Goal: Task Accomplishment & Management: Complete application form

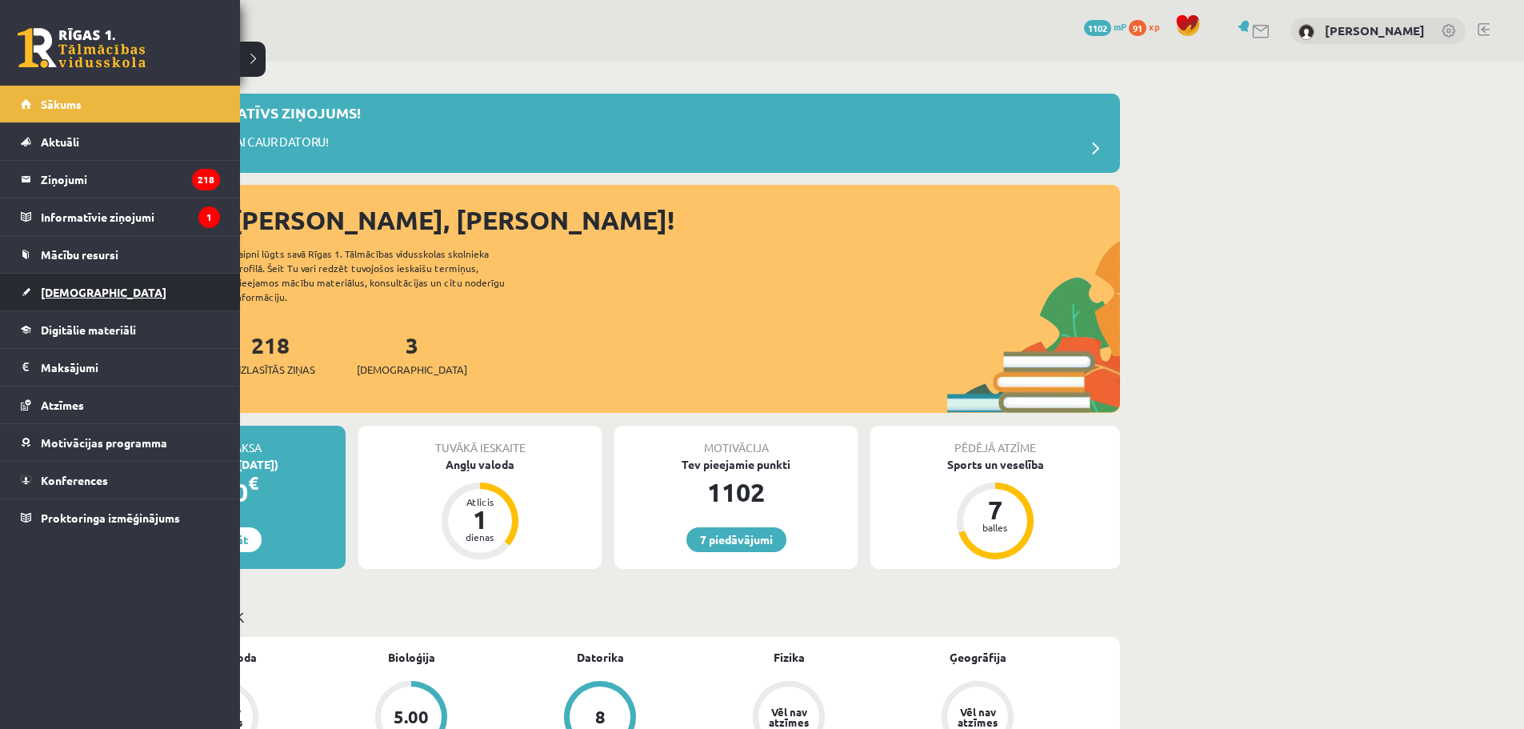
click at [84, 290] on span "[DEMOGRAPHIC_DATA]" at bounding box center [104, 292] width 126 height 14
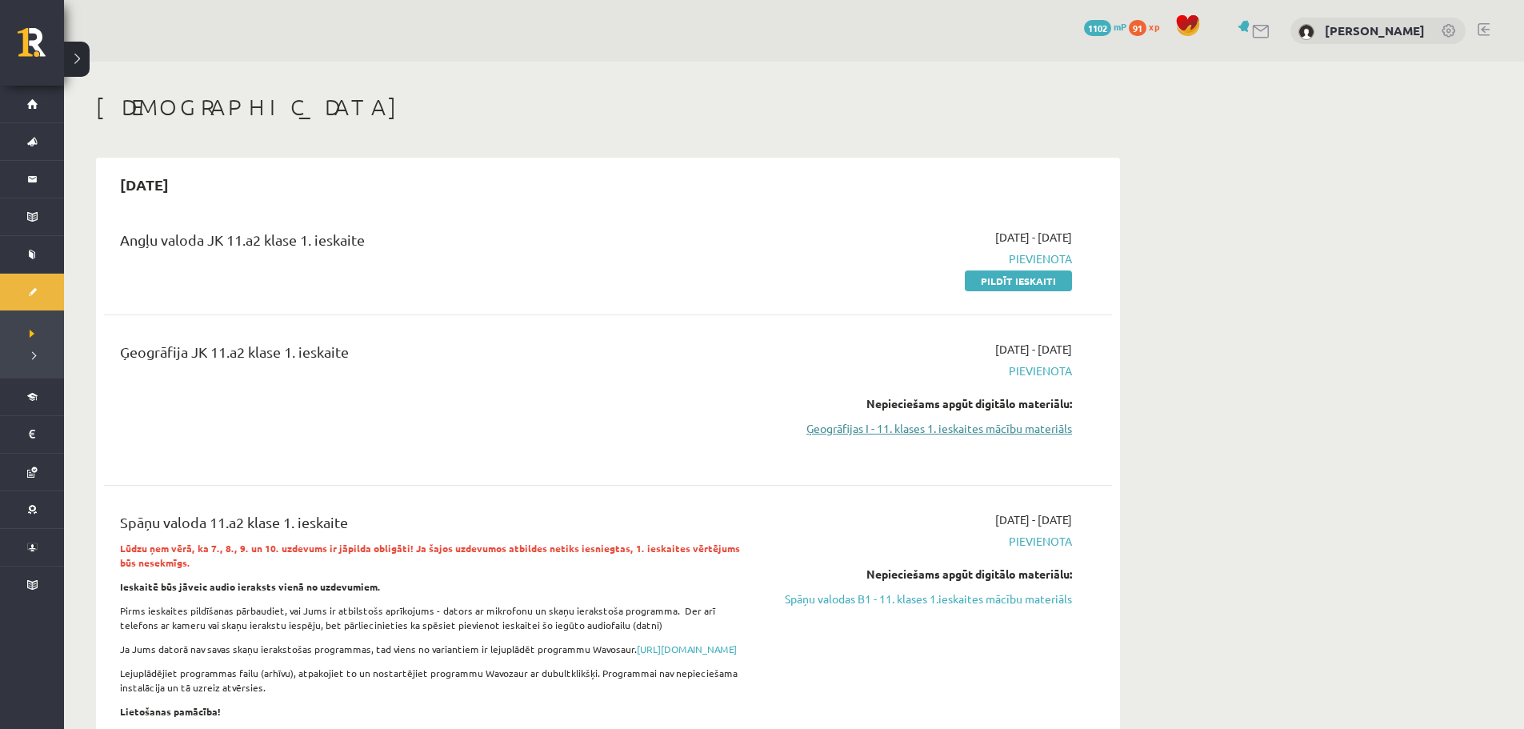
click at [959, 429] on link "Ģeogrāfijas I - 11. klases 1. ieskaites mācību materiāls" at bounding box center [921, 428] width 302 height 17
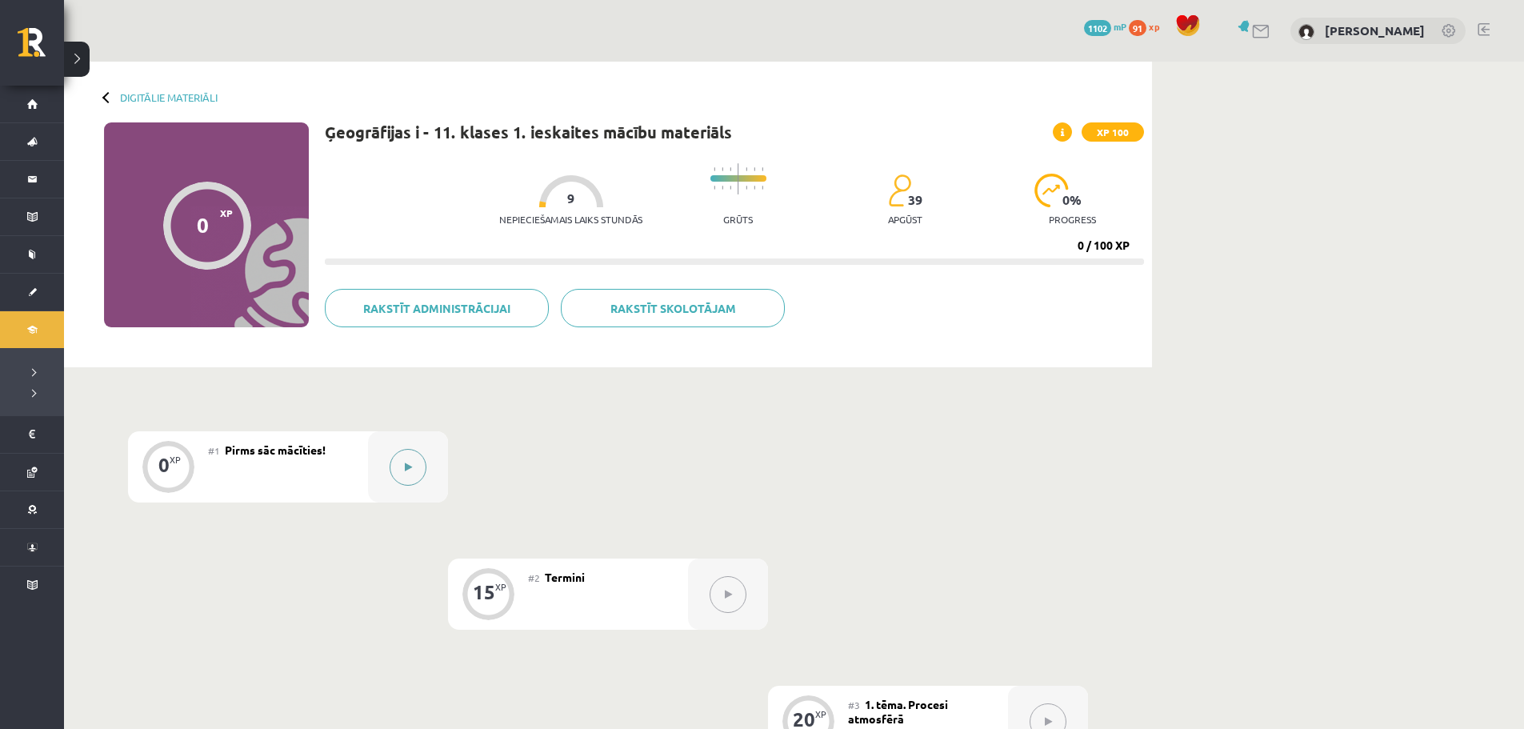
click at [406, 463] on icon at bounding box center [408, 467] width 7 height 10
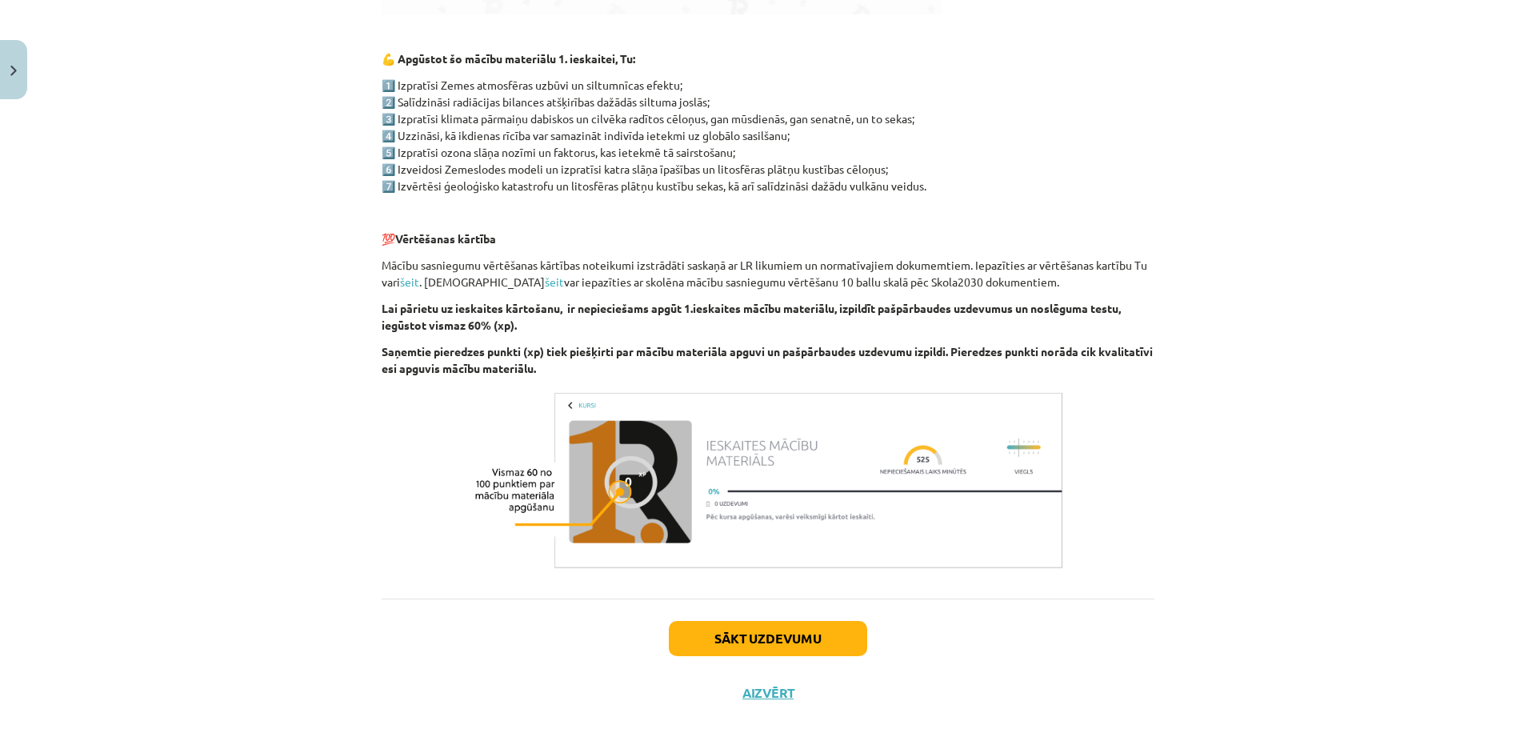
scroll to position [804, 0]
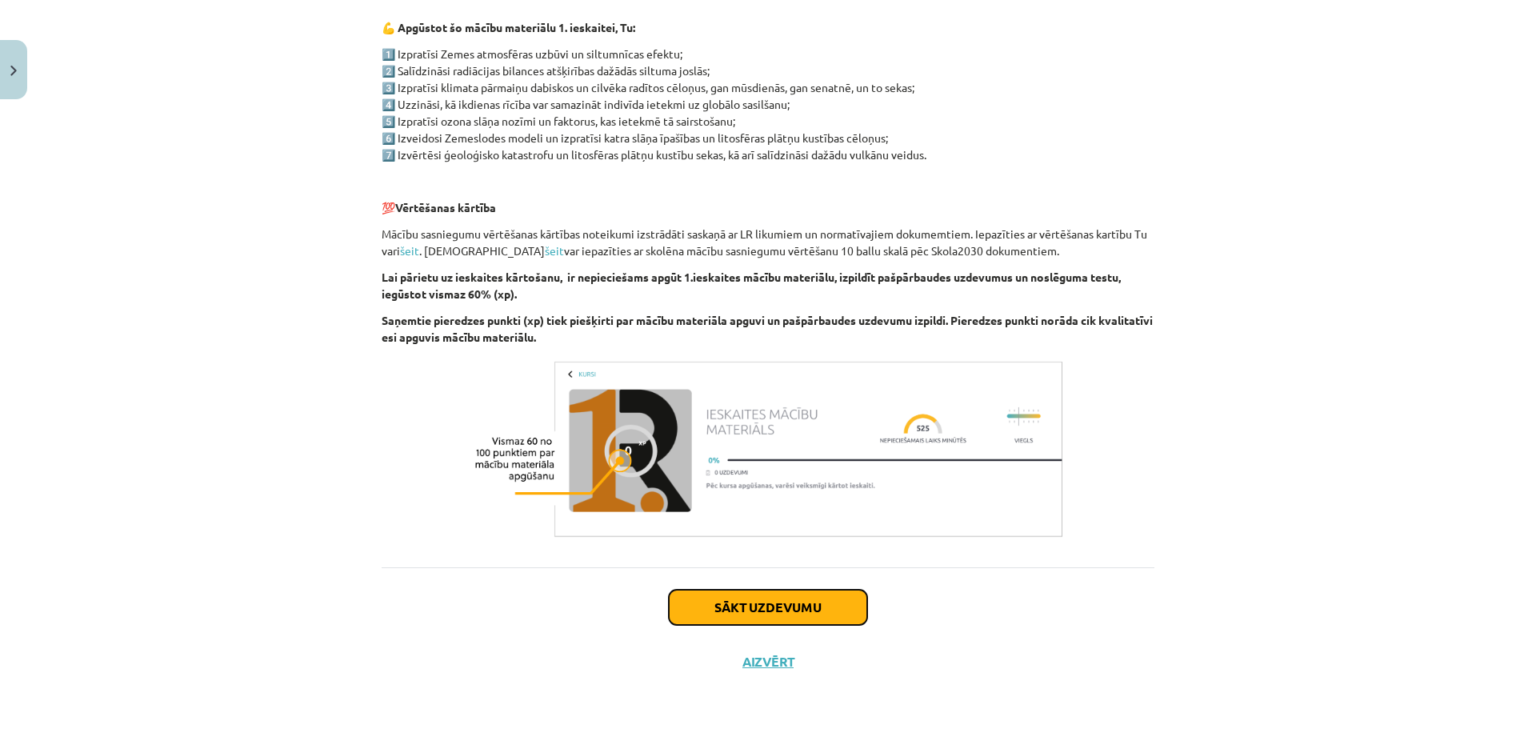
click at [810, 597] on button "Sākt uzdevumu" at bounding box center [768, 607] width 198 height 35
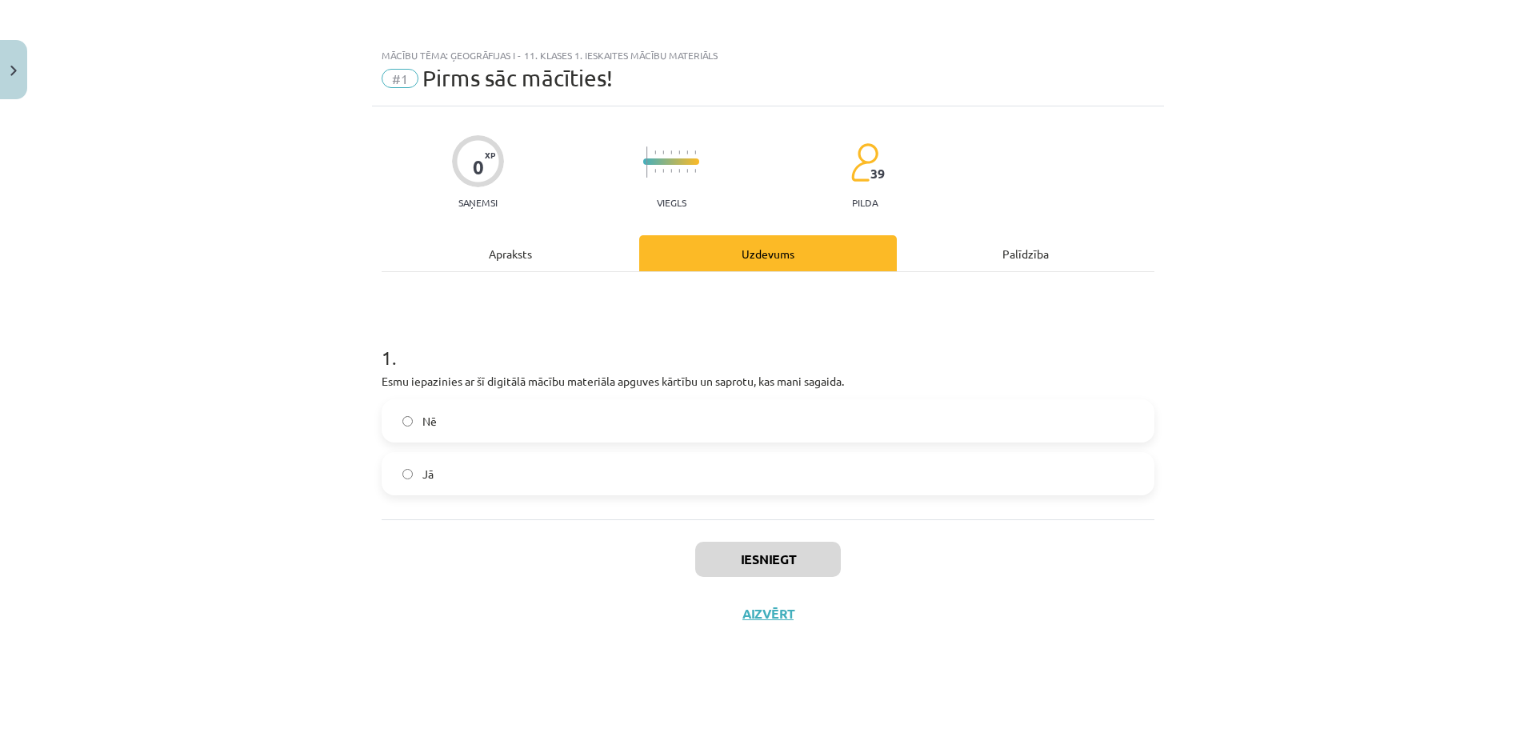
click at [706, 476] on label "Jā" at bounding box center [768, 474] width 770 height 40
click at [778, 554] on button "Iesniegt" at bounding box center [768, 559] width 146 height 35
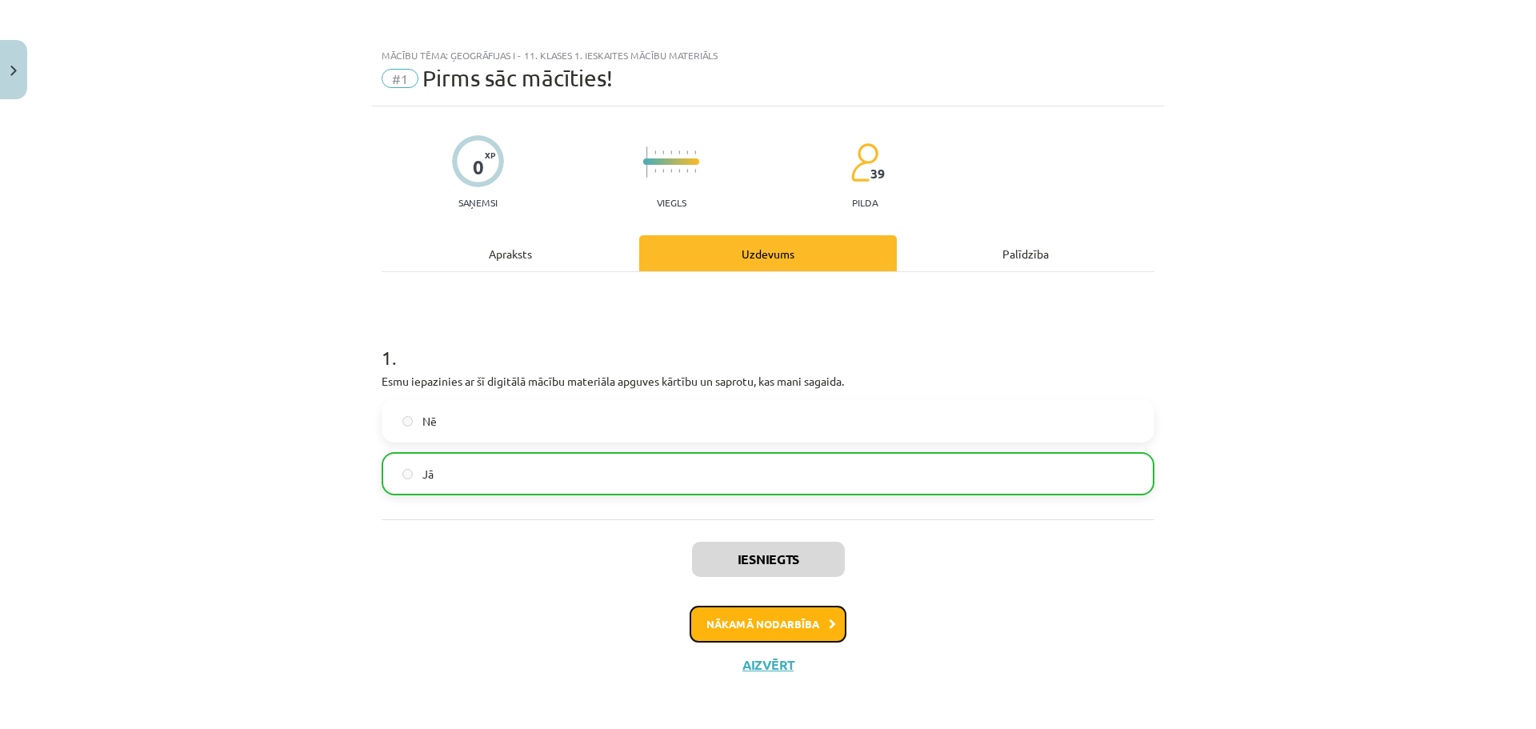
click at [758, 619] on button "Nākamā nodarbība" at bounding box center [768, 624] width 157 height 37
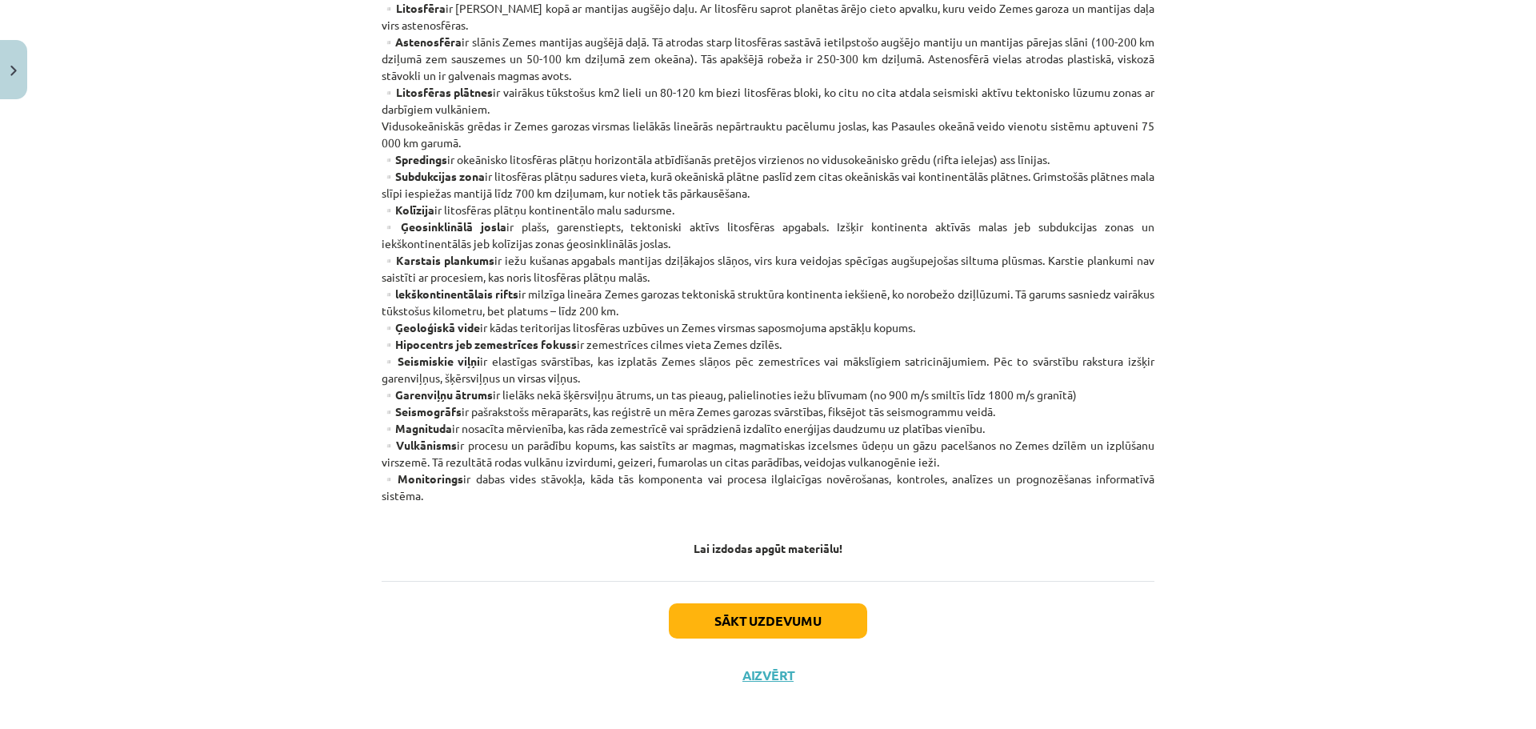
scroll to position [772, 0]
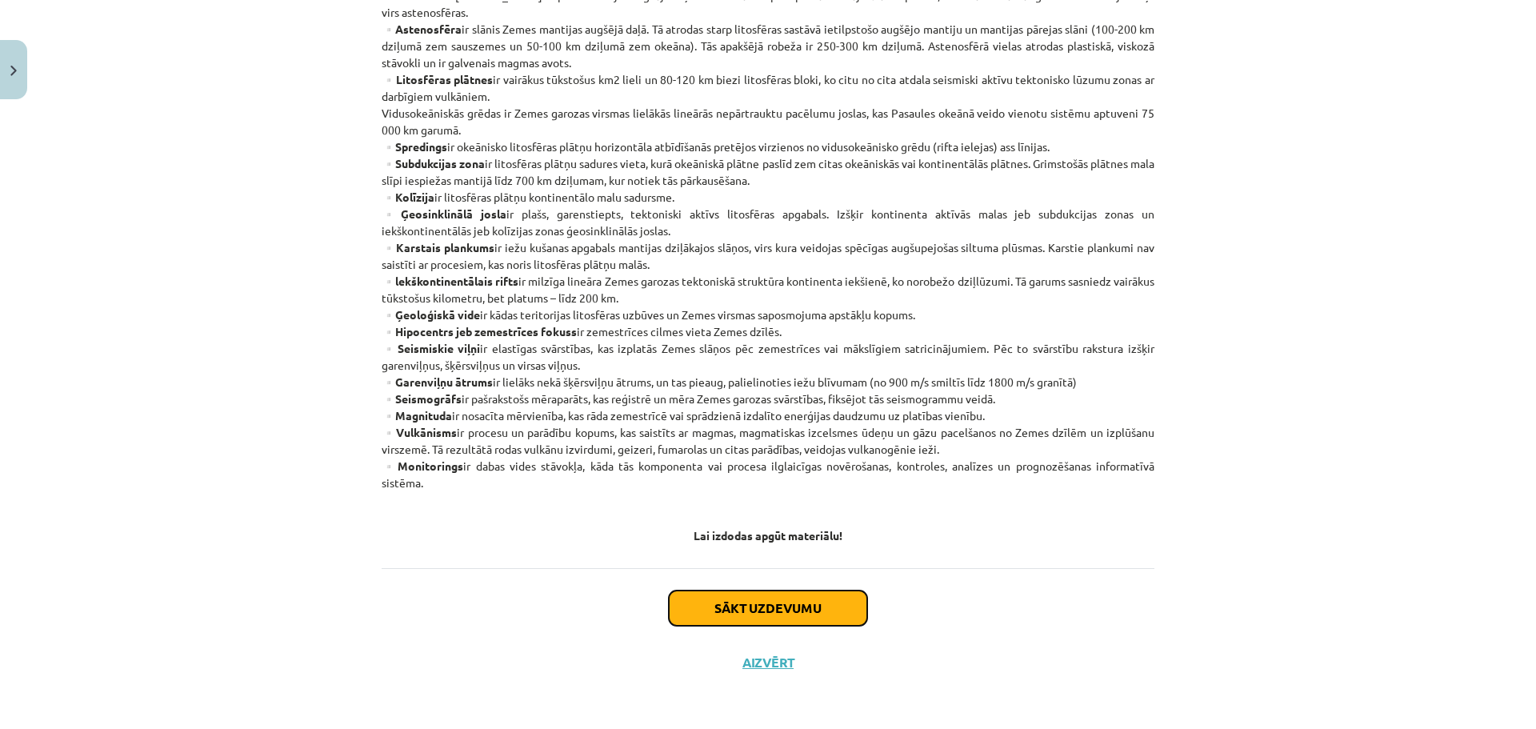
click at [713, 599] on button "Sākt uzdevumu" at bounding box center [768, 607] width 198 height 35
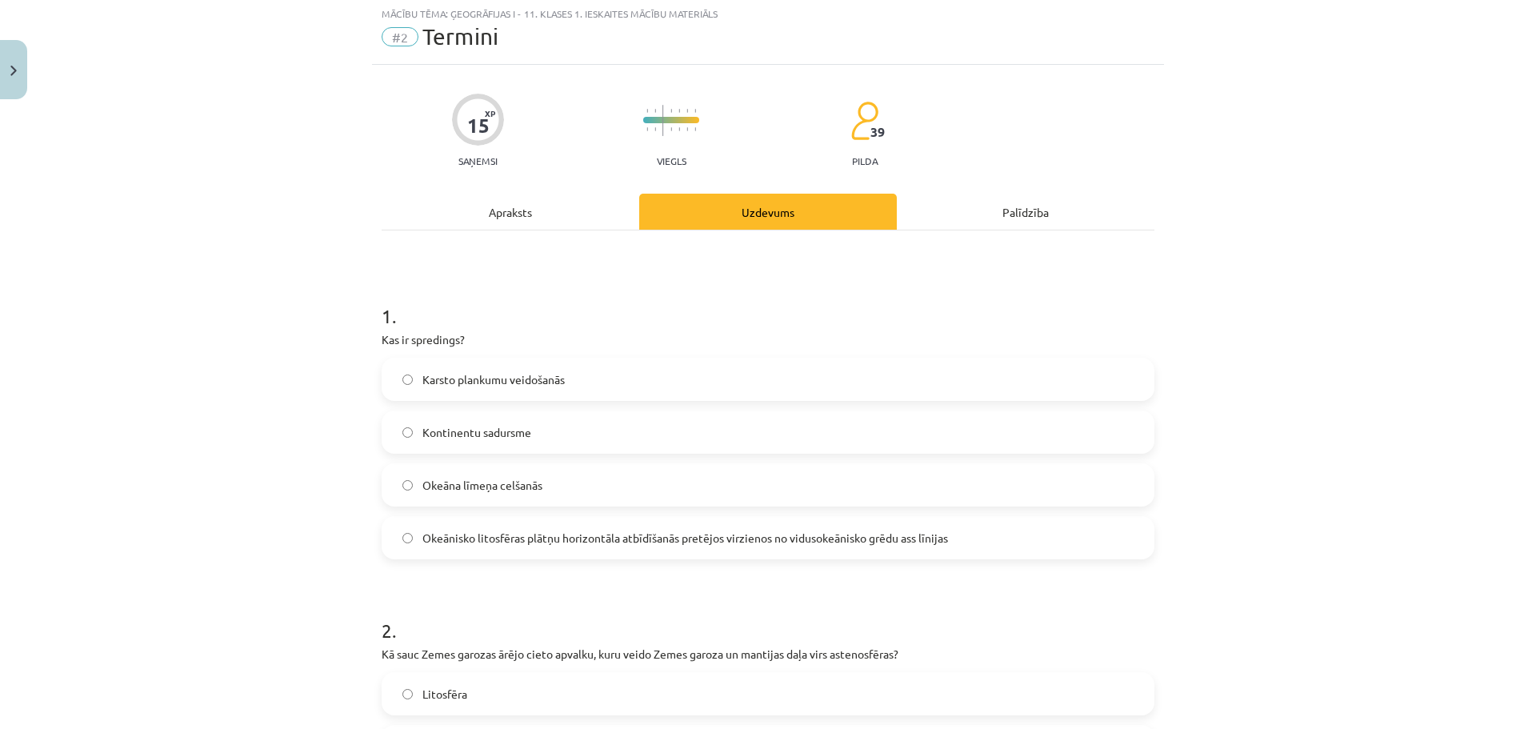
scroll to position [40, 0]
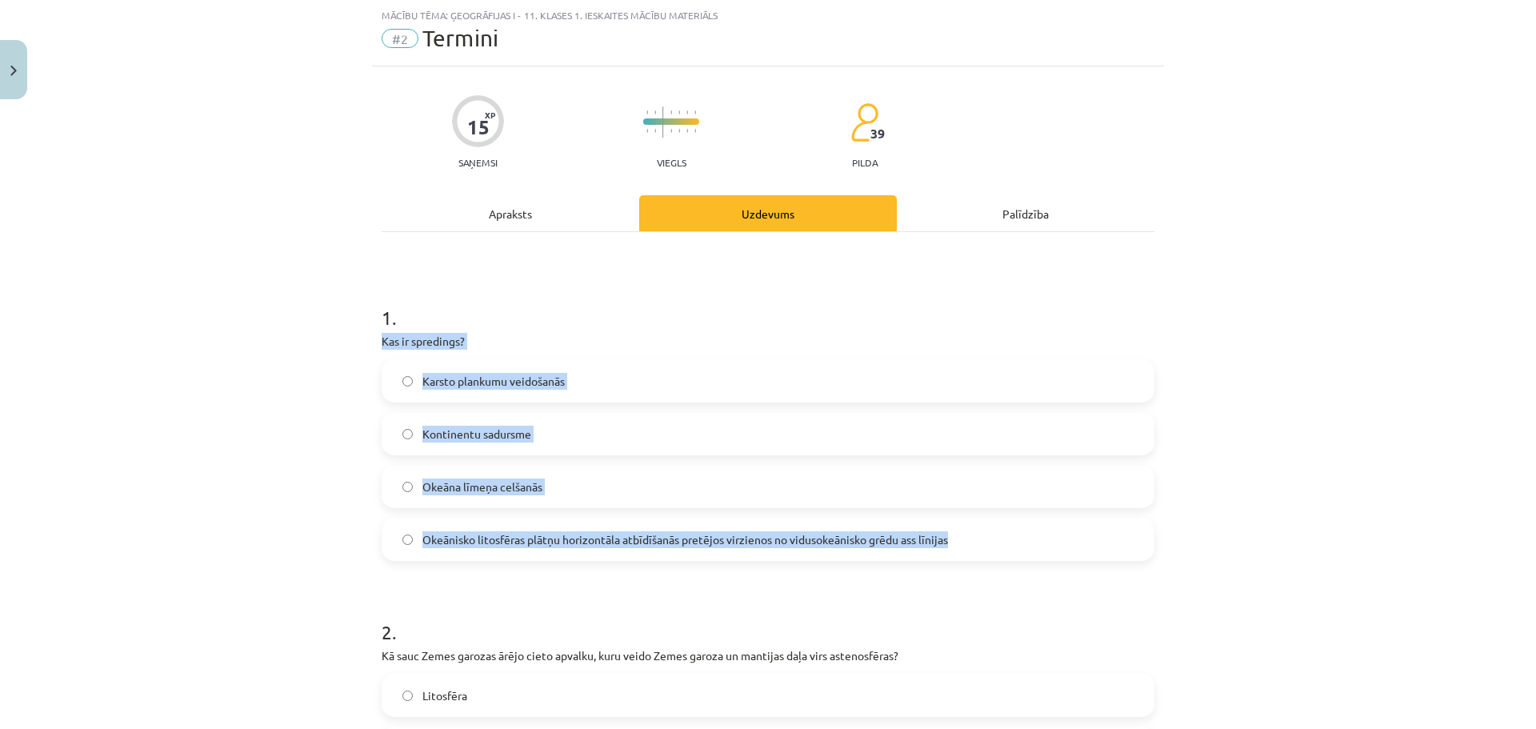
drag, startPoint x: 366, startPoint y: 338, endPoint x: 1000, endPoint y: 543, distance: 666.9
copy div "Kas ir spredings? Karsto plankumu veidošanās Kontinentu sadursme Okeāna līmeņa …"
click at [478, 546] on span "Okeānisko litosfēras plātņu horizontāla atbīdīšanās pretējos virzienos no vidus…" at bounding box center [685, 539] width 526 height 17
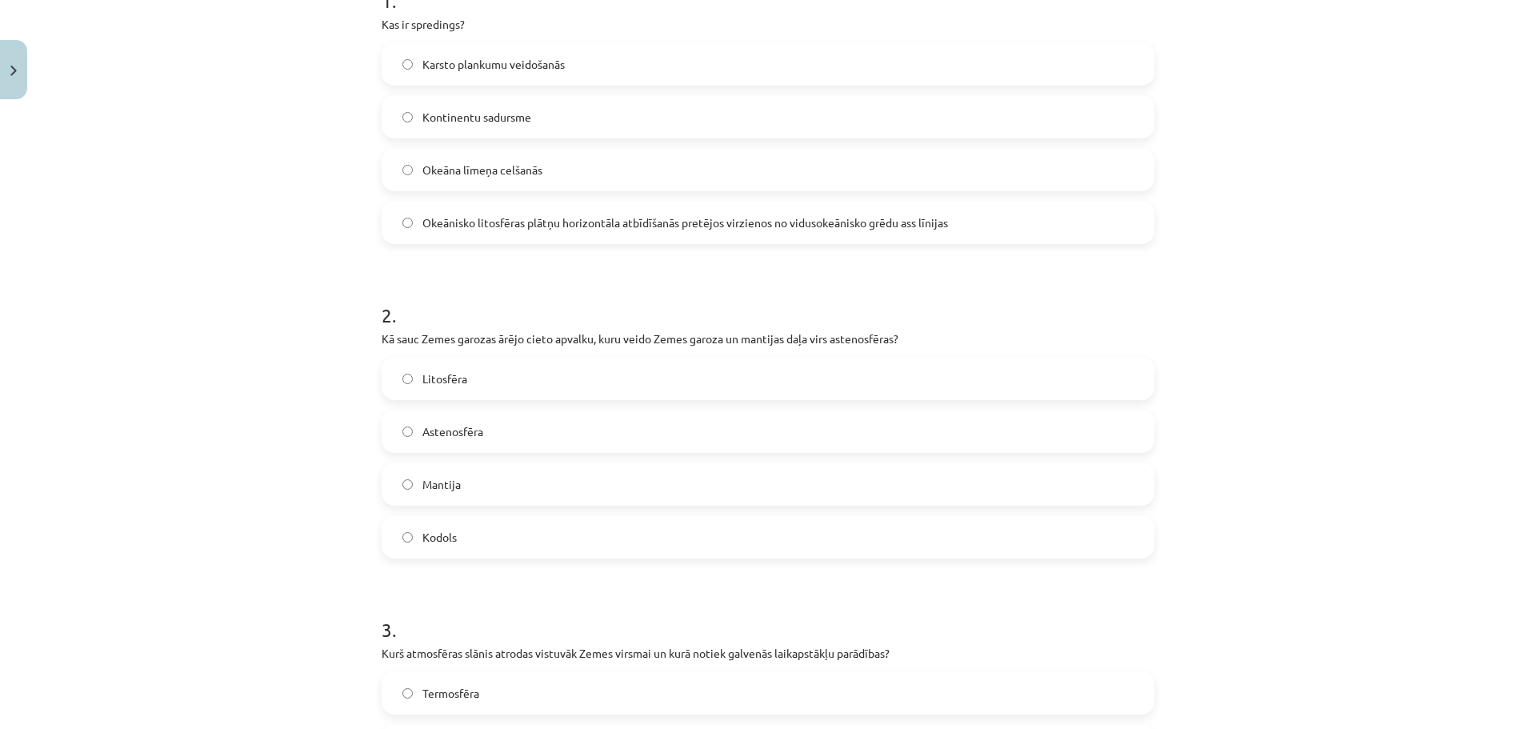
scroll to position [360, 0]
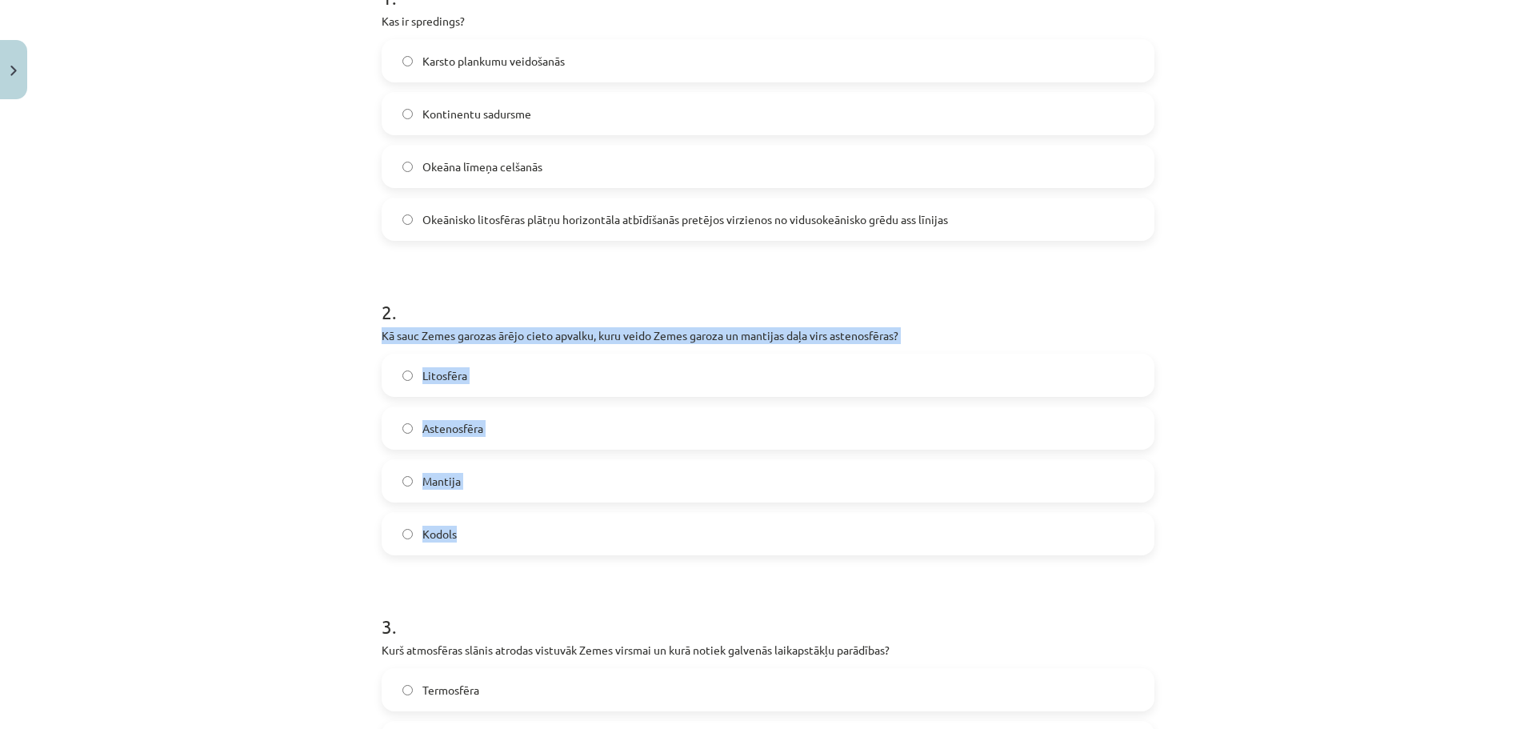
drag, startPoint x: 412, startPoint y: 343, endPoint x: 639, endPoint y: 524, distance: 290.4
click at [639, 524] on div "15 XP Saņemsi Viegls 39 pilda Apraksts Uzdevums Palīdzība 1 . Kas ir spredings?…" at bounding box center [768, 695] width 792 height 1898
copy div "Kā sauc Zemes garozas ārējo cieto apvalku, kuru veido Zemes garoza un mantijas …"
click at [467, 374] on label "Litosfēra" at bounding box center [768, 375] width 770 height 40
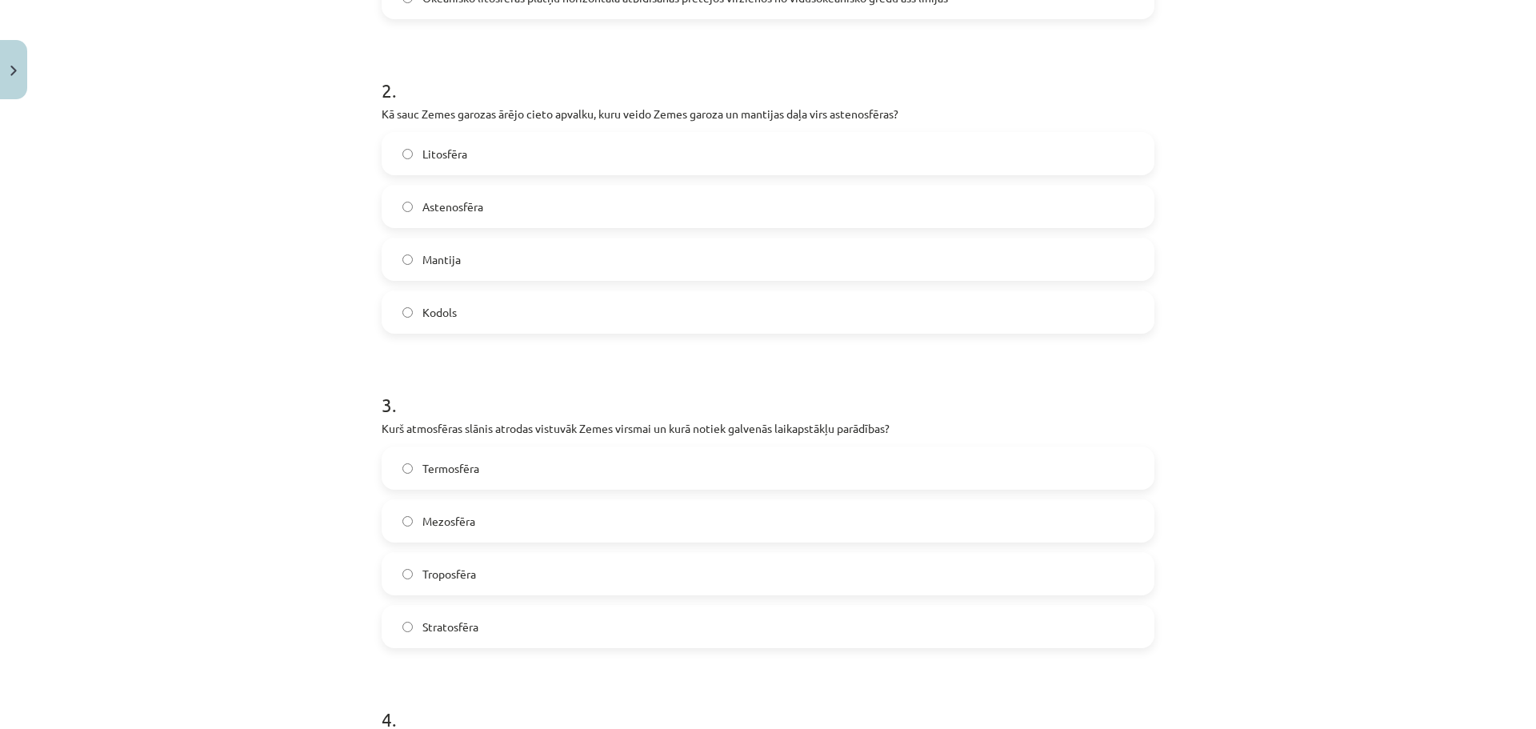
scroll to position [680, 0]
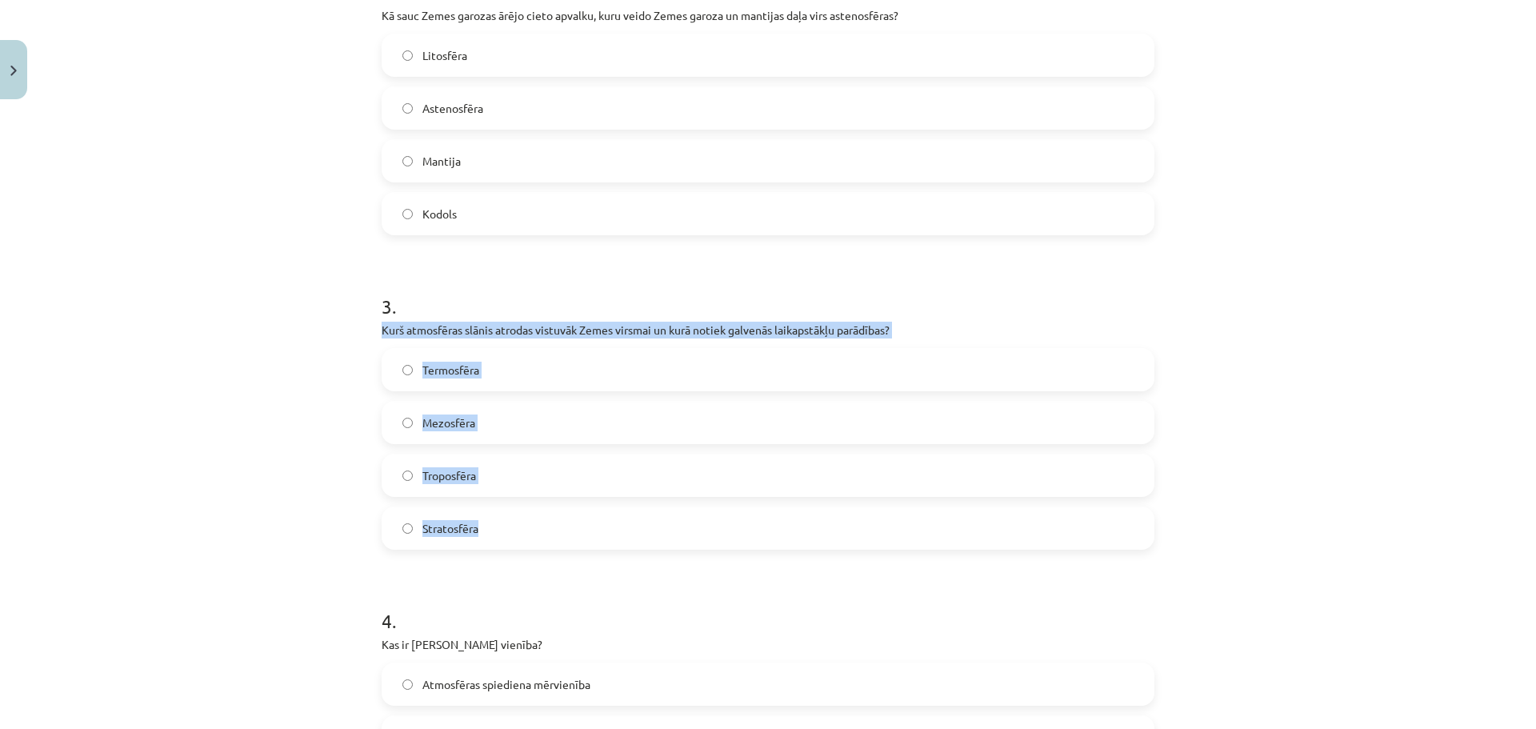
drag, startPoint x: 374, startPoint y: 333, endPoint x: 649, endPoint y: 533, distance: 340.2
click at [649, 533] on div "Mācību tēma: Ģeogrāfijas i - 11. klases 1. ieskaites mācību materiāls #2 Termin…" at bounding box center [768, 364] width 1536 height 729
copy div "Kurš atmosfēras slānis atrodas vistuvāk Zemes virsmai un kurā notiek galvenās l…"
click at [456, 468] on span "Troposfēra" at bounding box center [449, 475] width 54 height 17
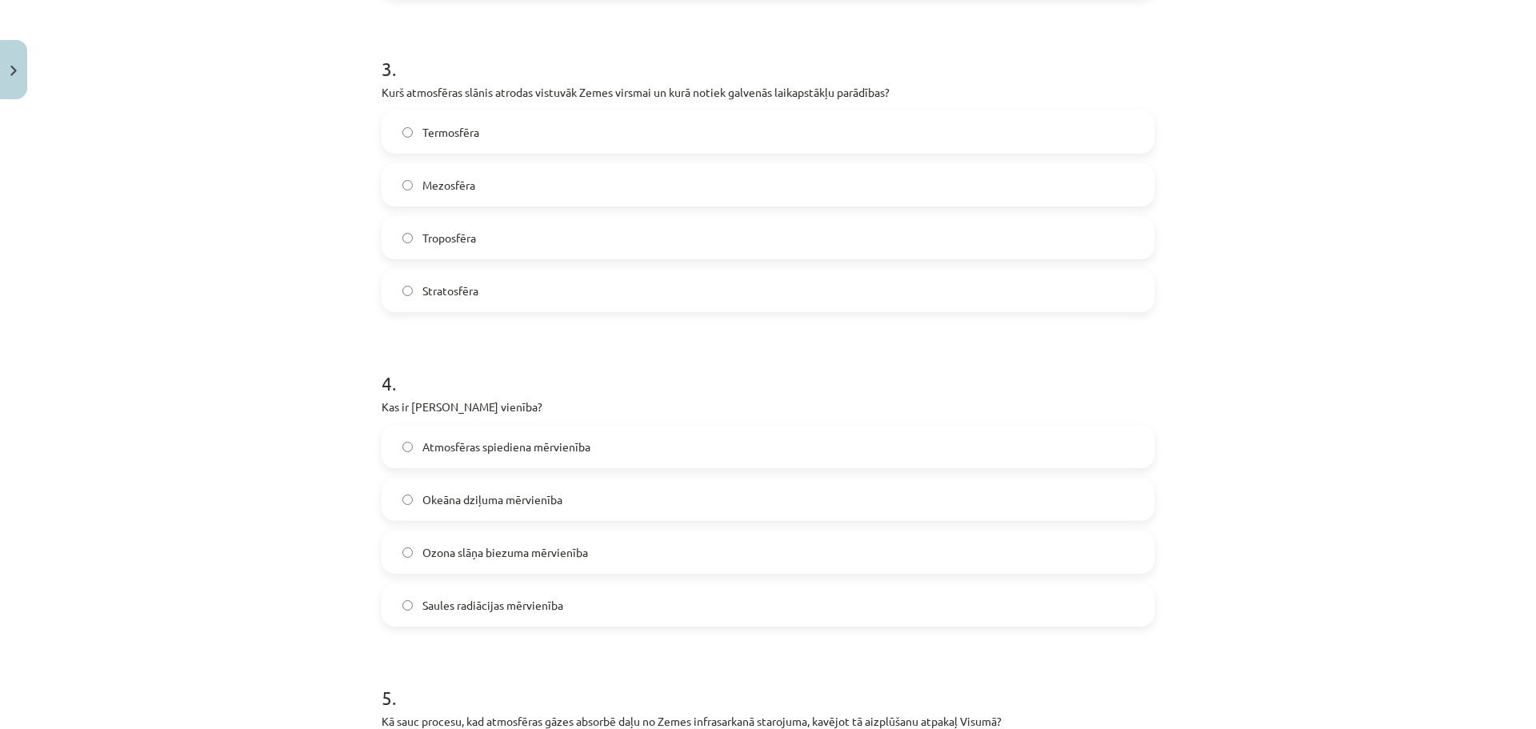
scroll to position [1000, 0]
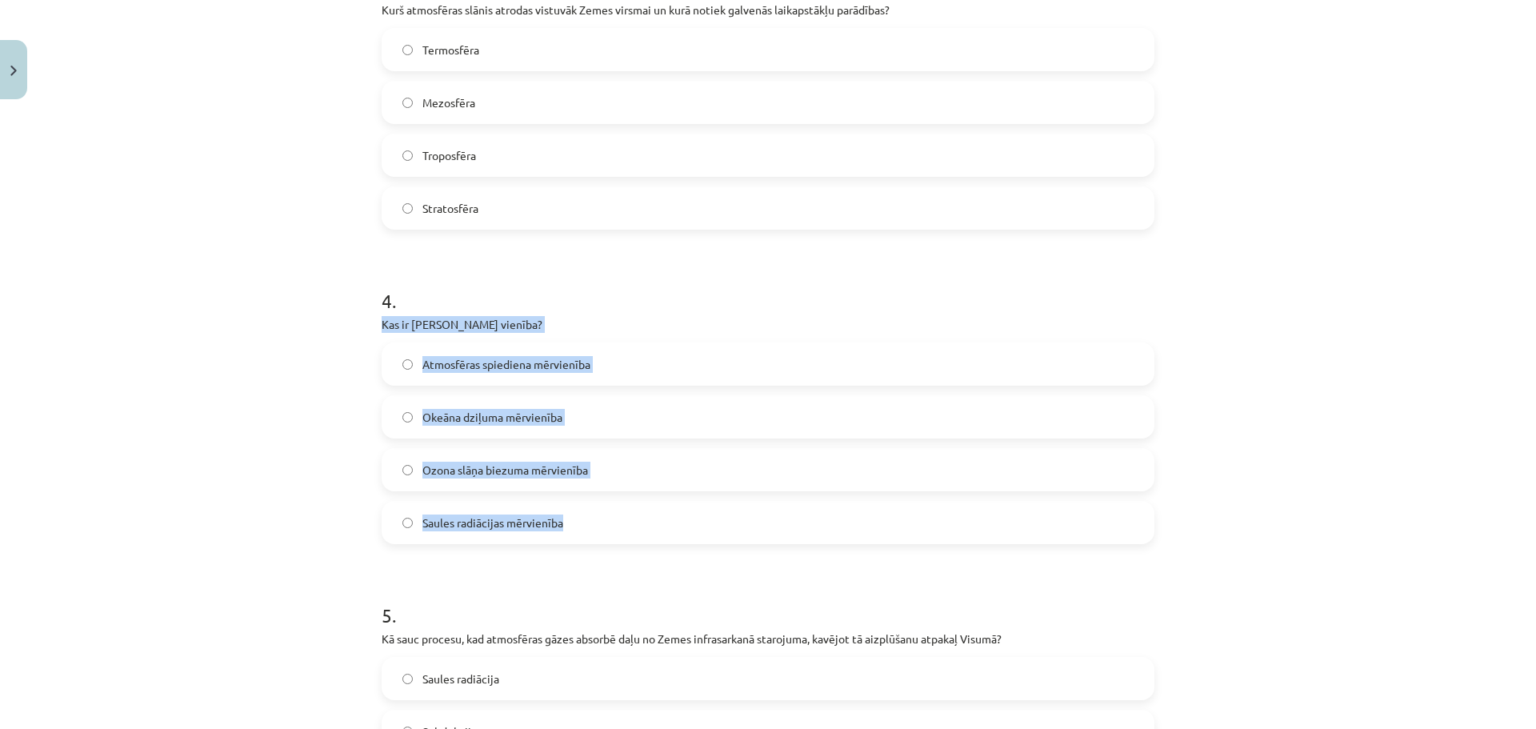
drag, startPoint x: 366, startPoint y: 322, endPoint x: 715, endPoint y: 521, distance: 402.4
click at [715, 521] on div "15 XP Saņemsi Viegls 39 pilda Apraksts Uzdevums Palīdzība 1 . Kas ir spredings?…" at bounding box center [768, 55] width 792 height 1898
copy div "Kas ir Dobsona vienība? Atmosfēras spiediena mērvienība Okeāna dziļuma mērvienī…"
click at [515, 466] on span "Ozona slāņa biezuma mērvienība" at bounding box center [505, 470] width 166 height 17
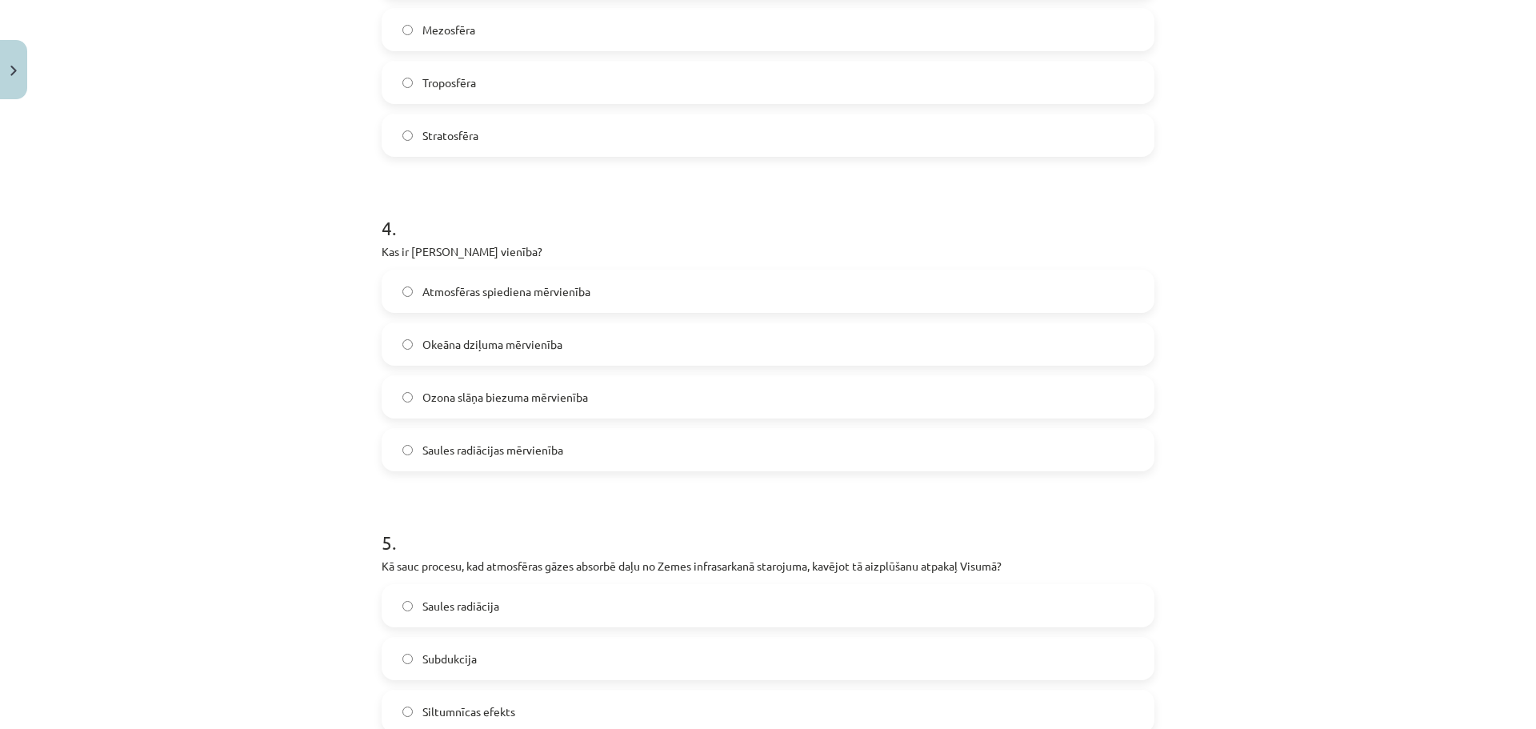
scroll to position [1315, 0]
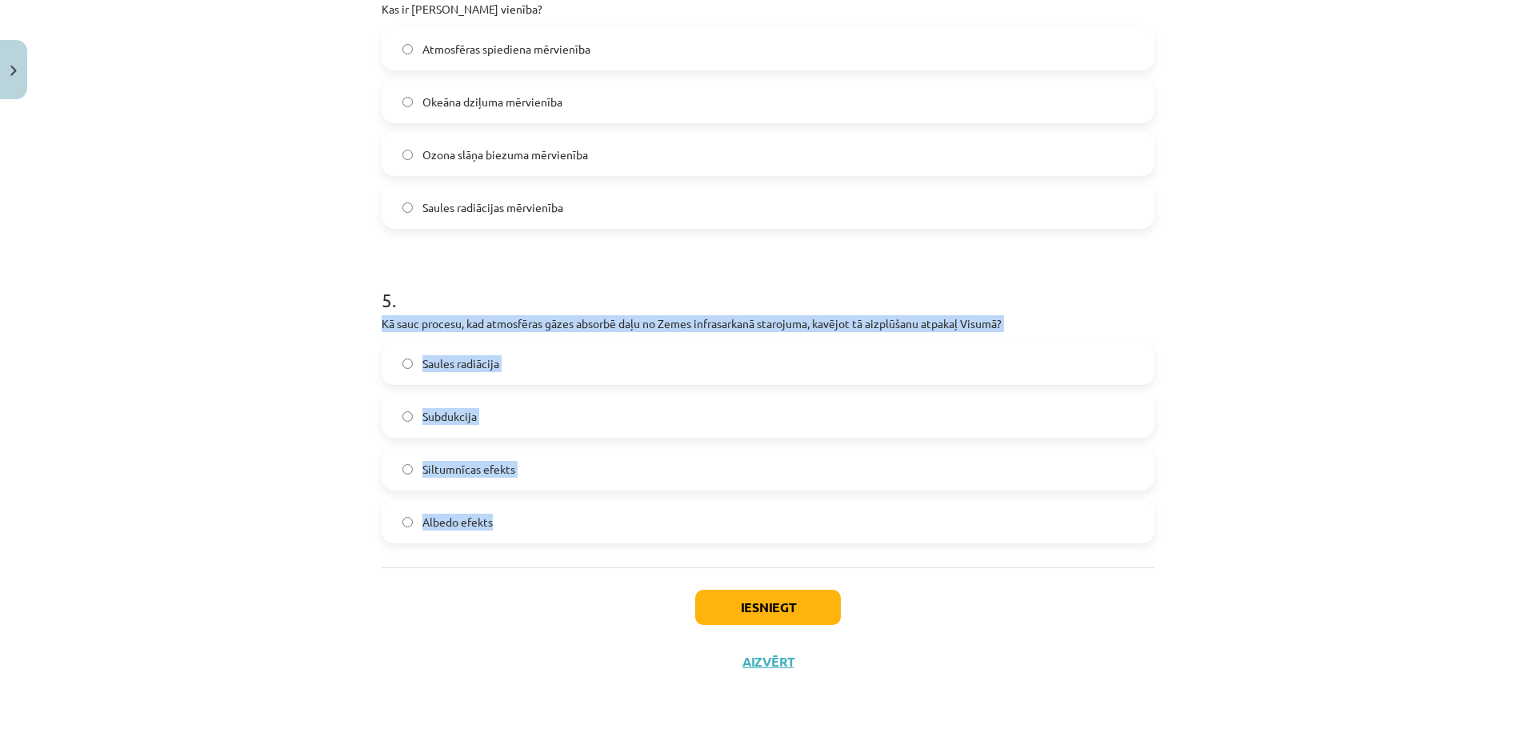
drag, startPoint x: 364, startPoint y: 322, endPoint x: 756, endPoint y: 522, distance: 440.1
click at [756, 523] on div "Mācību tēma: Ģeogrāfijas i - 11. klases 1. ieskaites mācību materiāls #2 Termin…" at bounding box center [768, 364] width 1536 height 729
copy div "Kā sauc procesu, kad atmosfēras gāzes absorbē daļu no Zemes infrasarkanā staroj…"
click at [498, 462] on span "Siltumnīcas efekts" at bounding box center [468, 469] width 93 height 17
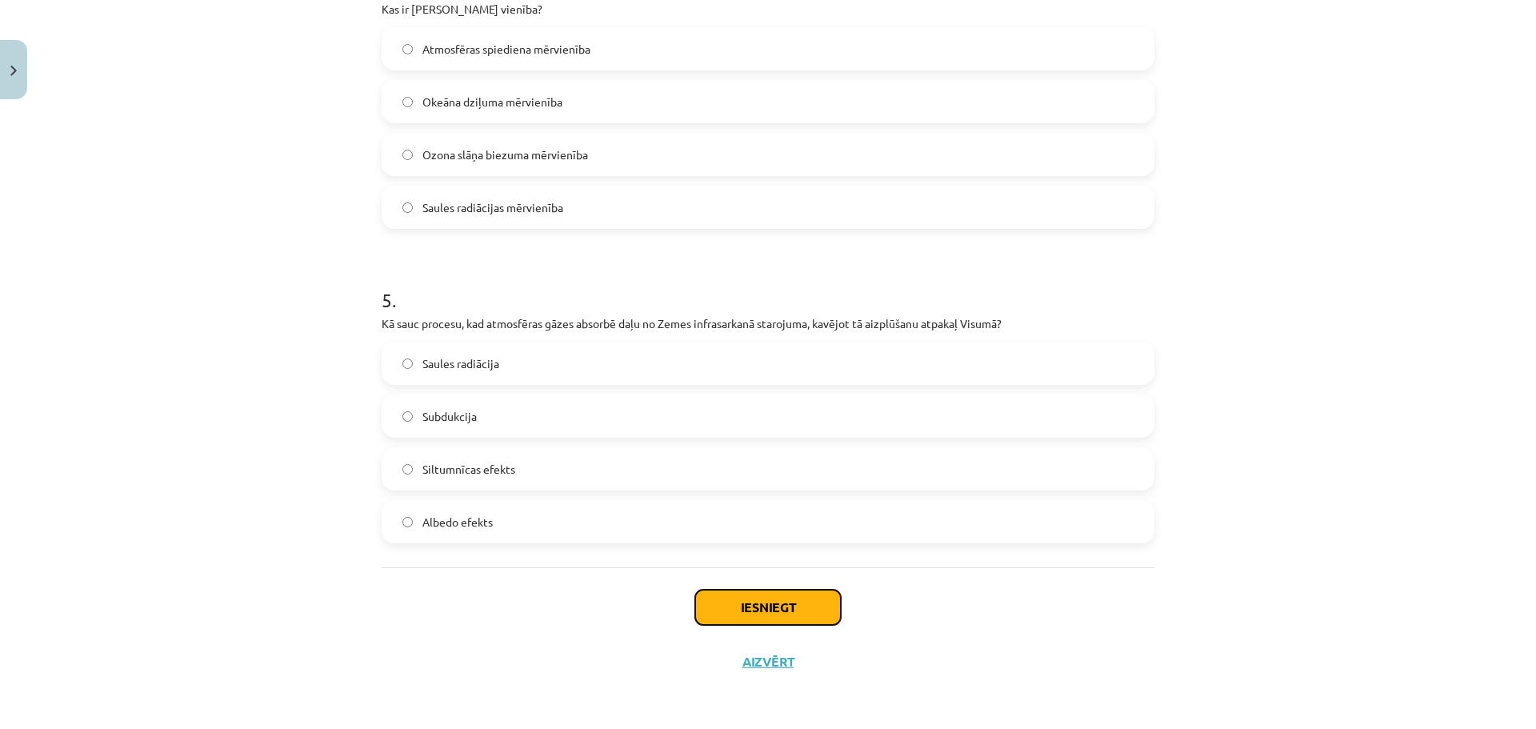
click at [742, 607] on button "Iesniegt" at bounding box center [768, 607] width 146 height 35
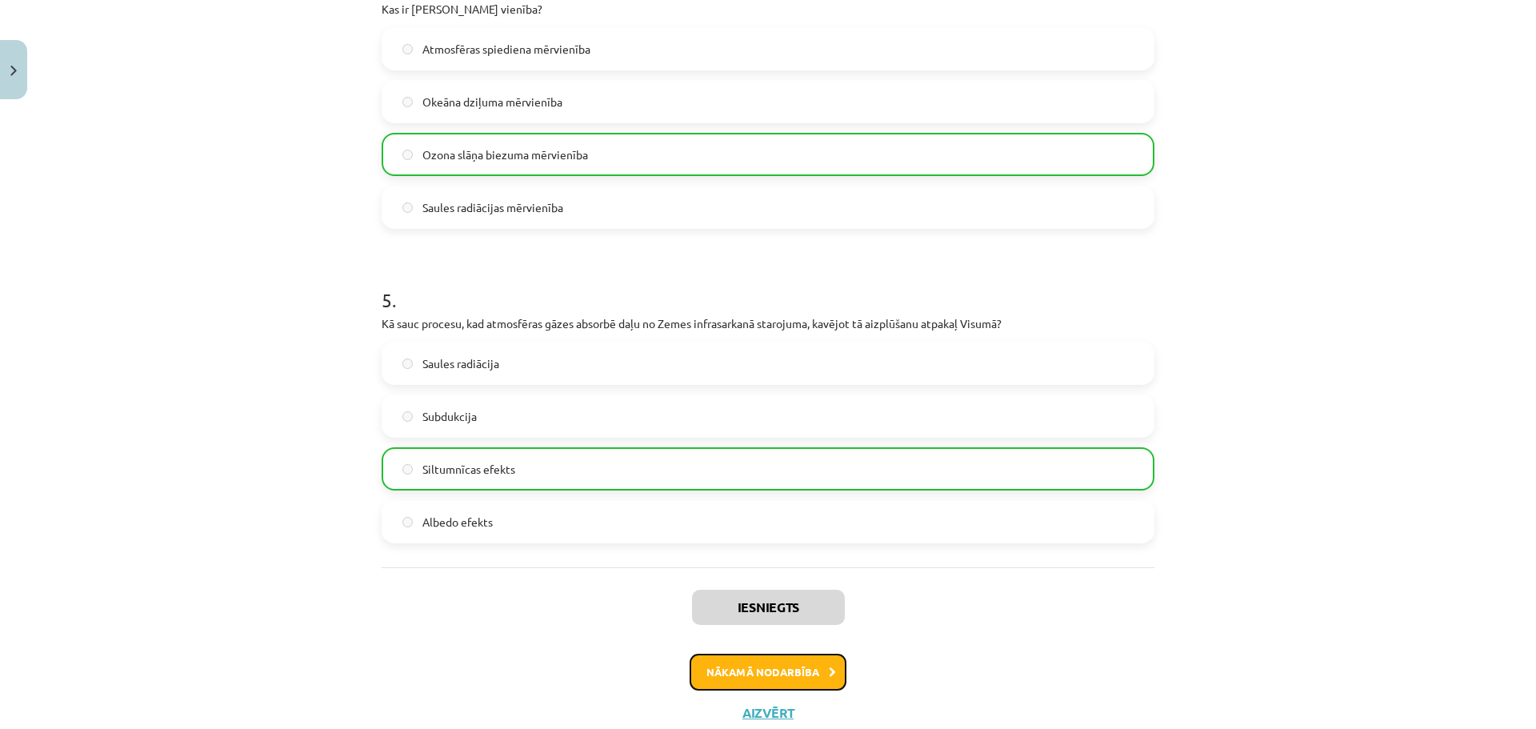
click at [808, 663] on button "Nākamā nodarbība" at bounding box center [768, 672] width 157 height 37
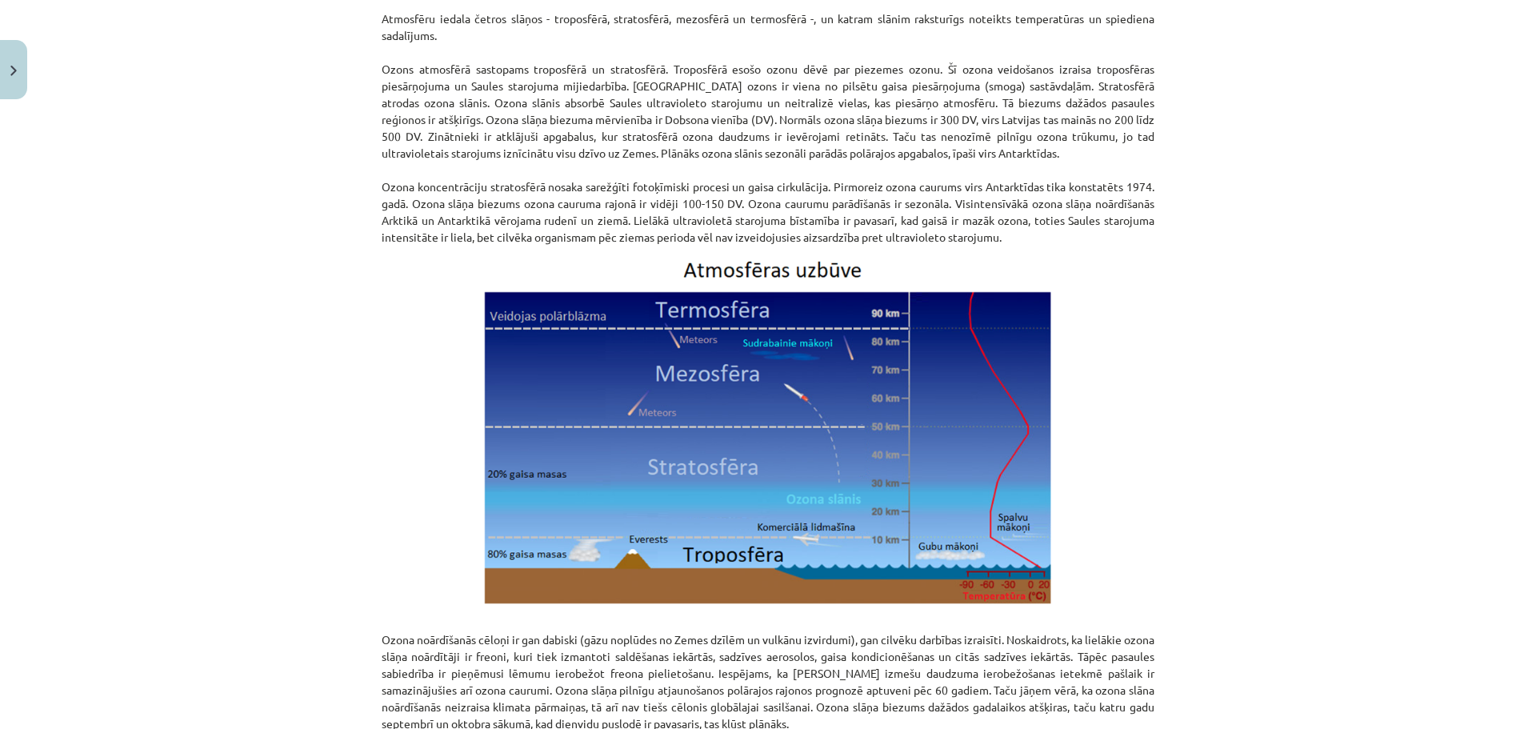
scroll to position [1880, 0]
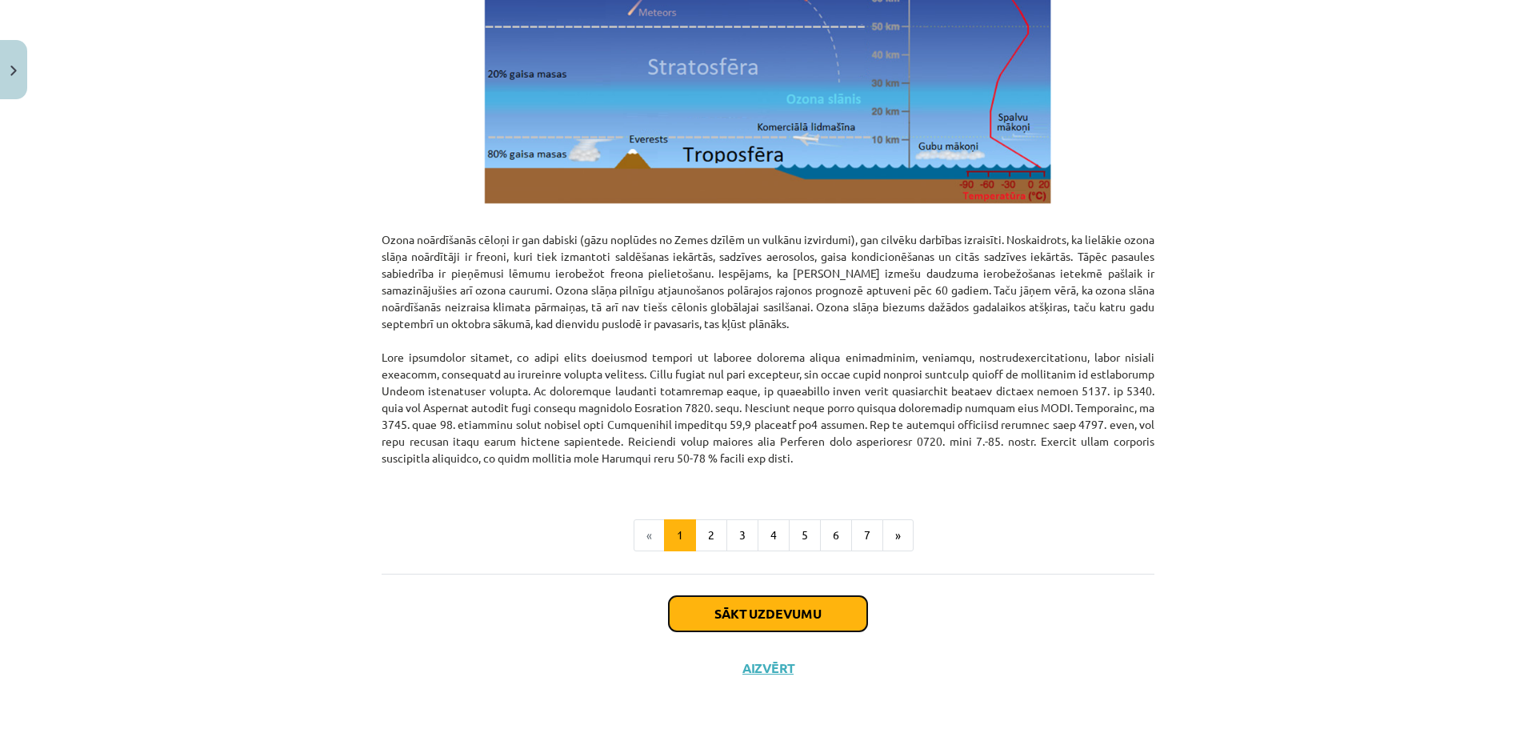
click at [802, 615] on button "Sākt uzdevumu" at bounding box center [768, 613] width 198 height 35
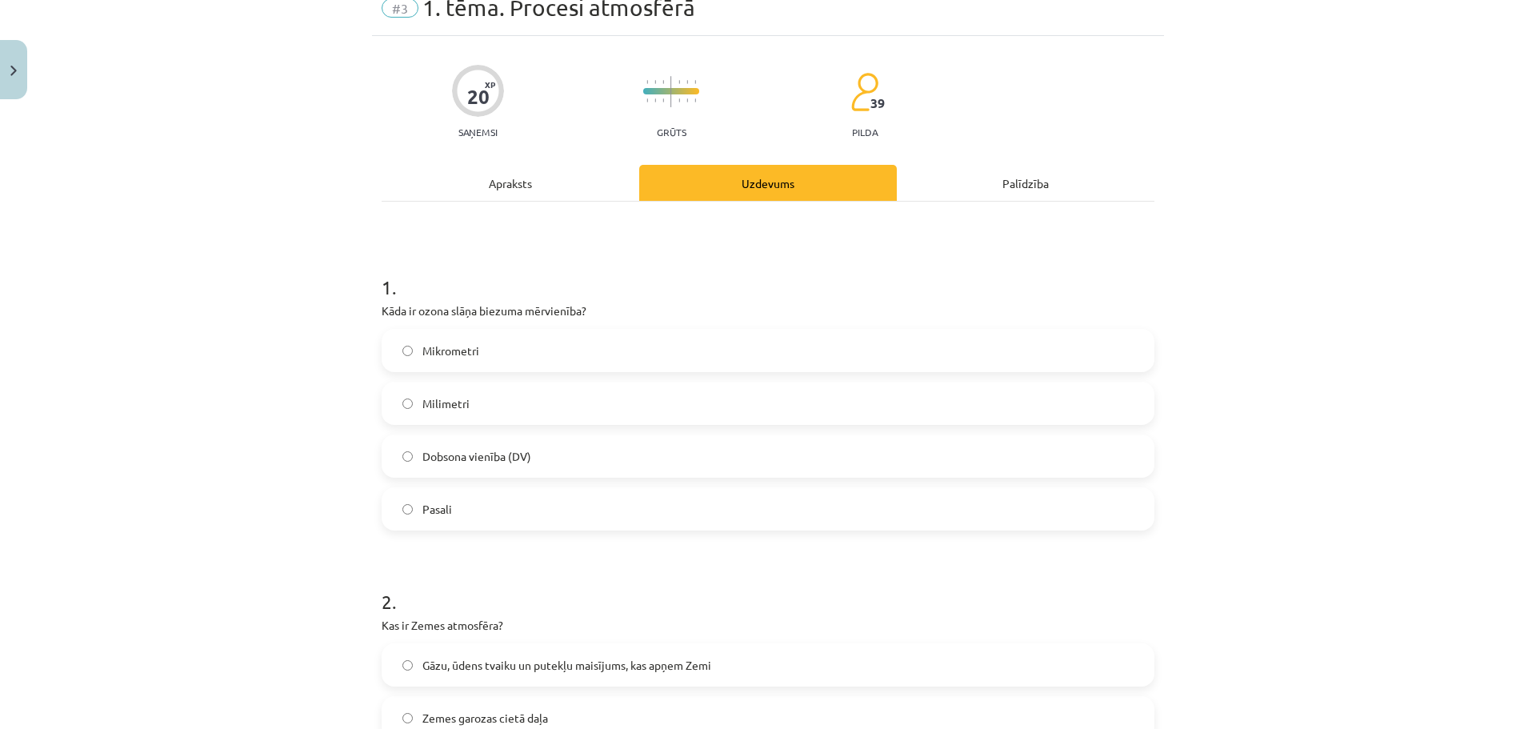
scroll to position [120, 0]
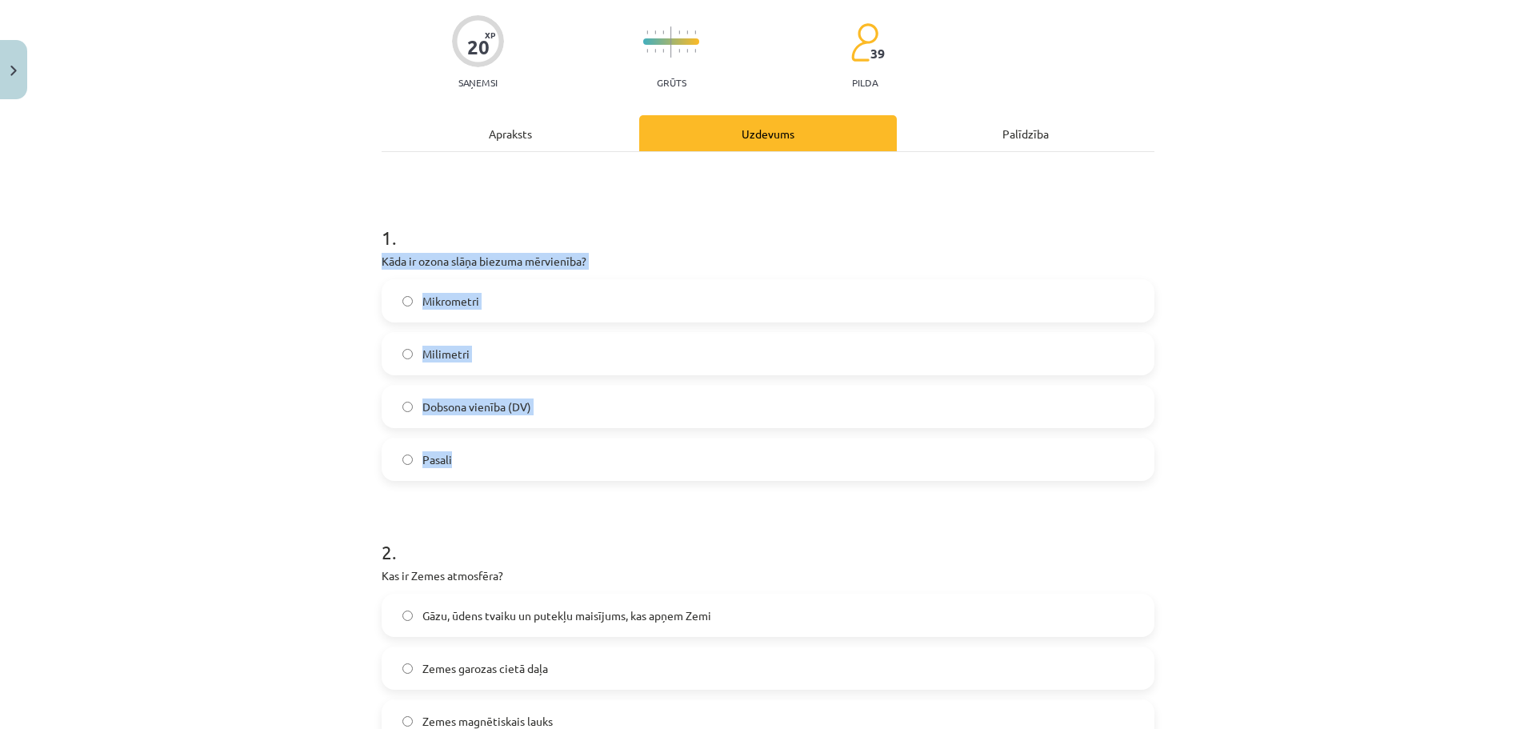
drag, startPoint x: 370, startPoint y: 258, endPoint x: 722, endPoint y: 461, distance: 405.3
copy div "Kāda ir ozona slāņa biezuma mērvienība? Mikrometri Milimetri Dobsona vienība (D…"
click at [489, 401] on span "Dobsona vienība (DV)" at bounding box center [476, 406] width 109 height 17
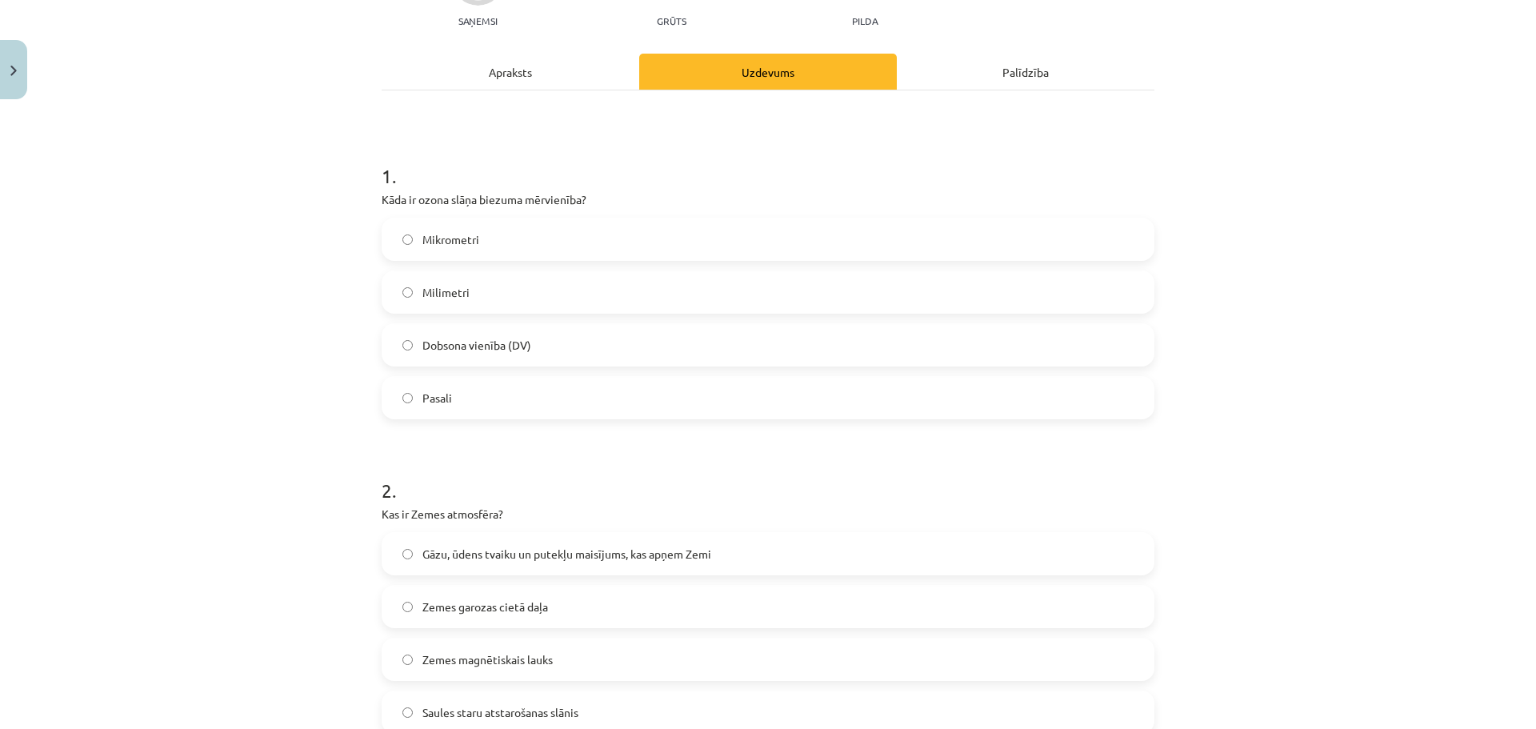
scroll to position [360, 0]
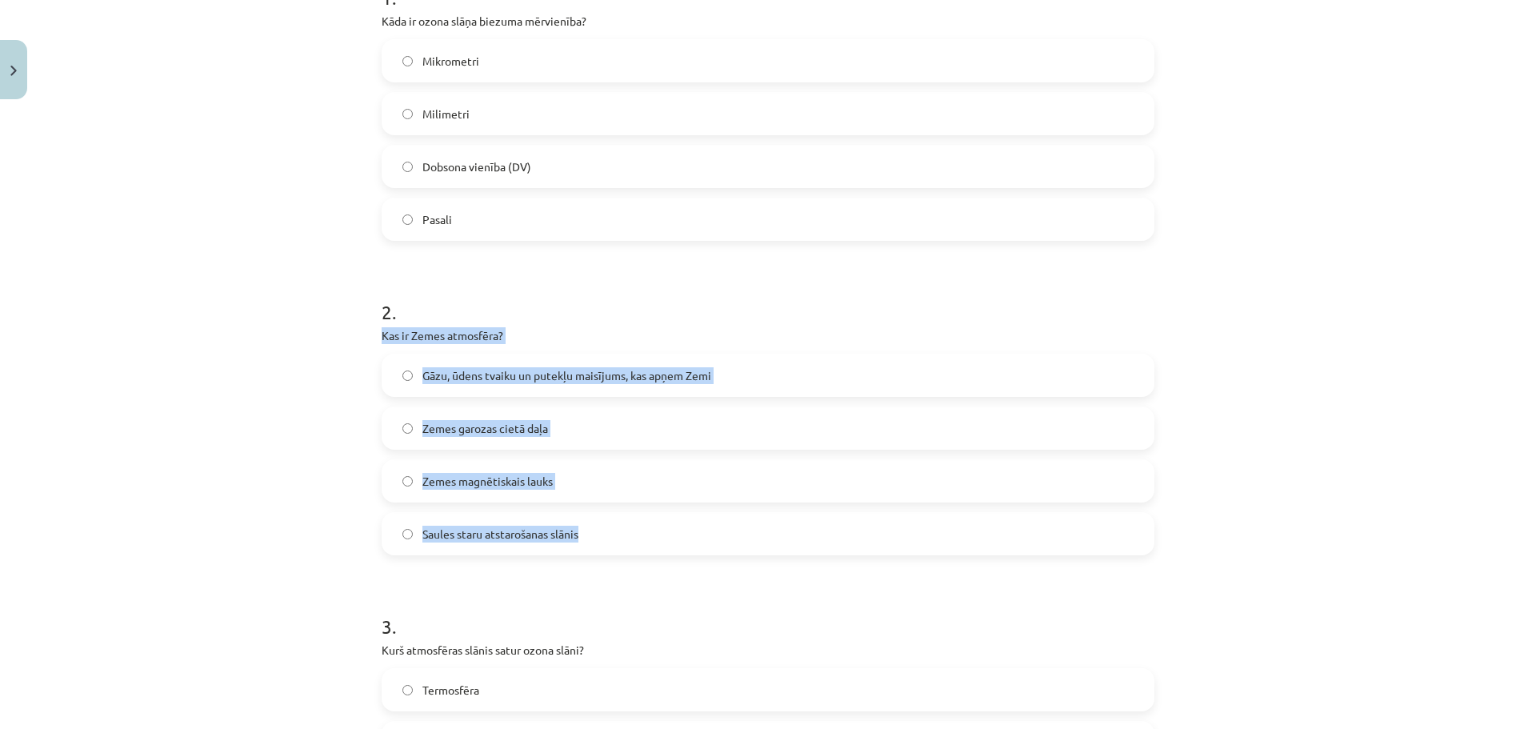
drag, startPoint x: 356, startPoint y: 333, endPoint x: 695, endPoint y: 525, distance: 389.8
click at [695, 525] on div "Mācību tēma: Ģeogrāfijas i - 11. klases 1. ieskaites mācību materiāls #3 1. tēm…" at bounding box center [768, 364] width 1536 height 729
copy div "Kas ir Zemes atmosfēra? Gāzu, ūdens tvaiku un putekļu maisījums, kas apņem Zemi…"
click at [477, 374] on span "Gāzu, ūdens tvaiku un putekļu maisījums, kas apņem Zemi" at bounding box center [566, 375] width 289 height 17
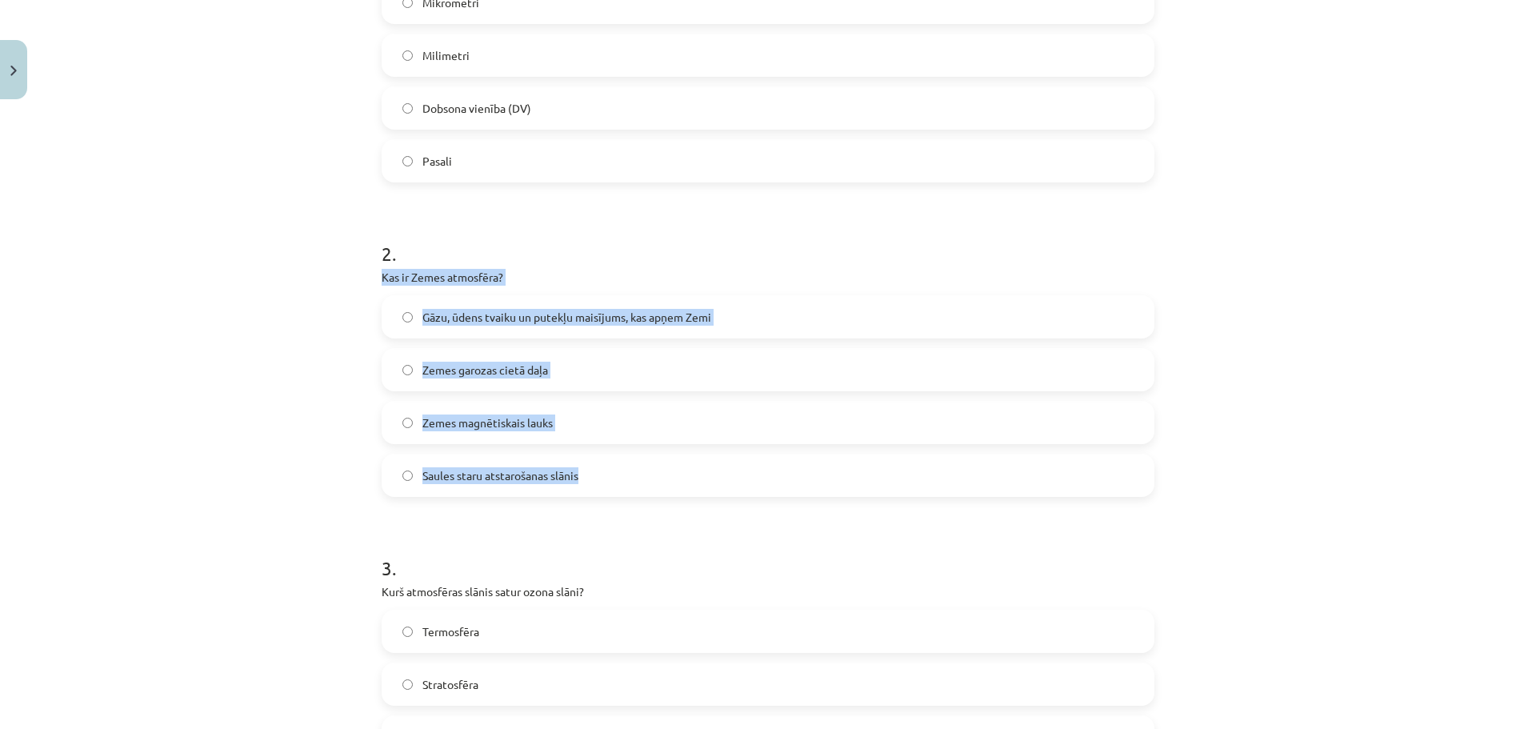
scroll to position [680, 0]
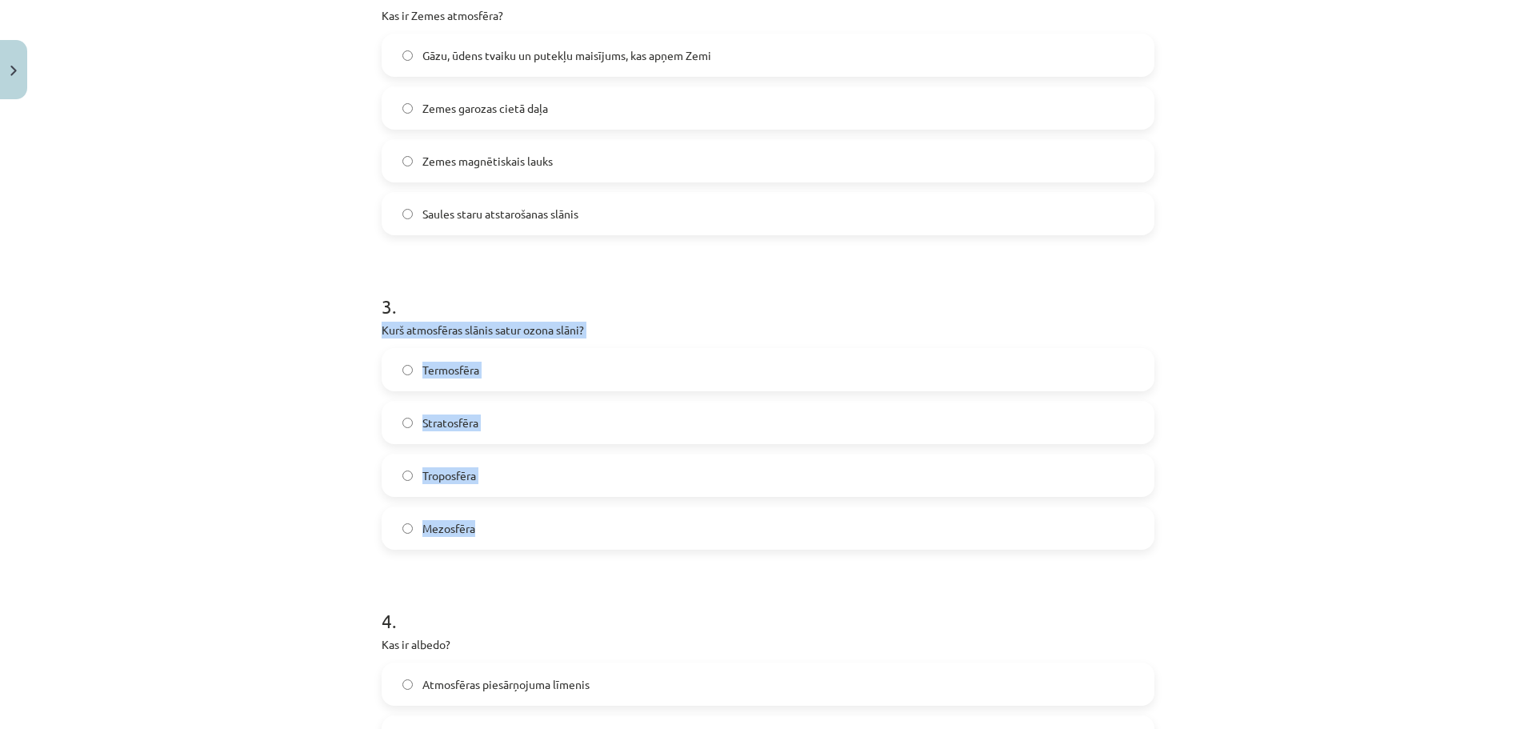
drag, startPoint x: 360, startPoint y: 321, endPoint x: 644, endPoint y: 532, distance: 353.9
click at [646, 538] on div "Mācību tēma: Ģeogrāfijas i - 11. klases 1. ieskaites mācību materiāls #3 1. tēm…" at bounding box center [768, 364] width 1536 height 729
copy div "Kurš atmosfēras slānis satur ozona slāni? Termosfēra Stratosfēra Troposfēra Mez…"
click at [482, 421] on label "Stratosfēra" at bounding box center [768, 422] width 770 height 40
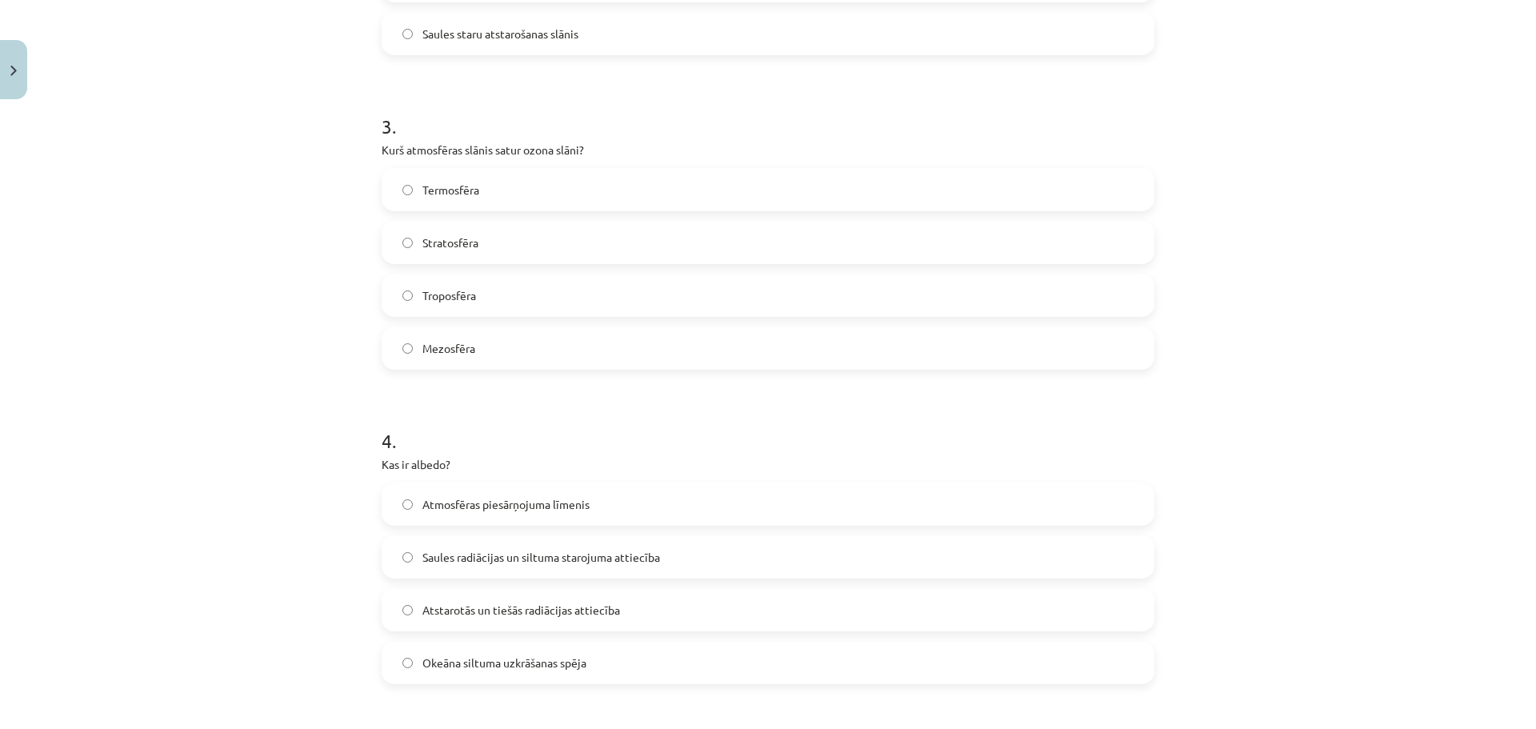
scroll to position [920, 0]
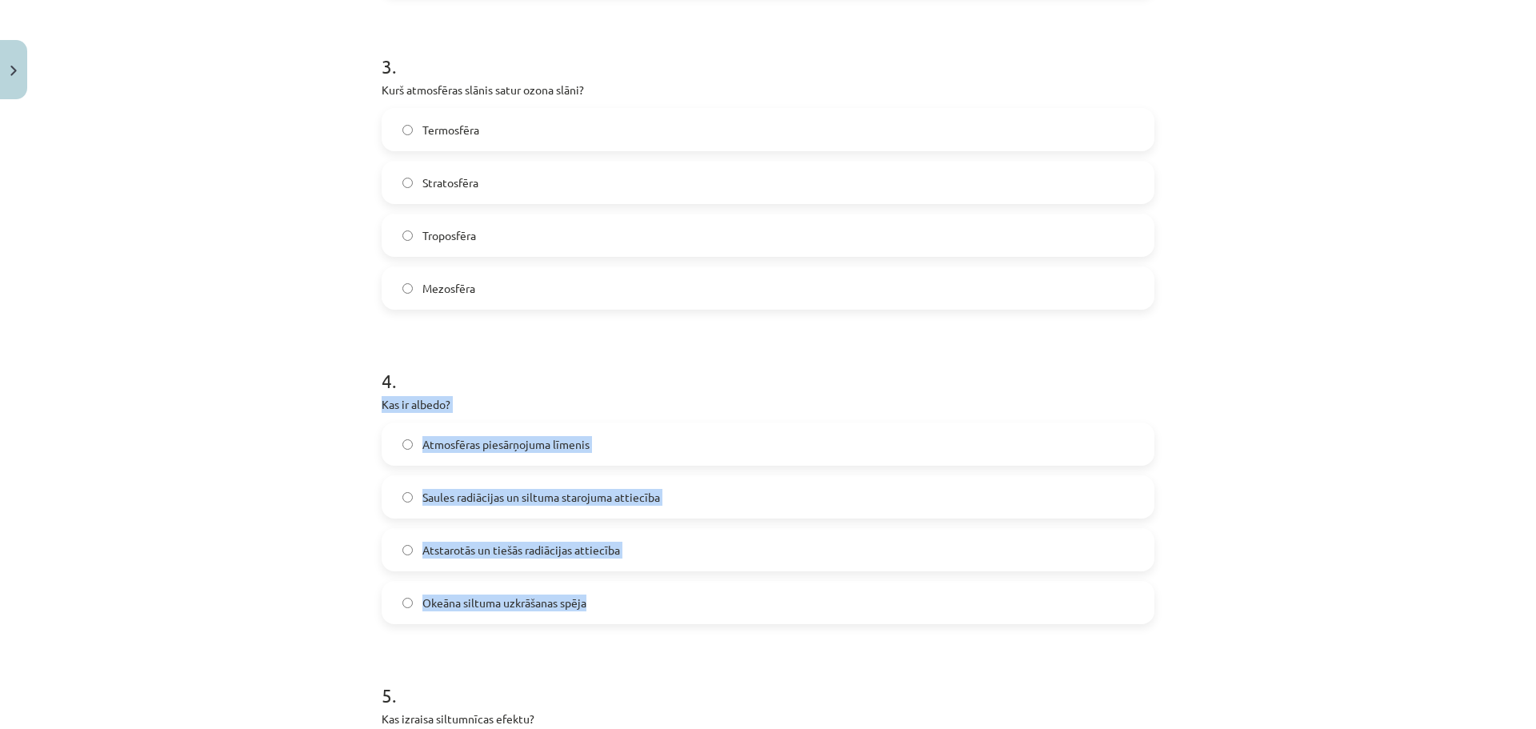
drag, startPoint x: 373, startPoint y: 399, endPoint x: 741, endPoint y: 609, distance: 423.5
click at [741, 609] on div "20 XP Saņemsi Grūts 39 pilda Apraksts Uzdevums Palīdzība 1 . Kāda ir ozona slāņ…" at bounding box center [768, 135] width 792 height 1898
copy div "Kas ir albedo? Atmosfēras piesārņojuma līmenis Saules radiācijas un siltuma sta…"
click at [503, 558] on span "Atstarotās un tiešās radiācijas attiecība" at bounding box center [521, 550] width 198 height 17
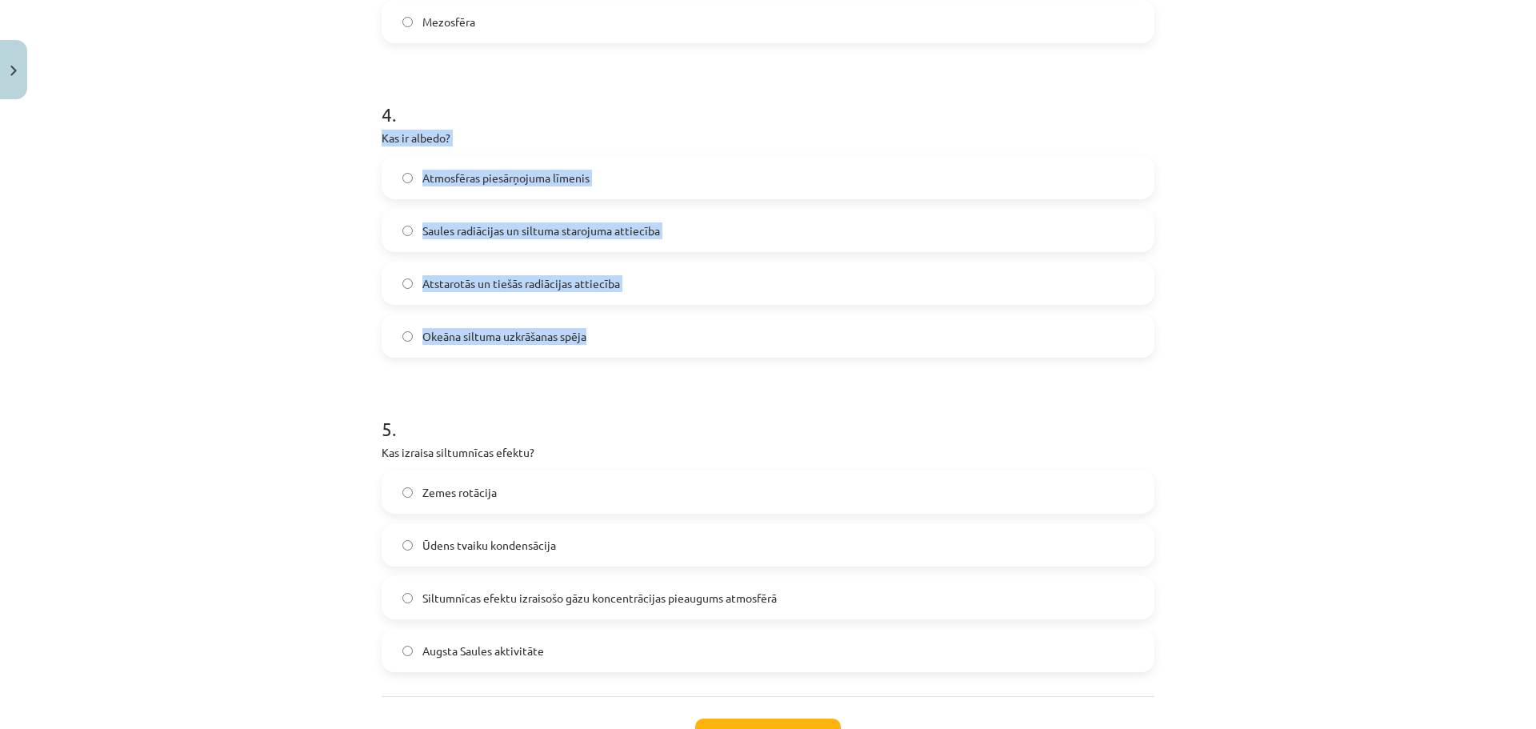
scroll to position [1315, 0]
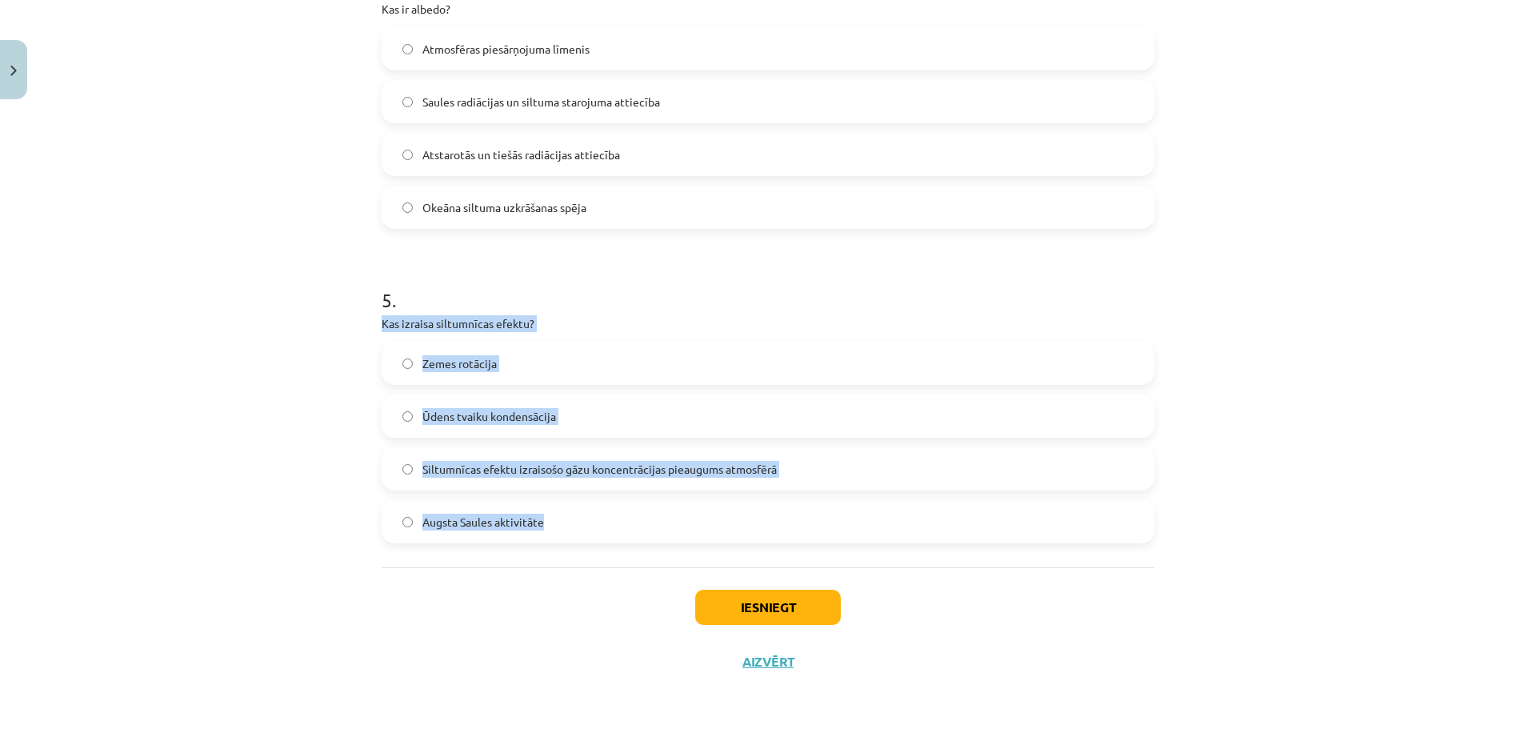
drag, startPoint x: 361, startPoint y: 324, endPoint x: 728, endPoint y: 525, distance: 418.5
click at [728, 525] on div "Mācību tēma: Ģeogrāfijas i - 11. klases 1. ieskaites mācību materiāls #3 1. tēm…" at bounding box center [768, 364] width 1536 height 729
copy div "Kas izraisa siltumnīcas efektu? Zemes rotācija Ūdens tvaiku kondensācija Siltum…"
click at [422, 466] on span "Siltumnīcas efektu izraisošo gāzu koncentrācijas pieaugums atmosfērā" at bounding box center [599, 469] width 354 height 17
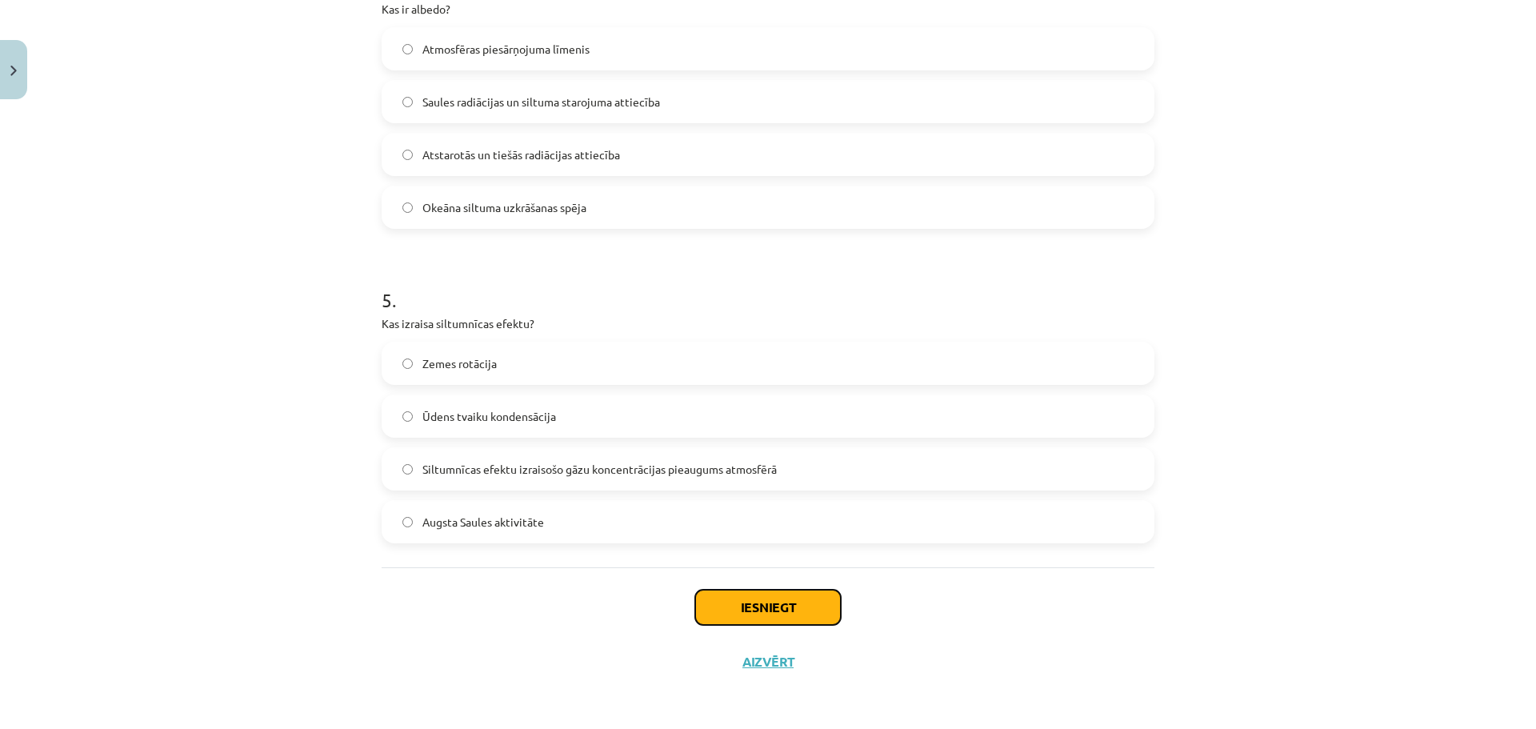
click at [760, 600] on button "Iesniegt" at bounding box center [768, 607] width 146 height 35
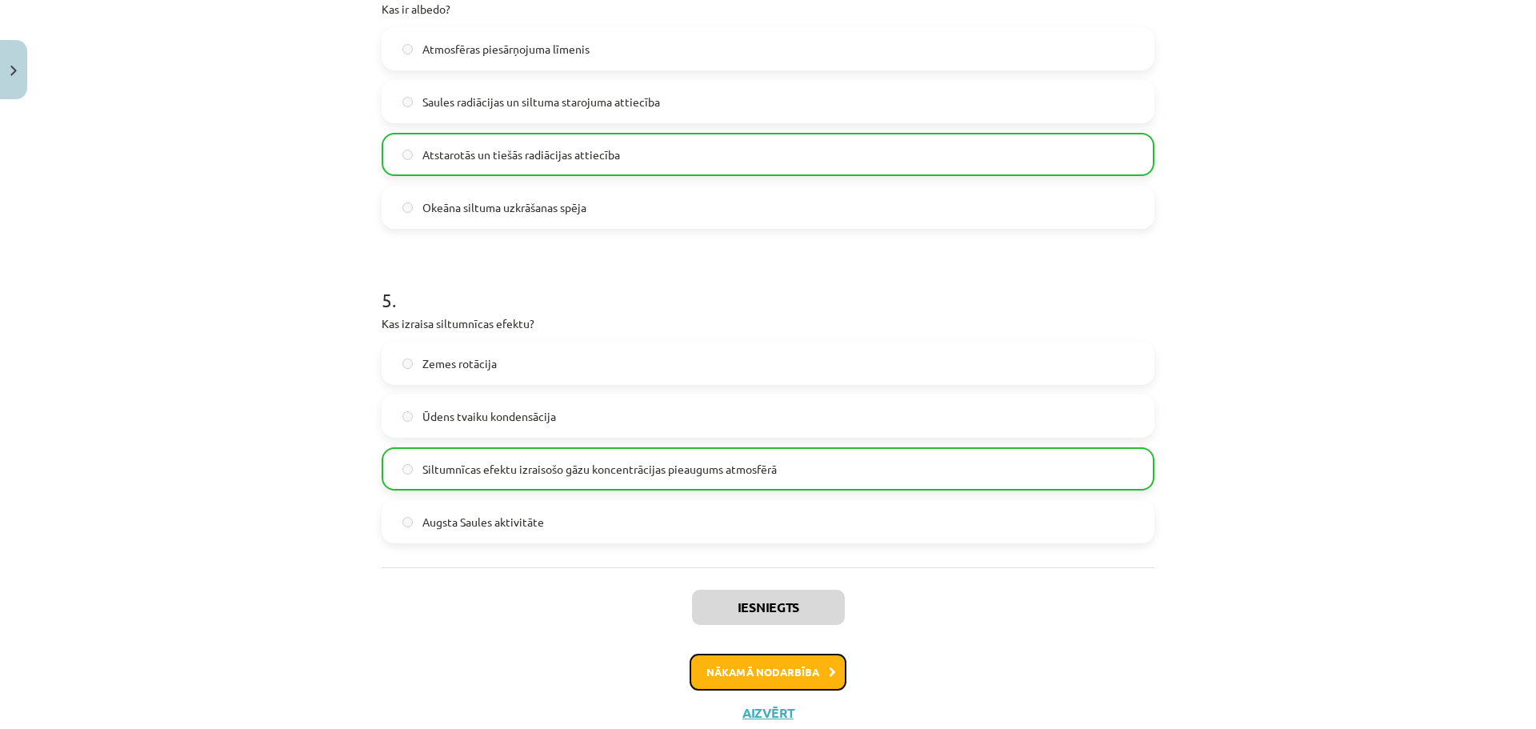
click at [783, 671] on button "Nākamā nodarbība" at bounding box center [768, 672] width 157 height 37
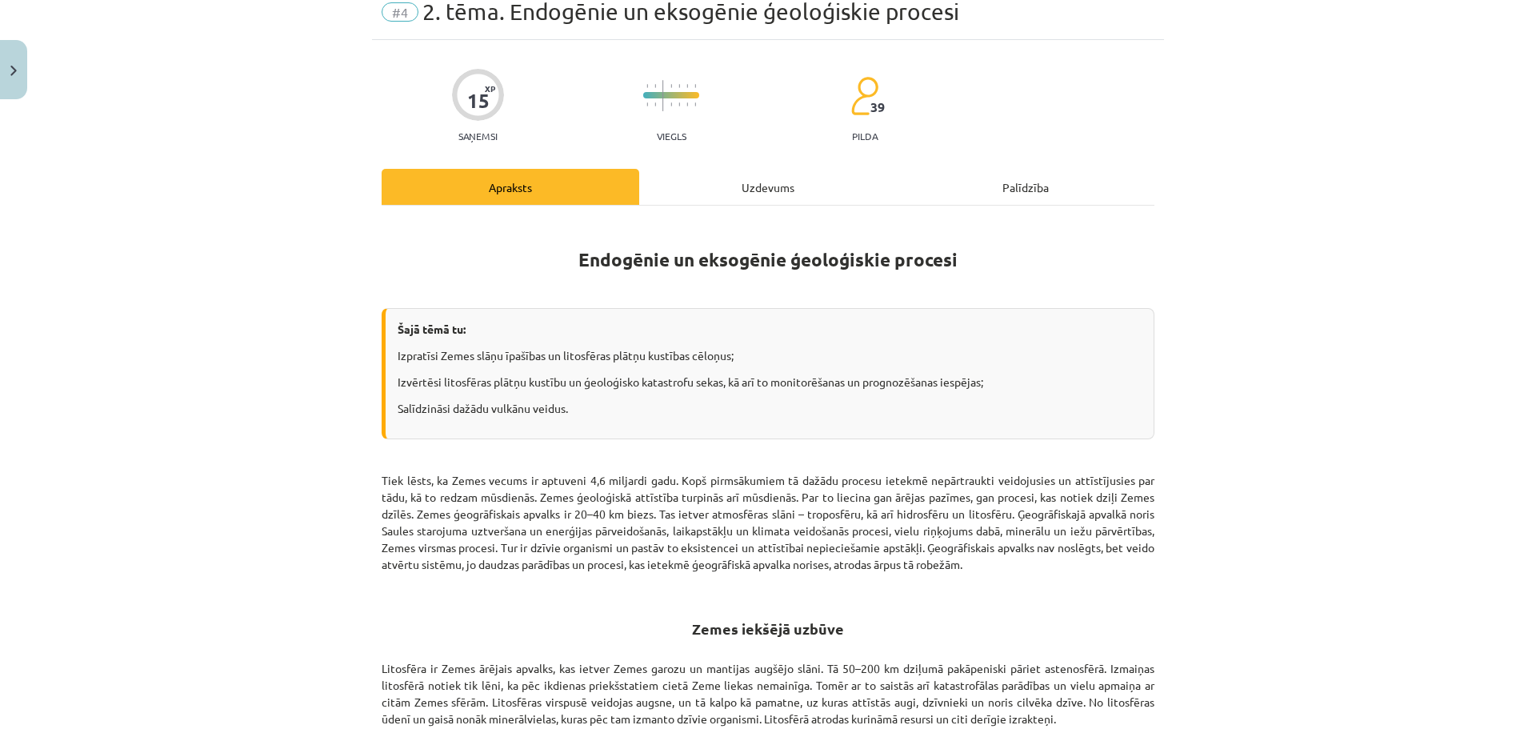
scroll to position [40, 0]
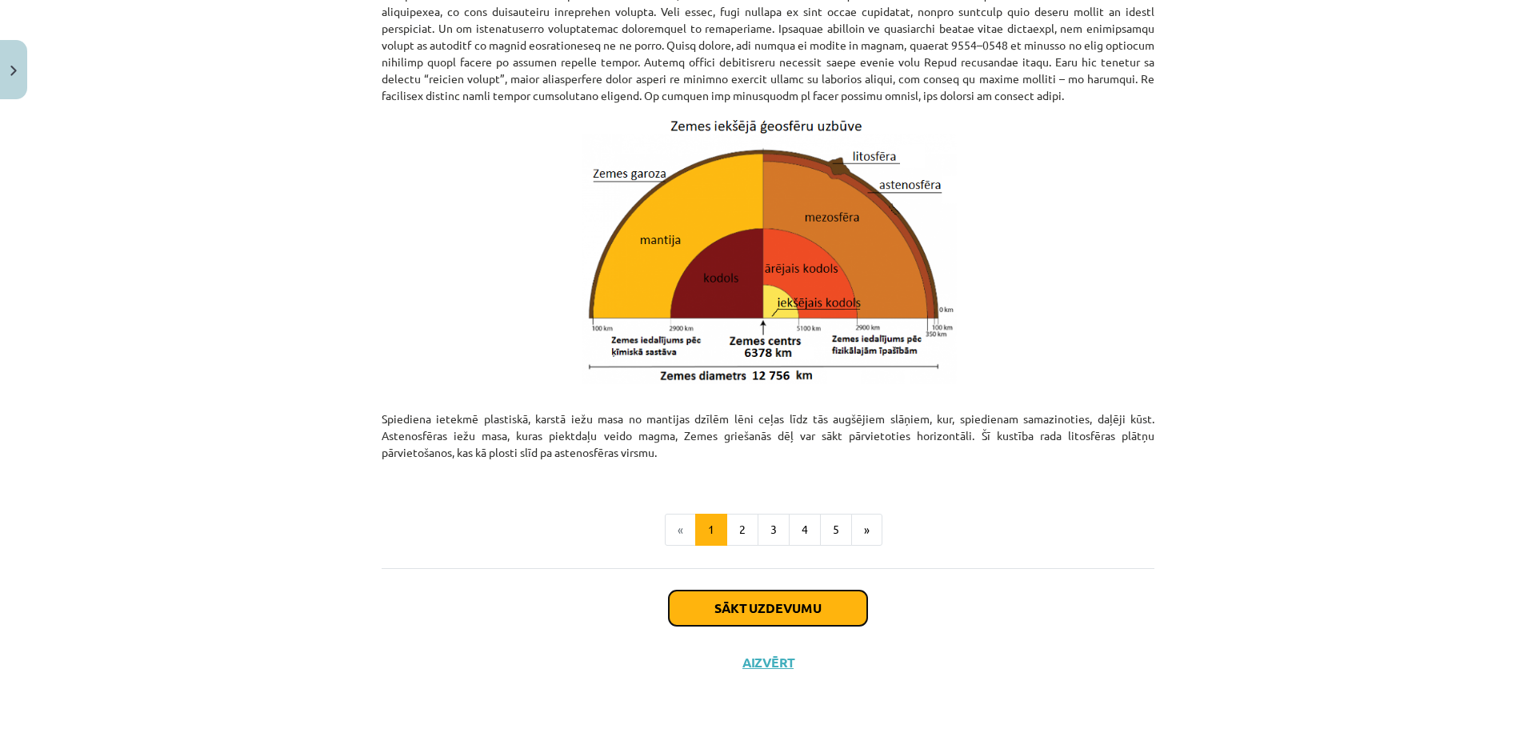
click at [780, 601] on button "Sākt uzdevumu" at bounding box center [768, 607] width 198 height 35
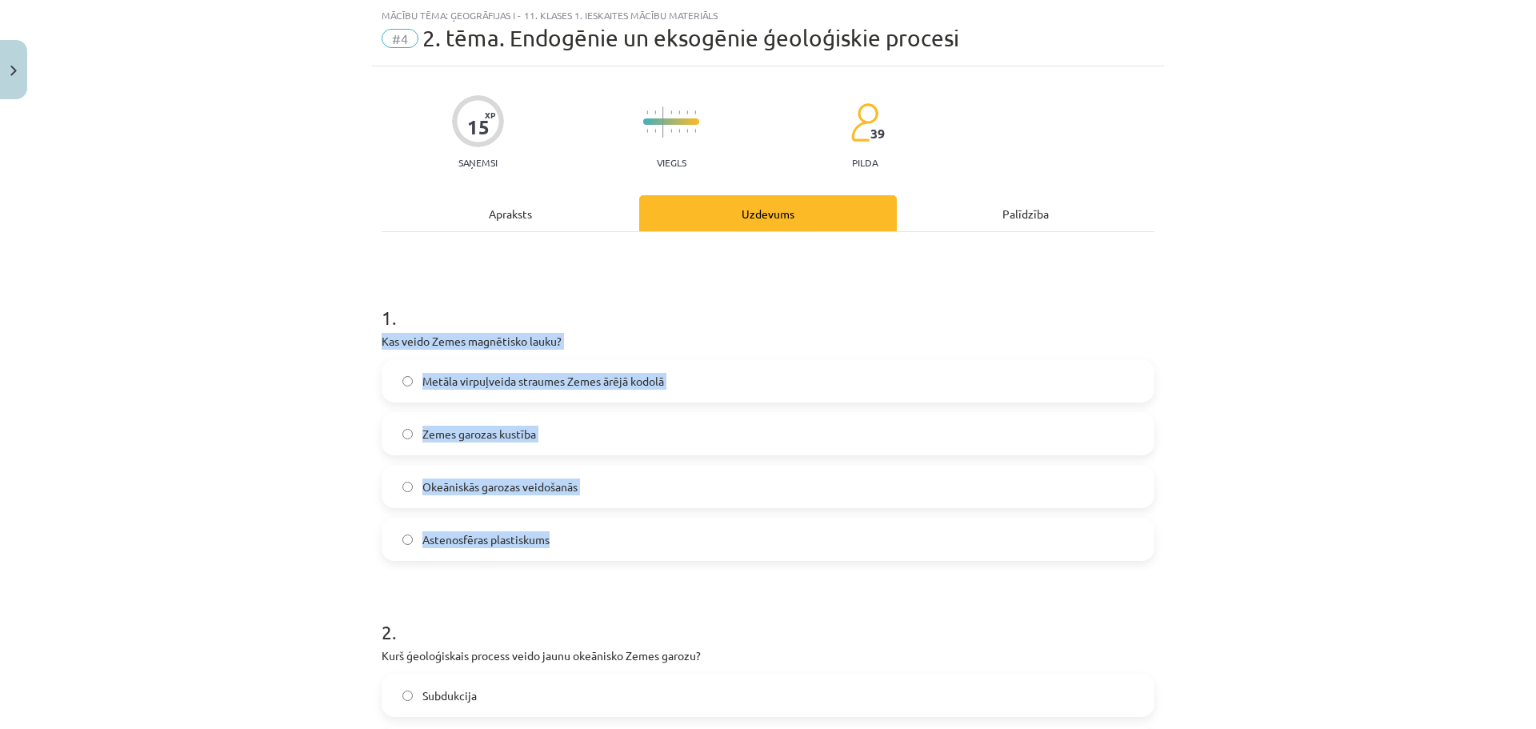
drag, startPoint x: 366, startPoint y: 338, endPoint x: 649, endPoint y: 529, distance: 340.6
click at [446, 366] on label "Metāla virpuļveida straumes Zemes ārējā kodolā" at bounding box center [768, 381] width 770 height 40
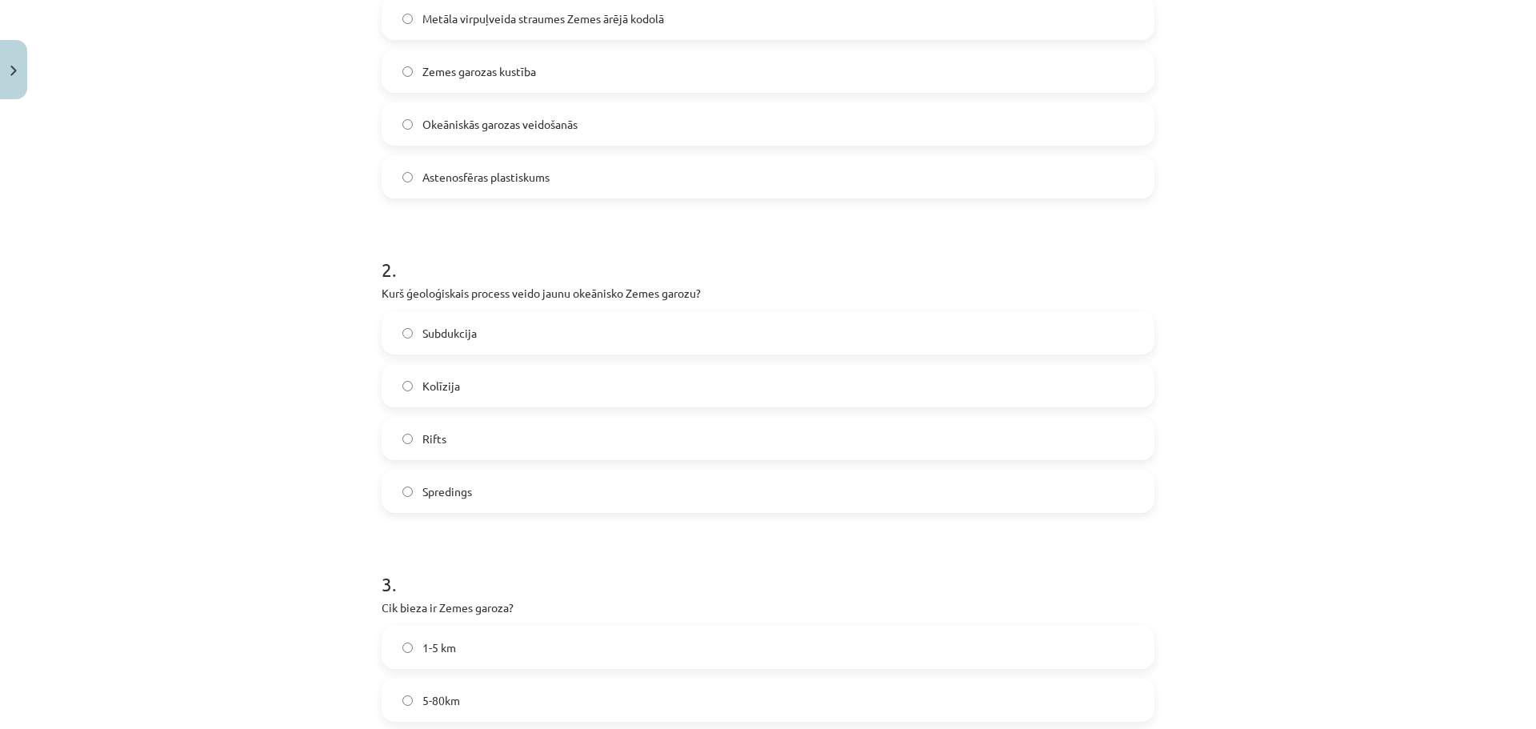
scroll to position [440, 0]
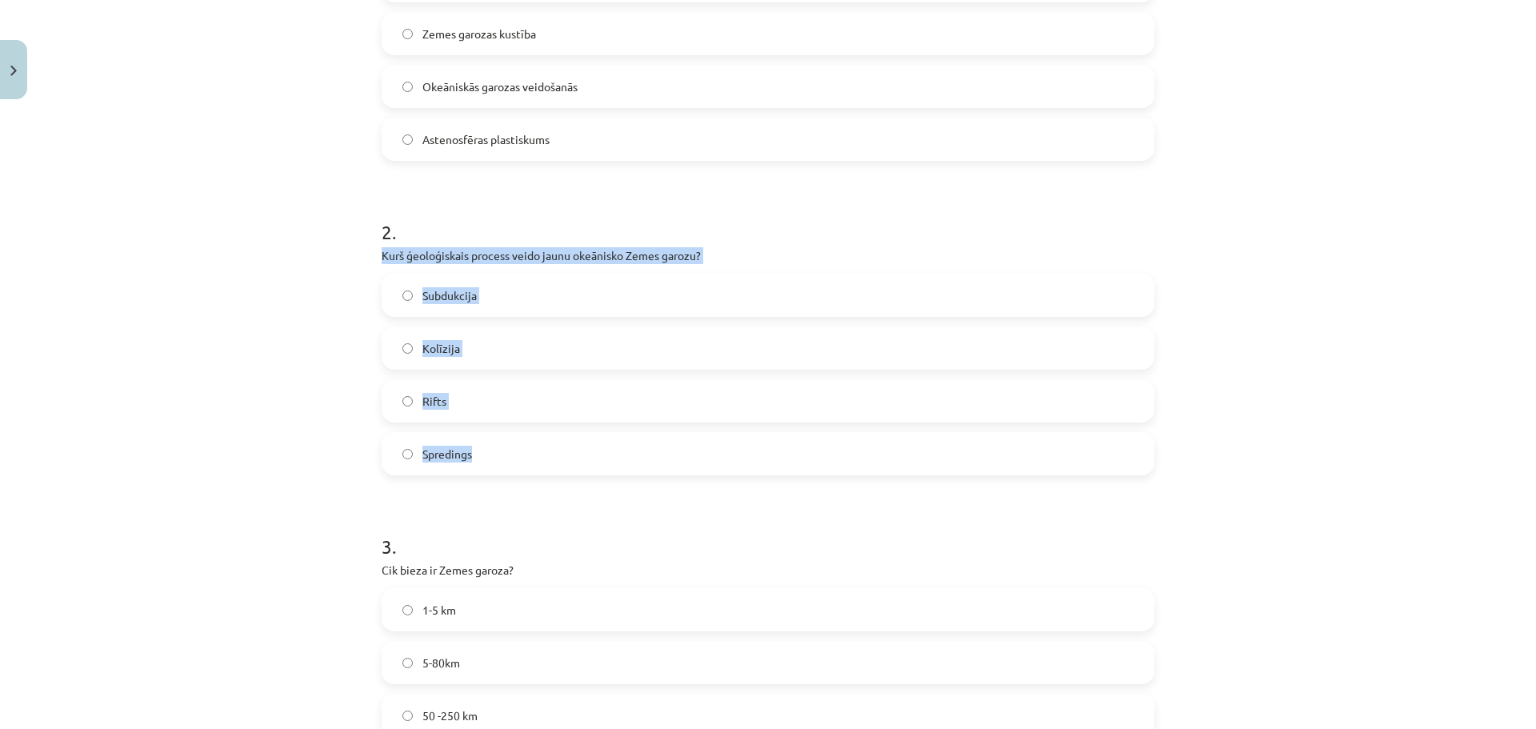
drag, startPoint x: 384, startPoint y: 258, endPoint x: 649, endPoint y: 442, distance: 322.4
click at [649, 442] on div "Mācību tēma: Ģeogrāfijas i - 11. klases 1. ieskaites mācību materiāls #4 2. tēm…" at bounding box center [768, 364] width 1536 height 729
click at [446, 438] on label "Spredings" at bounding box center [768, 454] width 770 height 40
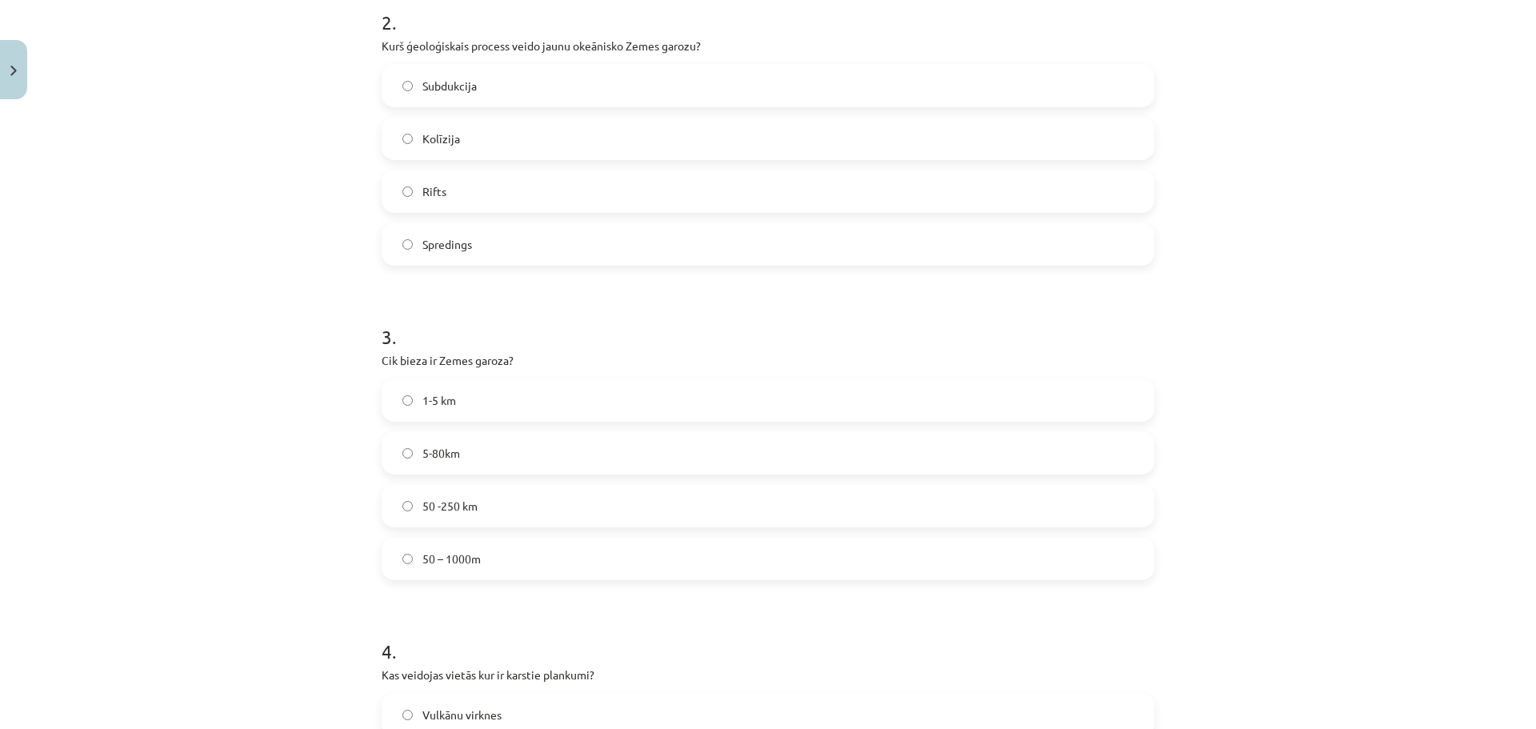
scroll to position [680, 0]
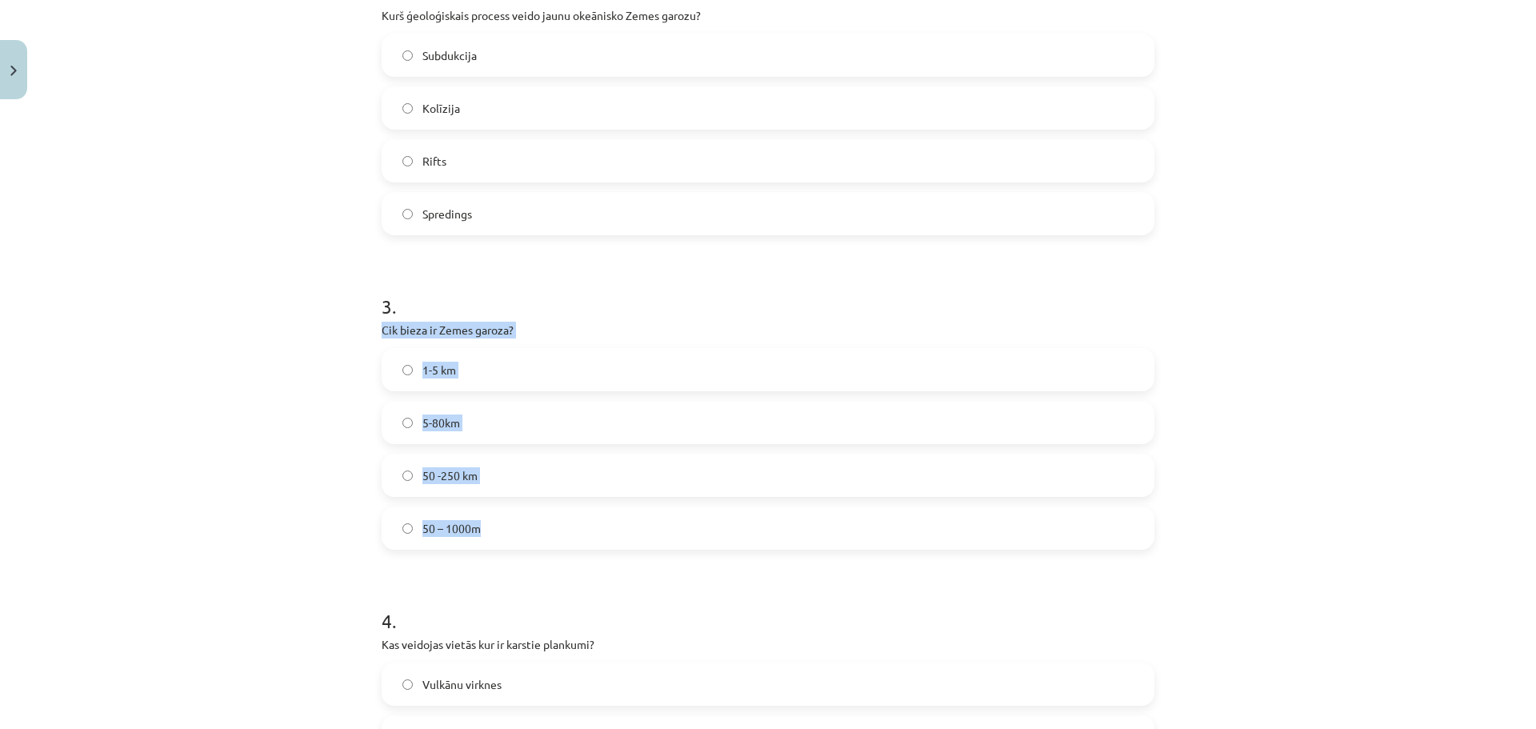
drag, startPoint x: 364, startPoint y: 327, endPoint x: 619, endPoint y: 518, distance: 318.4
click at [619, 518] on div "Mācību tēma: Ģeogrāfijas i - 11. klases 1. ieskaites mācību materiāls #4 2. tēm…" at bounding box center [768, 364] width 1536 height 729
click at [516, 414] on label "5-80km" at bounding box center [768, 422] width 770 height 40
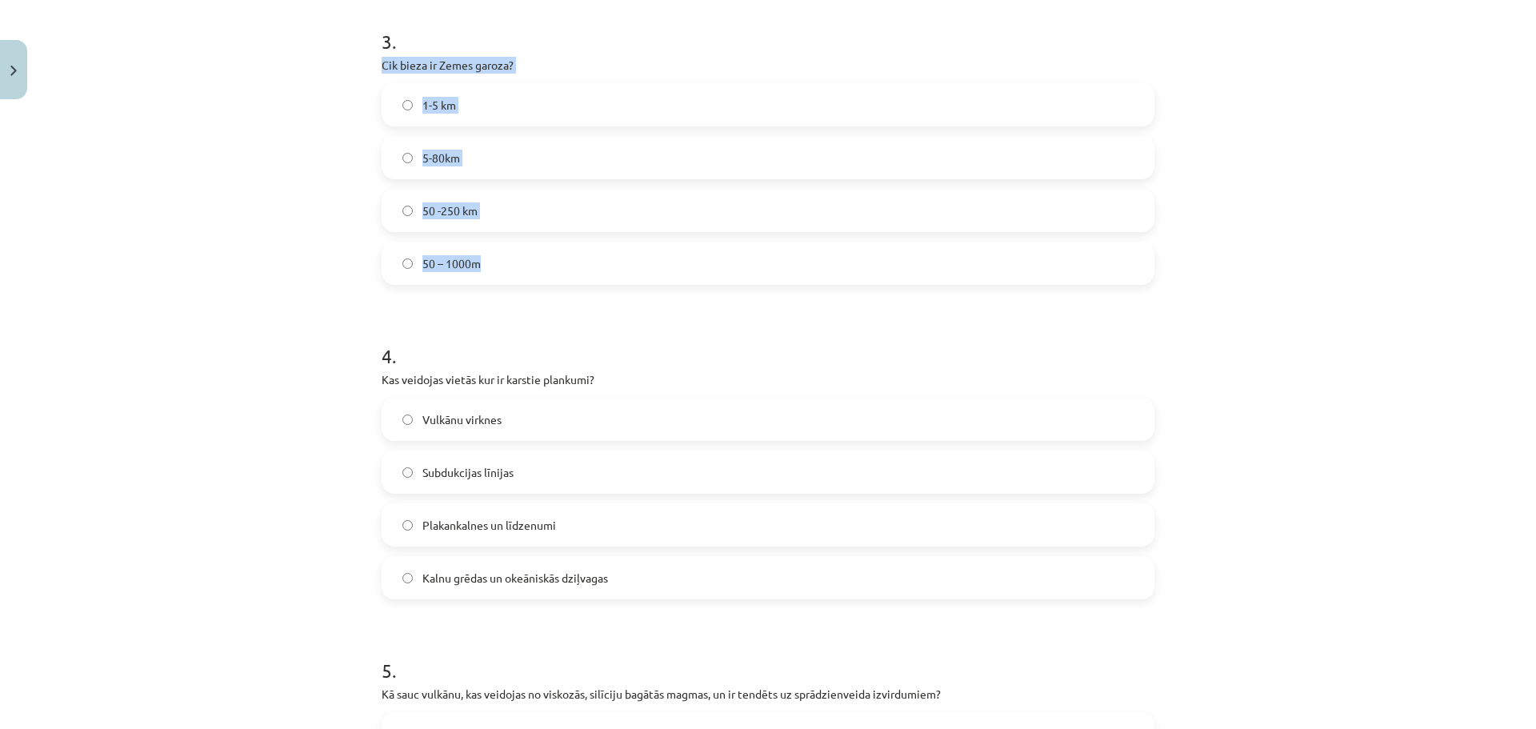
scroll to position [1000, 0]
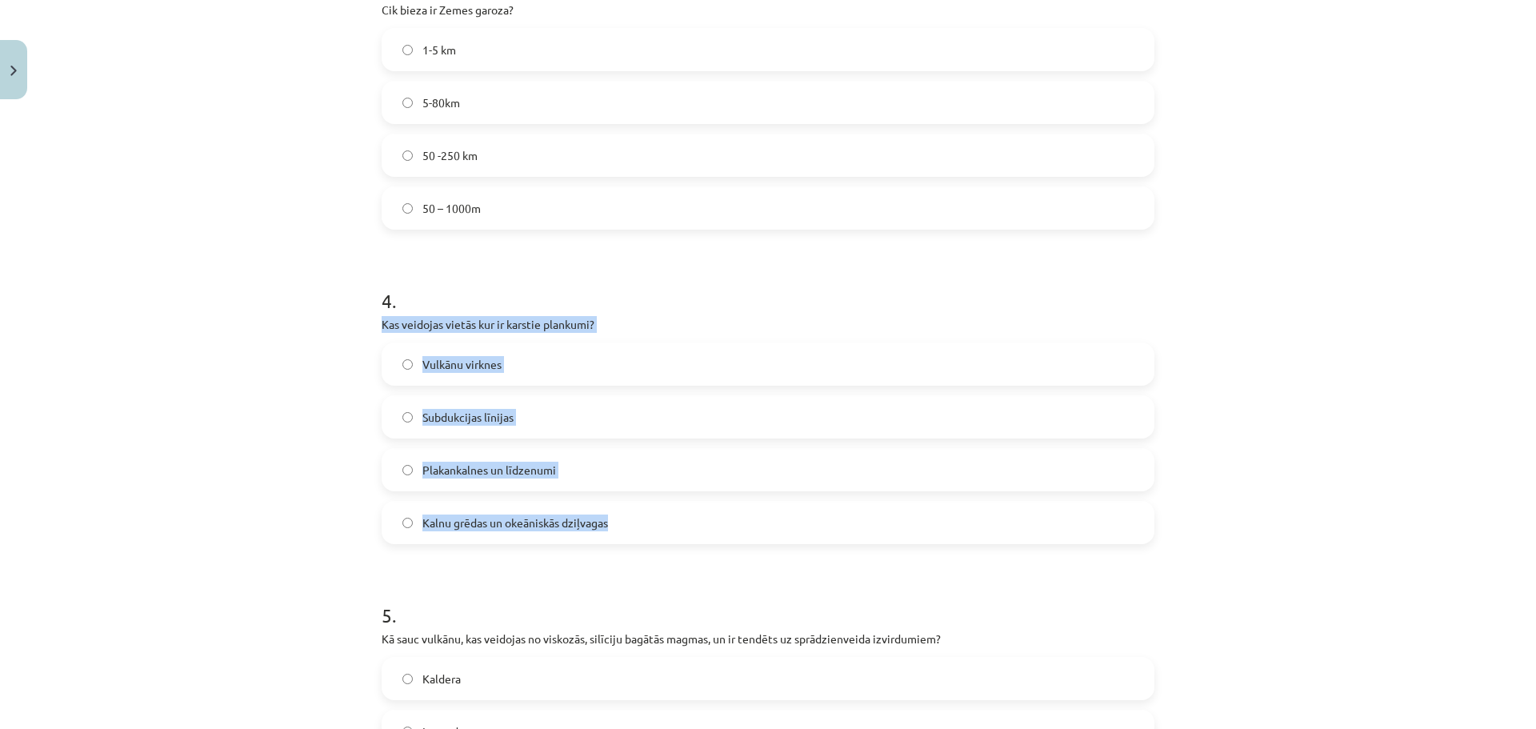
drag, startPoint x: 368, startPoint y: 322, endPoint x: 706, endPoint y: 524, distance: 393.6
click at [707, 526] on div "15 XP Saņemsi Viegls 39 pilda Apraksts Uzdevums Palīdzība 1 . Kas veido Zemes m…" at bounding box center [768, 55] width 792 height 1898
click at [511, 366] on label "Vulkānu virknes" at bounding box center [768, 364] width 770 height 40
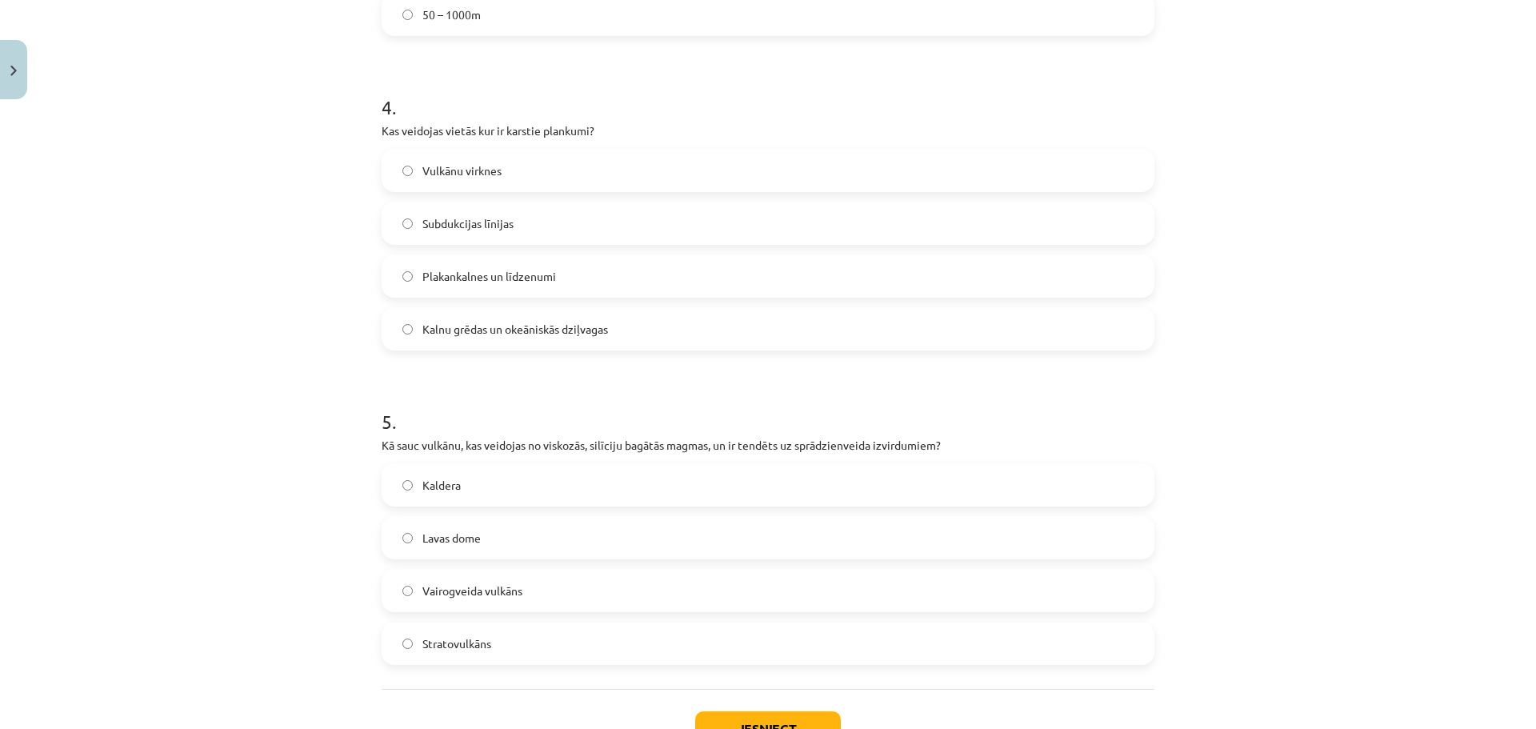
scroll to position [1240, 0]
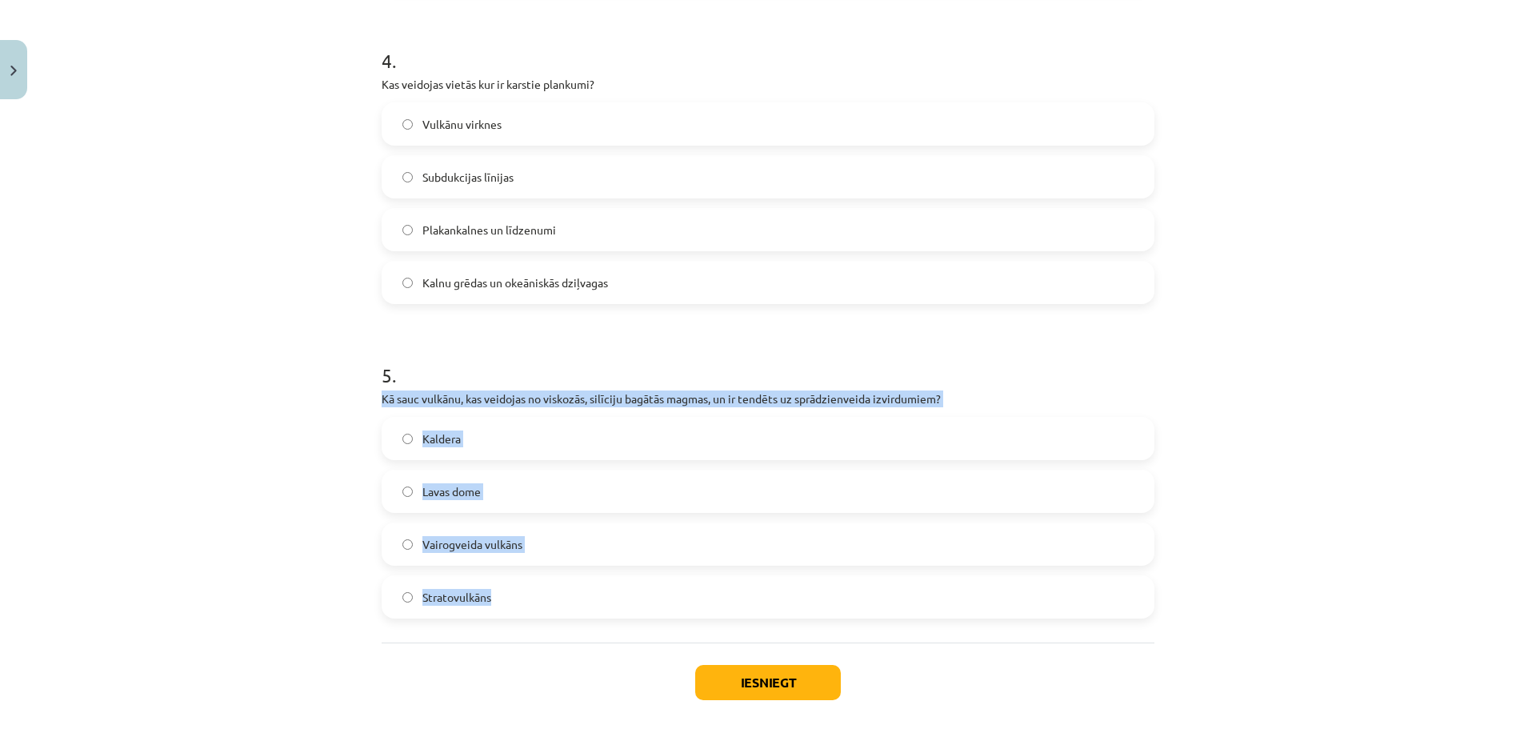
drag, startPoint x: 364, startPoint y: 396, endPoint x: 588, endPoint y: 595, distance: 299.8
click at [588, 595] on div "Mācību tēma: Ģeogrāfijas i - 11. klases 1. ieskaites mācību materiāls #4 2. tēm…" at bounding box center [768, 364] width 1536 height 729
drag, startPoint x: 538, startPoint y: 601, endPoint x: 574, endPoint y: 606, distance: 36.4
click at [538, 600] on label "Stratovulkāns" at bounding box center [768, 597] width 770 height 40
click at [779, 686] on button "Iesniegt" at bounding box center [768, 682] width 146 height 35
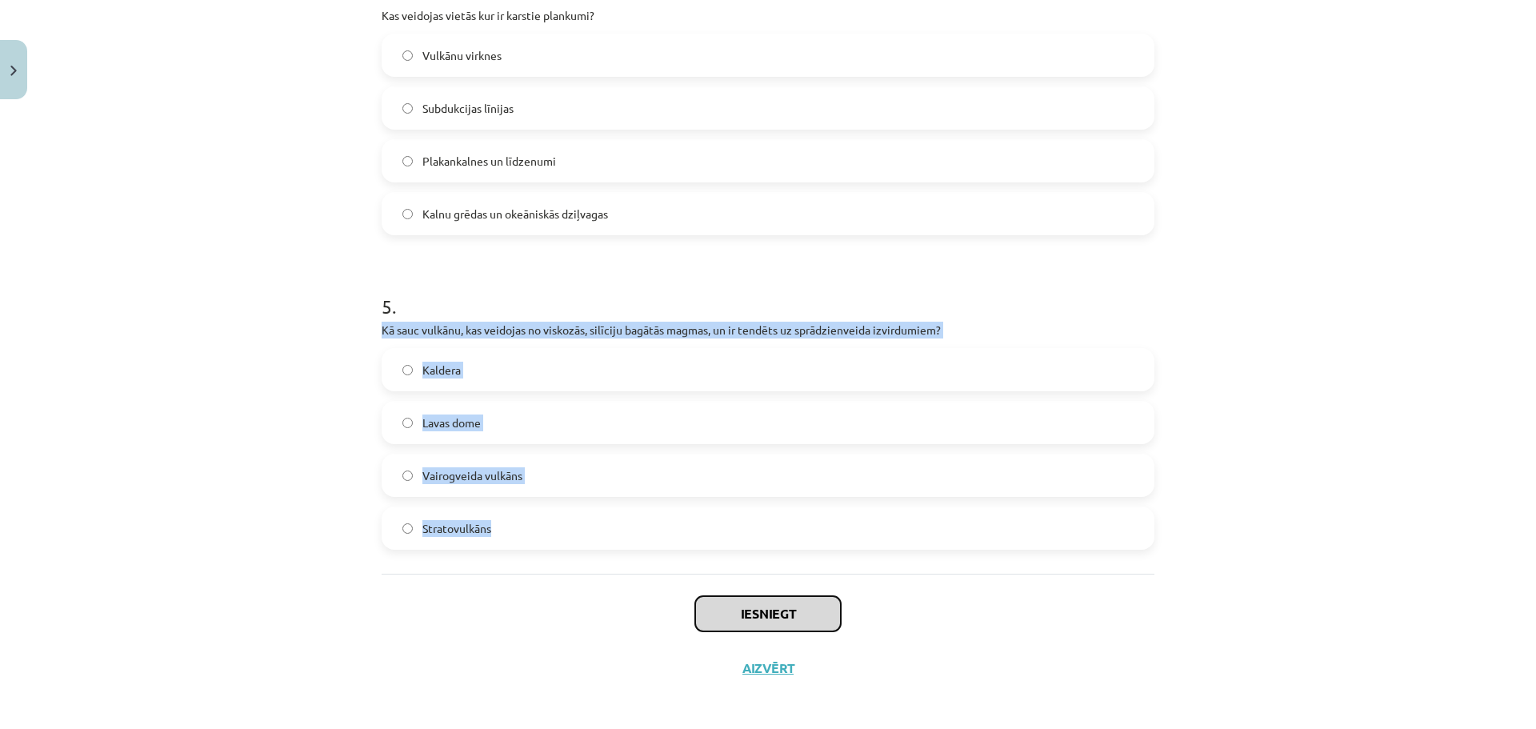
scroll to position [1315, 0]
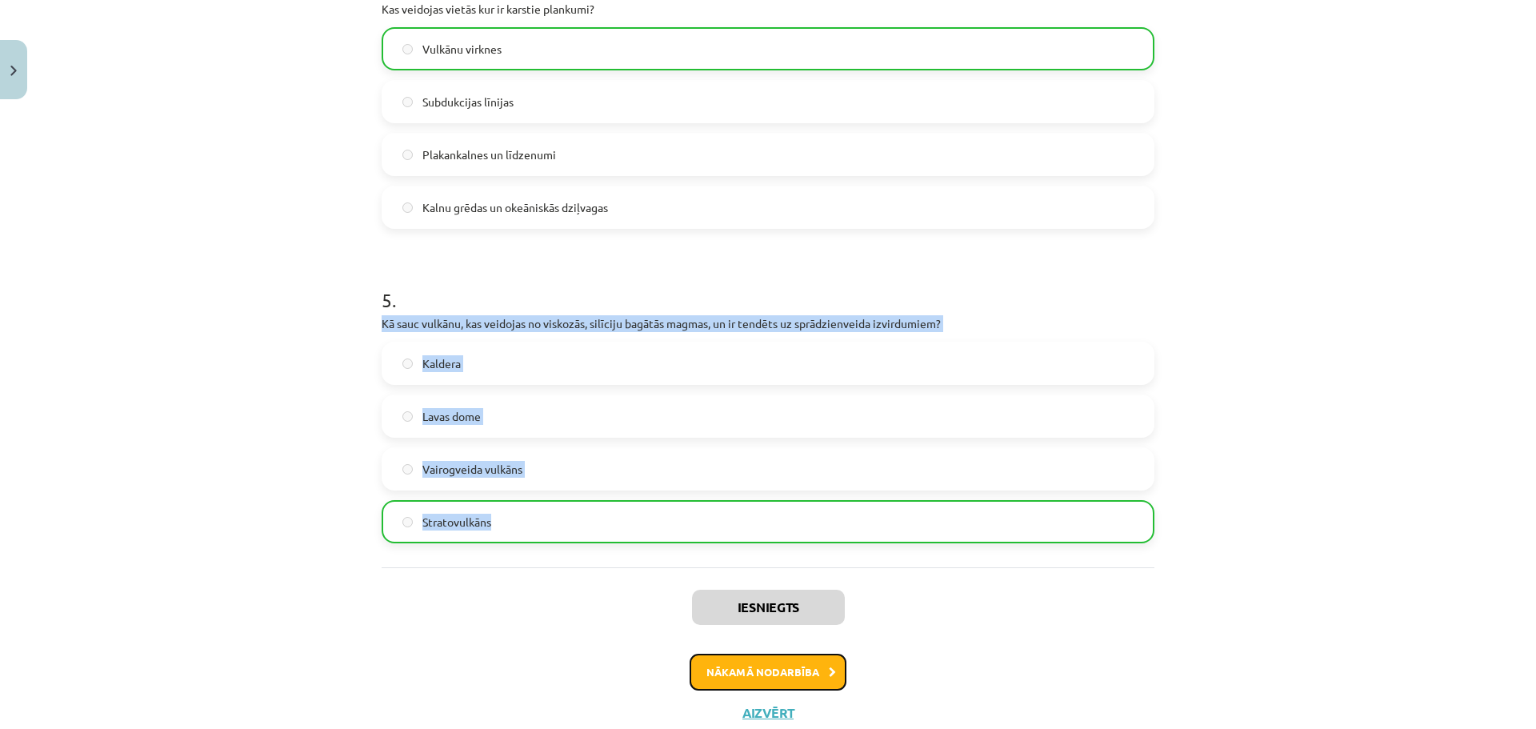
click at [815, 662] on button "Nākamā nodarbība" at bounding box center [768, 672] width 157 height 37
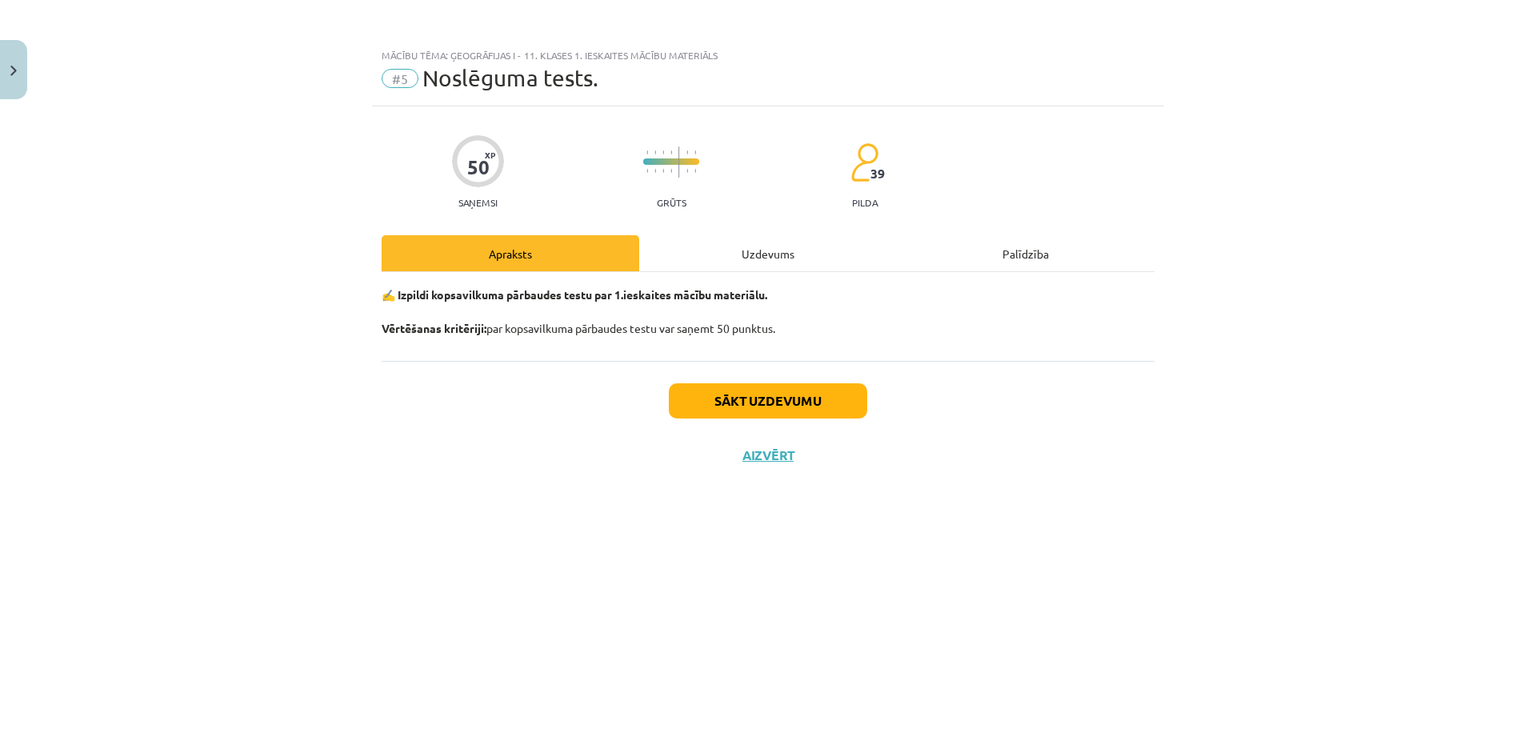
scroll to position [0, 0]
click at [727, 396] on button "Sākt uzdevumu" at bounding box center [768, 400] width 198 height 35
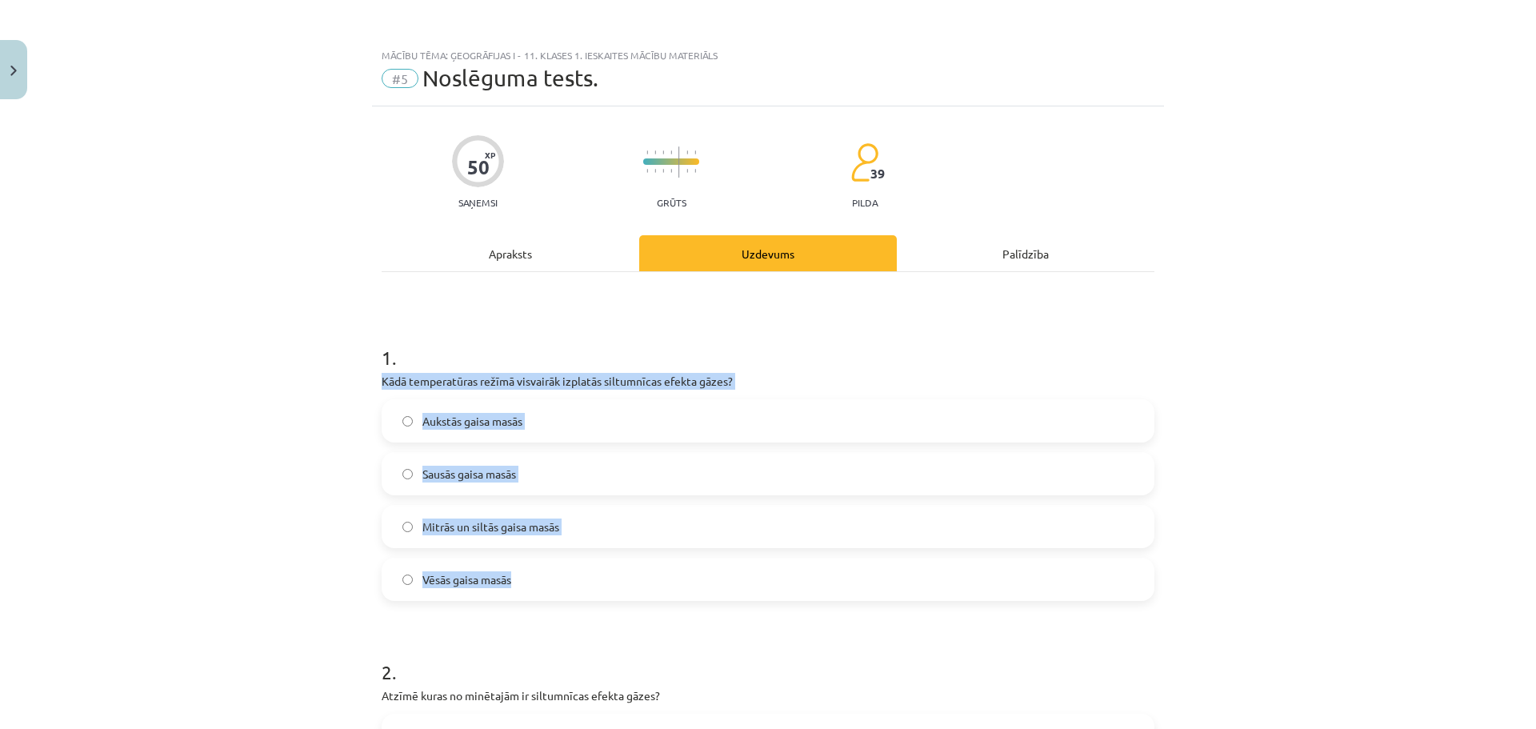
drag, startPoint x: 365, startPoint y: 380, endPoint x: 580, endPoint y: 590, distance: 300.4
click at [580, 593] on div "Mācību tēma: Ģeogrāfijas i - 11. klases 1. ieskaites mācību materiāls #5 Noslēg…" at bounding box center [768, 364] width 1536 height 729
click at [545, 518] on span "Mitrās un siltās gaisa masās" at bounding box center [490, 526] width 137 height 17
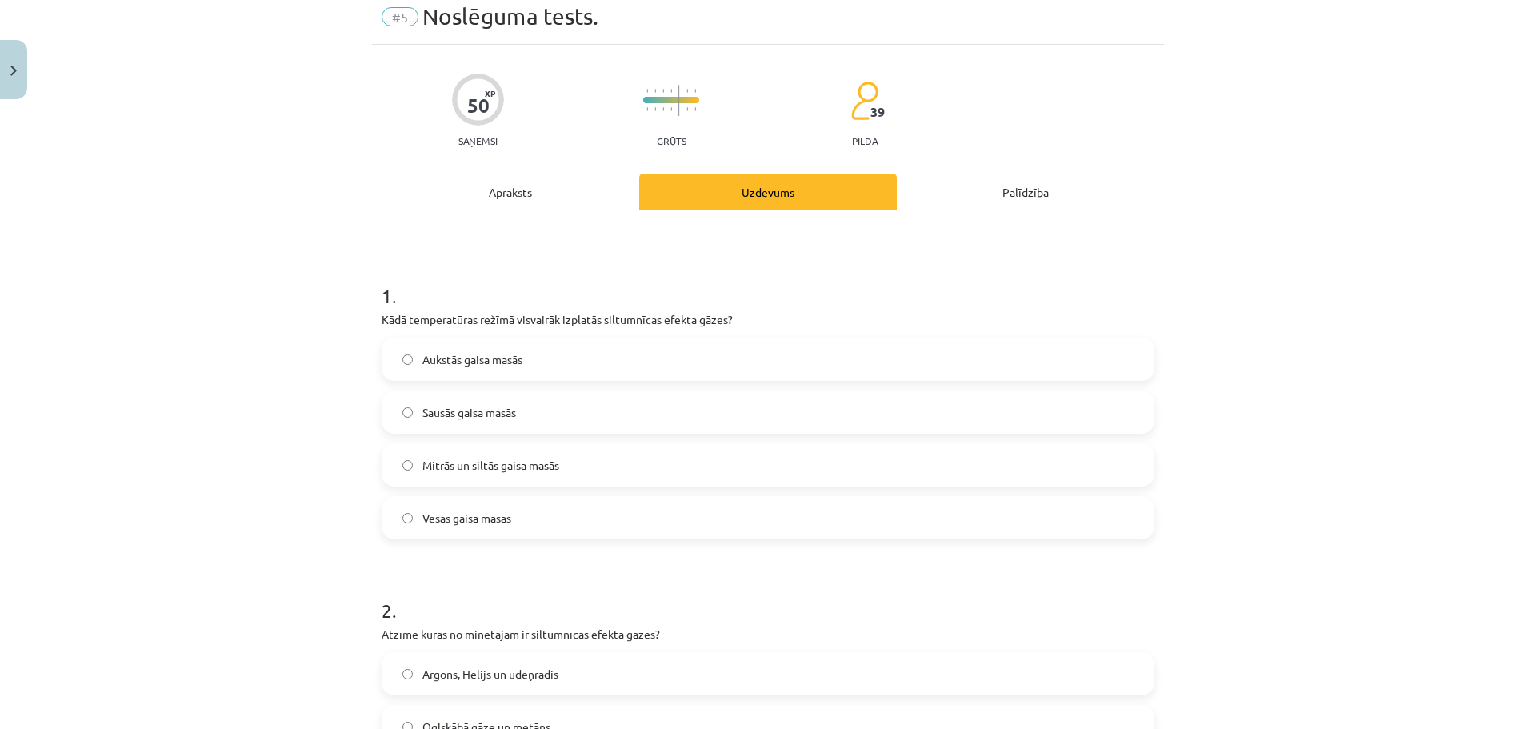
scroll to position [320, 0]
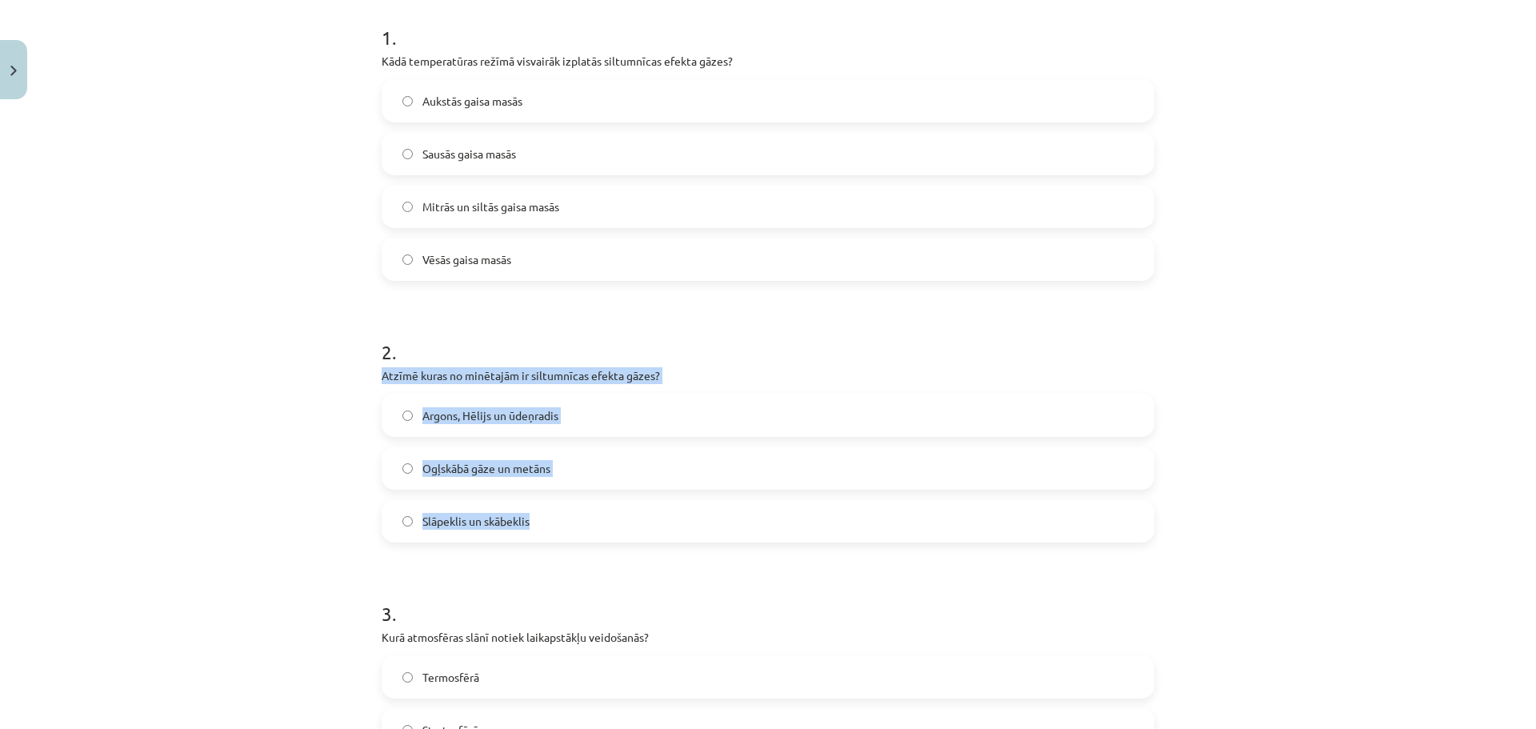
drag, startPoint x: 377, startPoint y: 374, endPoint x: 656, endPoint y: 512, distance: 311.3
click at [656, 512] on div "Mācību tēma: Ģeogrāfijas i - 11. klases 1. ieskaites mācību materiāls #5 Noslēg…" at bounding box center [768, 364] width 1536 height 729
click at [494, 464] on span "Ogļskābā gāze un metāns" at bounding box center [486, 468] width 128 height 17
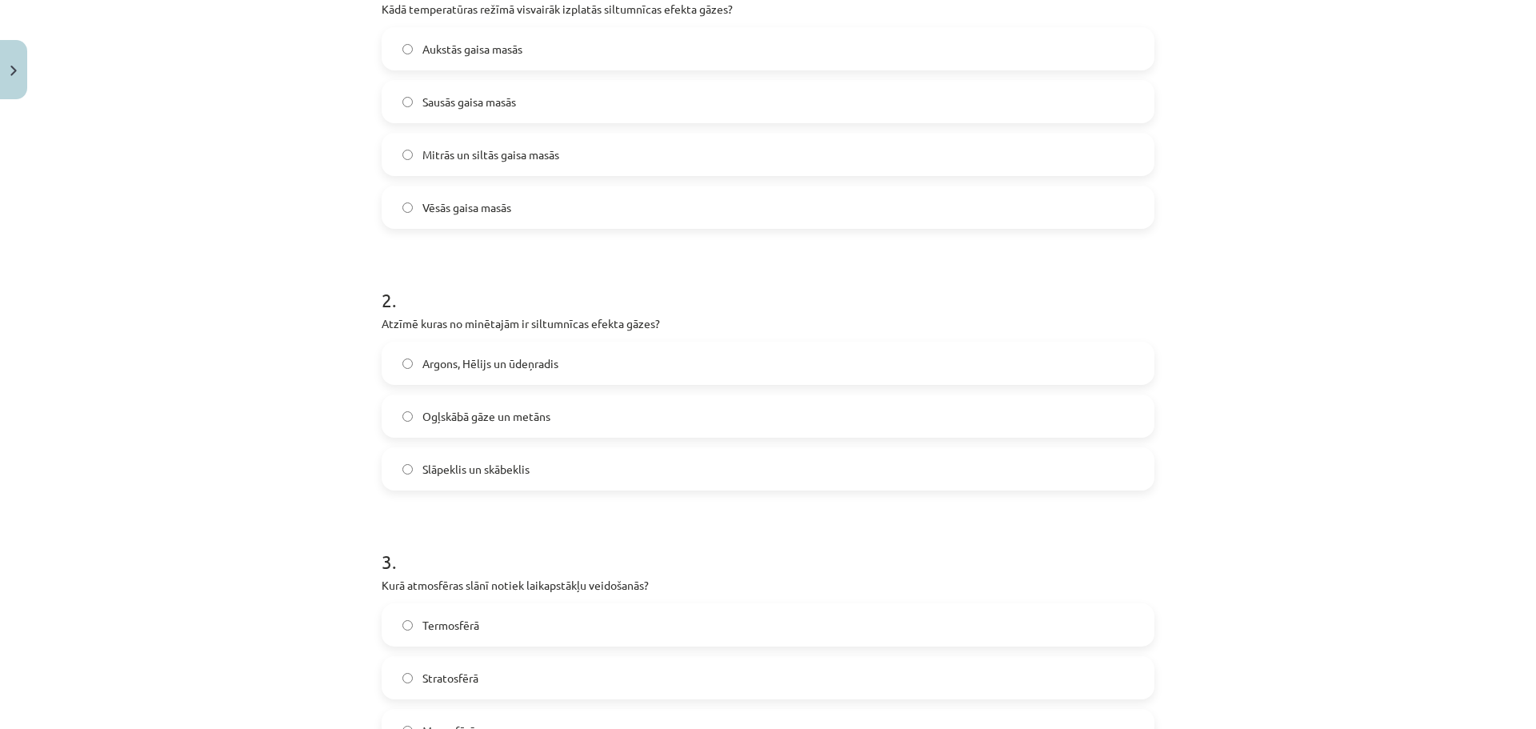
scroll to position [560, 0]
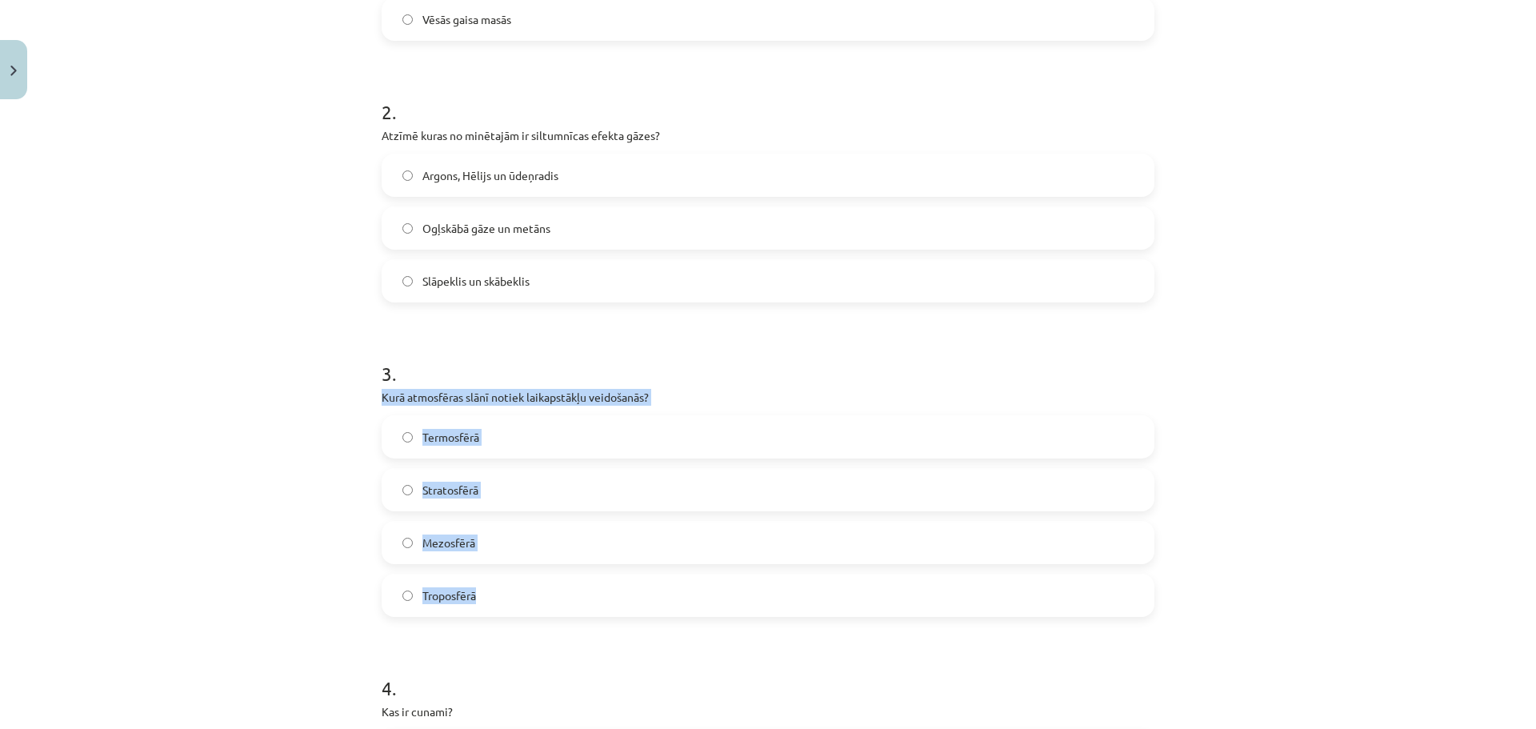
drag, startPoint x: 360, startPoint y: 389, endPoint x: 658, endPoint y: 585, distance: 356.3
click at [658, 585] on div "Mācību tēma: Ģeogrāfijas i - 11. klases 1. ieskaites mācību materiāls #5 Noslēg…" at bounding box center [768, 364] width 1536 height 729
click at [476, 596] on label "Troposfērā" at bounding box center [768, 595] width 770 height 40
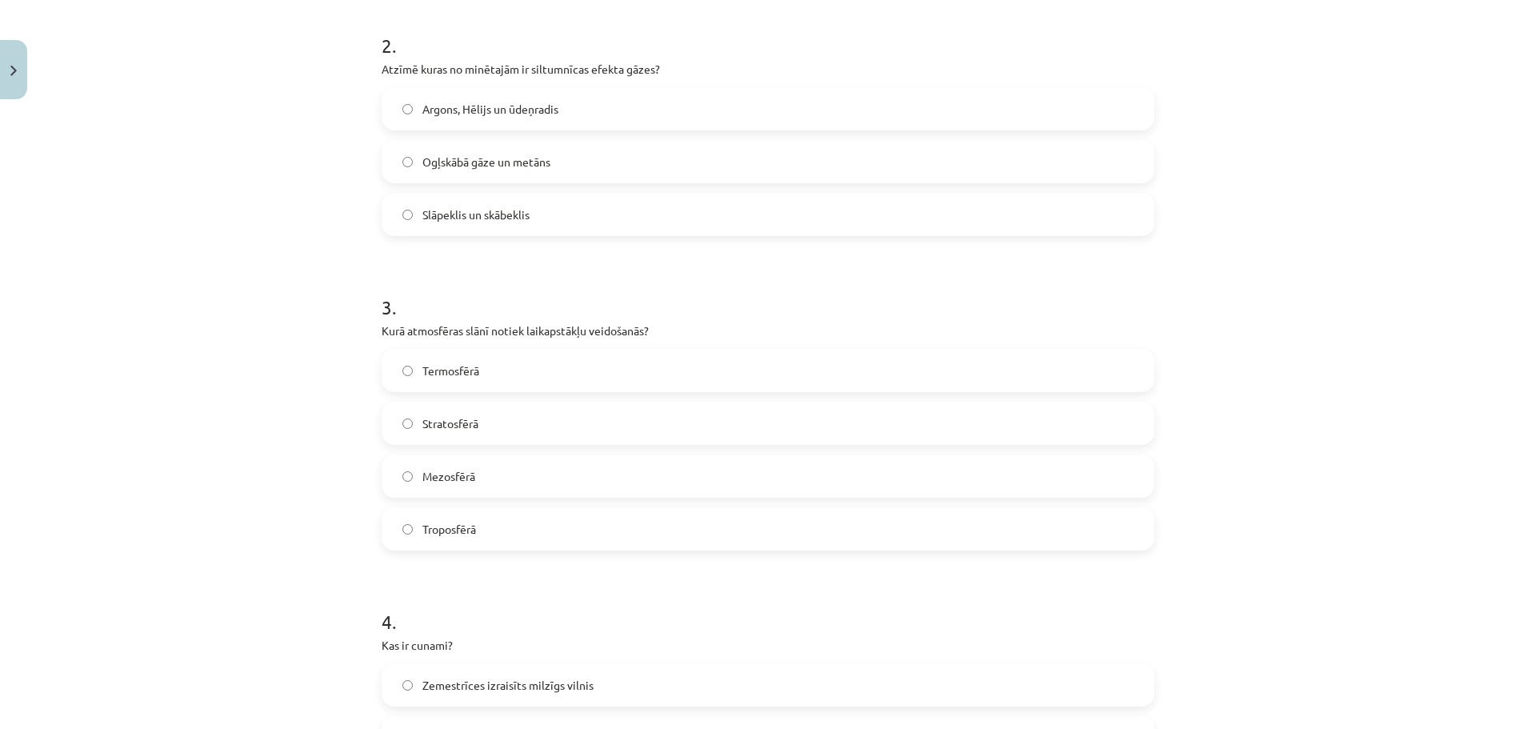
scroll to position [880, 0]
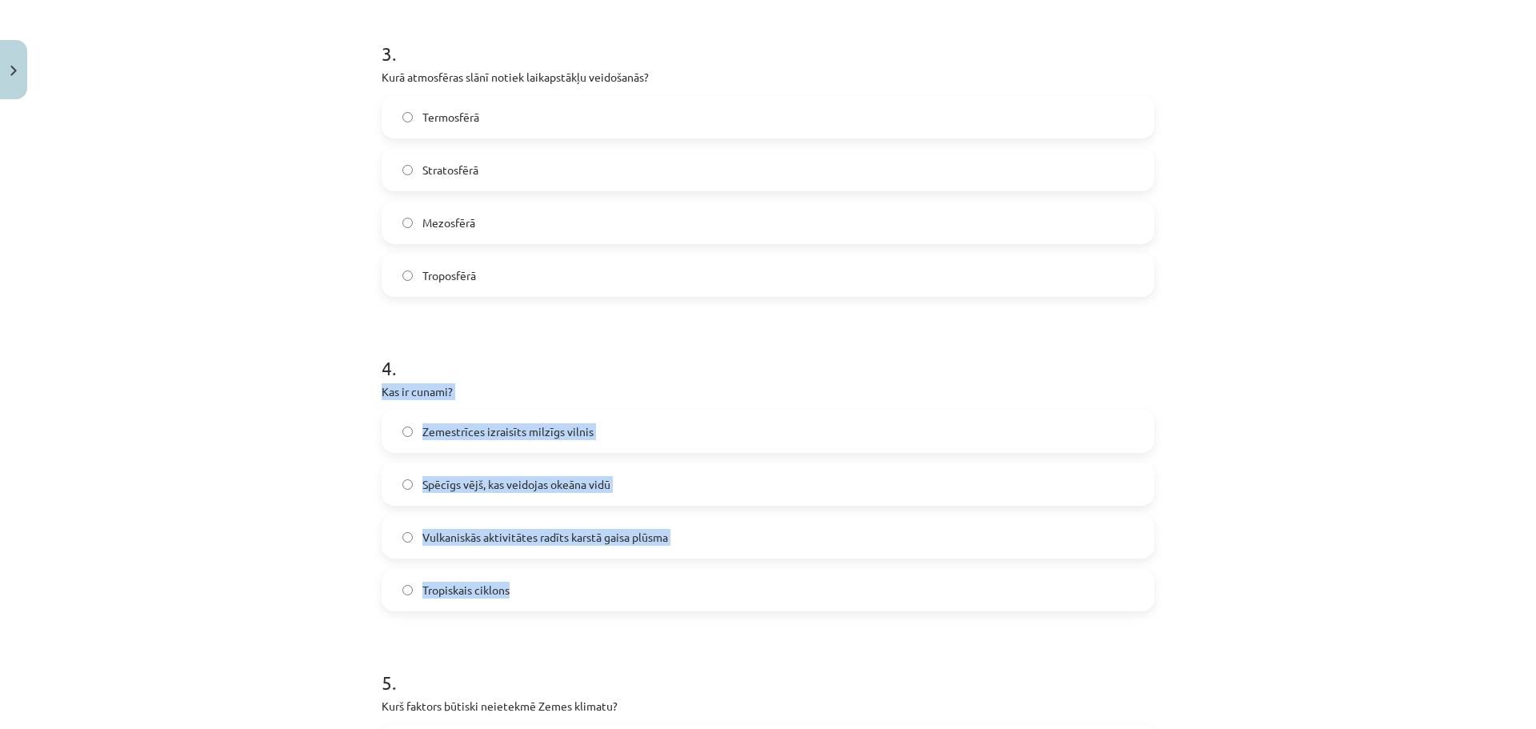
drag, startPoint x: 373, startPoint y: 394, endPoint x: 710, endPoint y: 579, distance: 384.9
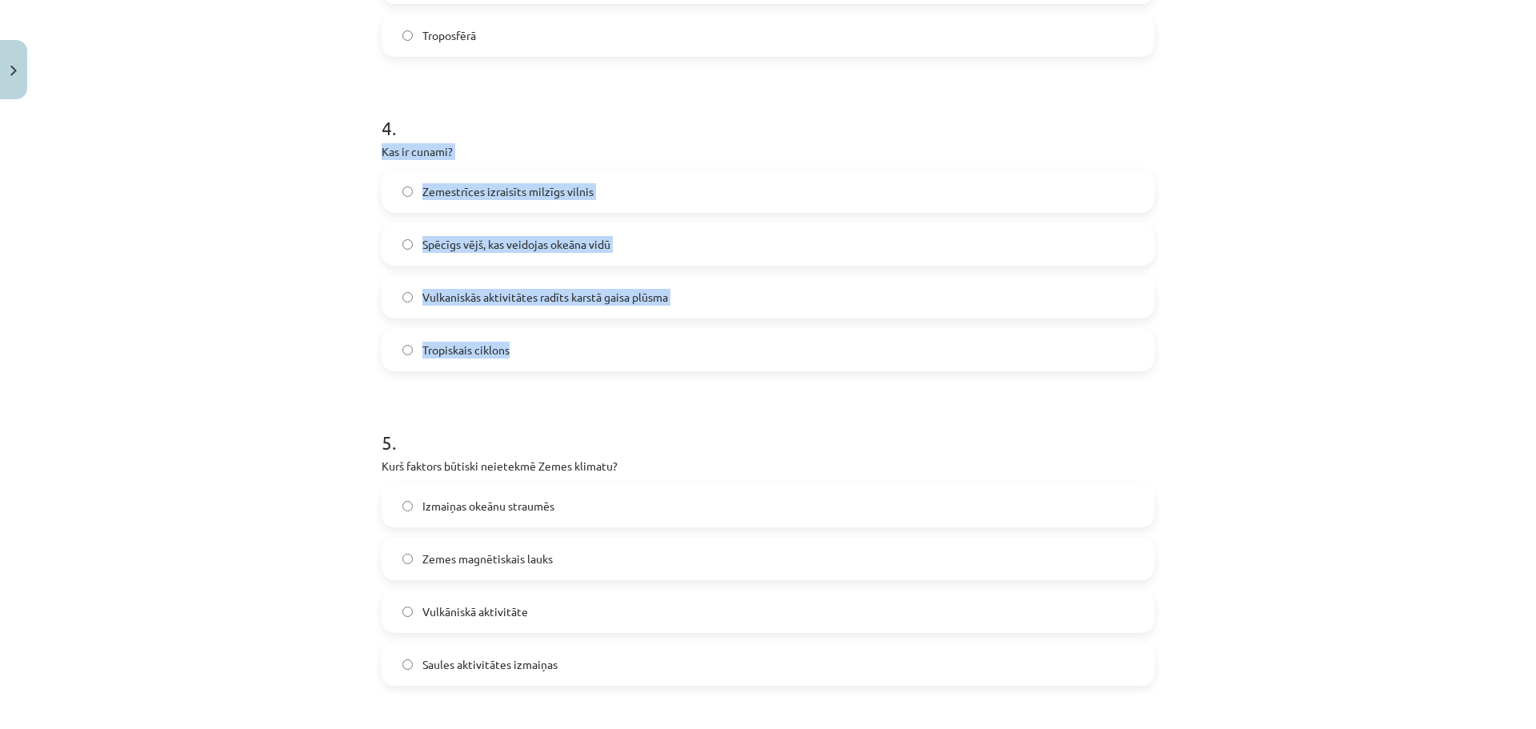
click at [488, 192] on span "Zemestrīces izraisīts milzīgs vilnis" at bounding box center [507, 191] width 171 height 17
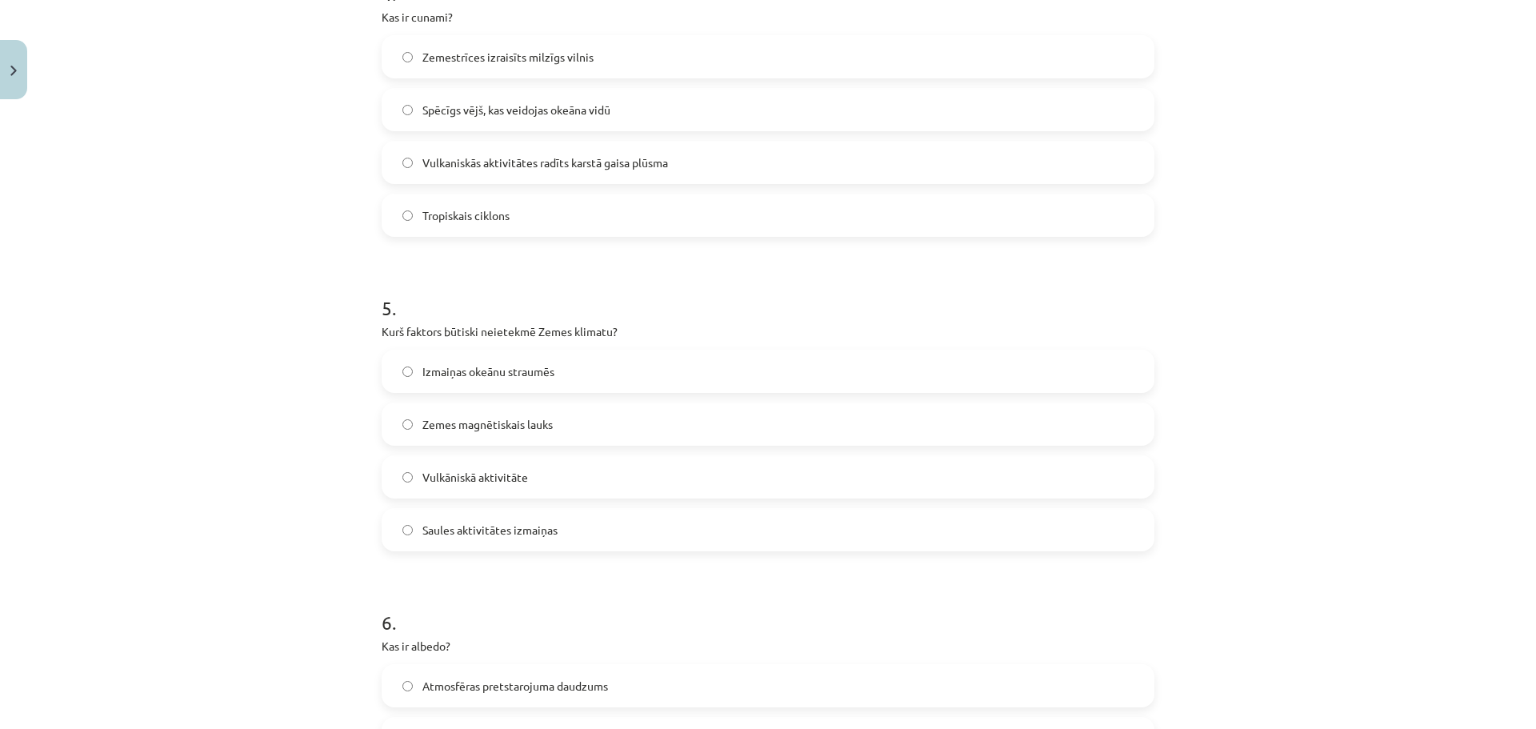
scroll to position [1280, 0]
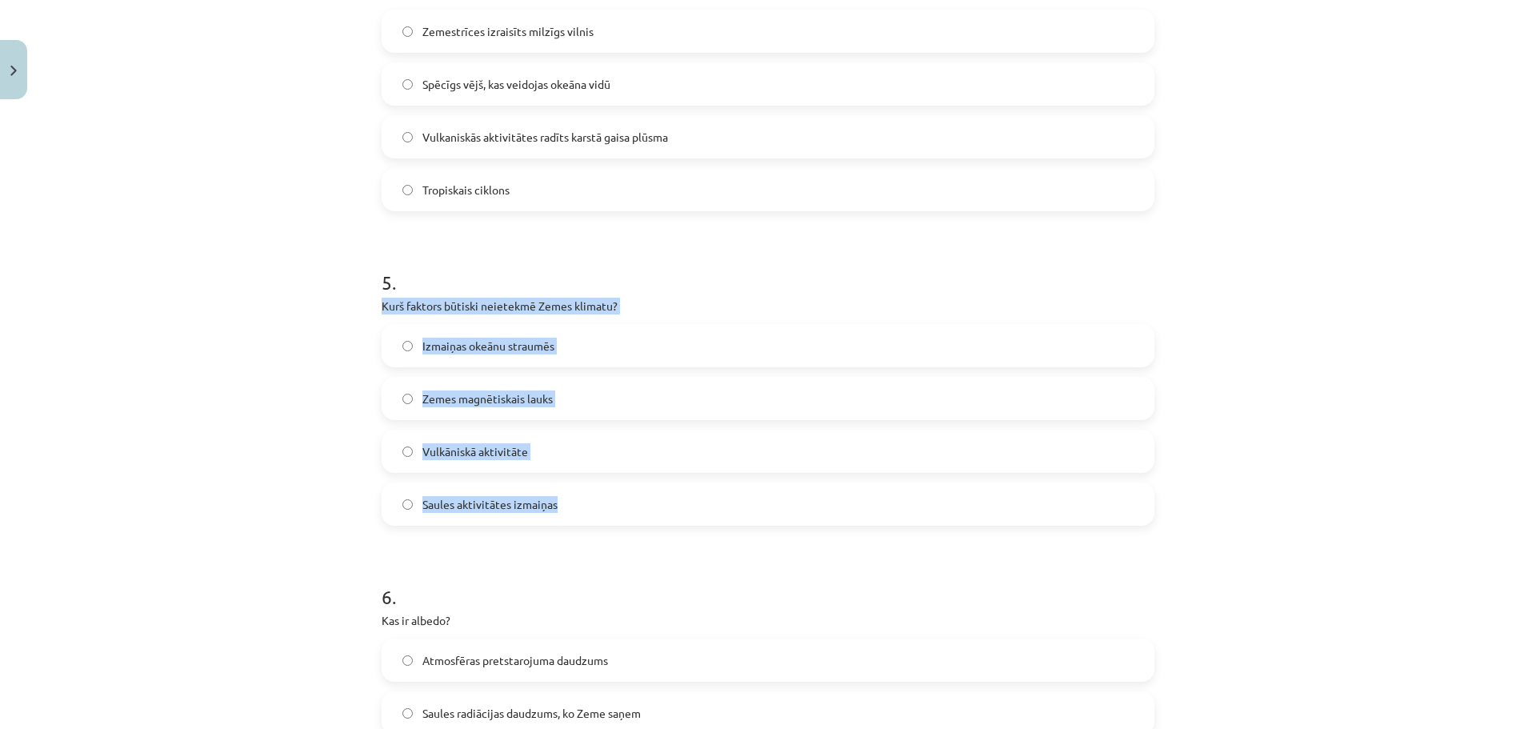
drag, startPoint x: 362, startPoint y: 305, endPoint x: 729, endPoint y: 493, distance: 411.8
click at [729, 494] on div "Mācību tēma: Ģeogrāfijas i - 11. klases 1. ieskaites mācību materiāls #5 Noslēg…" at bounding box center [768, 364] width 1536 height 729
click at [517, 402] on span "Zemes magnētiskais lauks" at bounding box center [487, 398] width 130 height 17
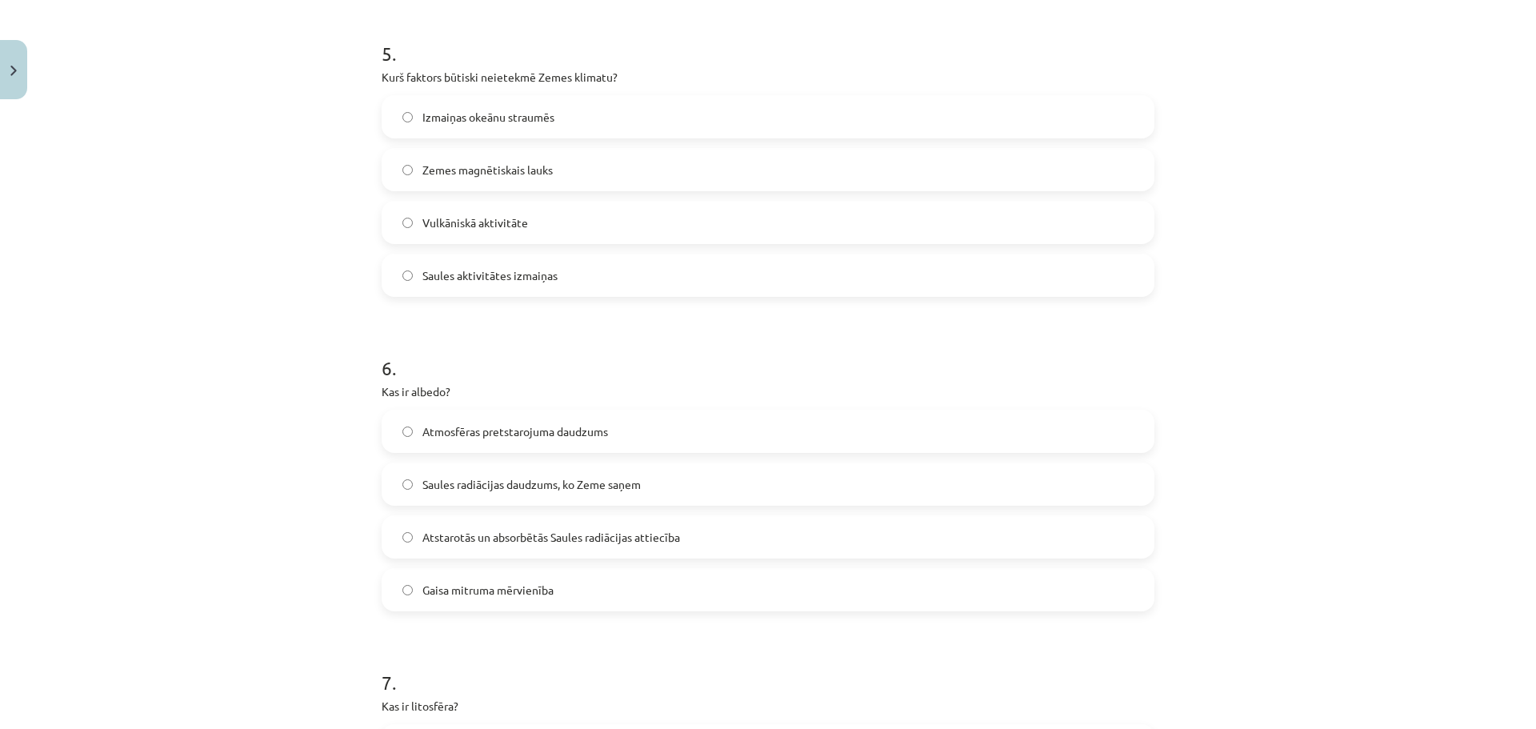
scroll to position [1600, 0]
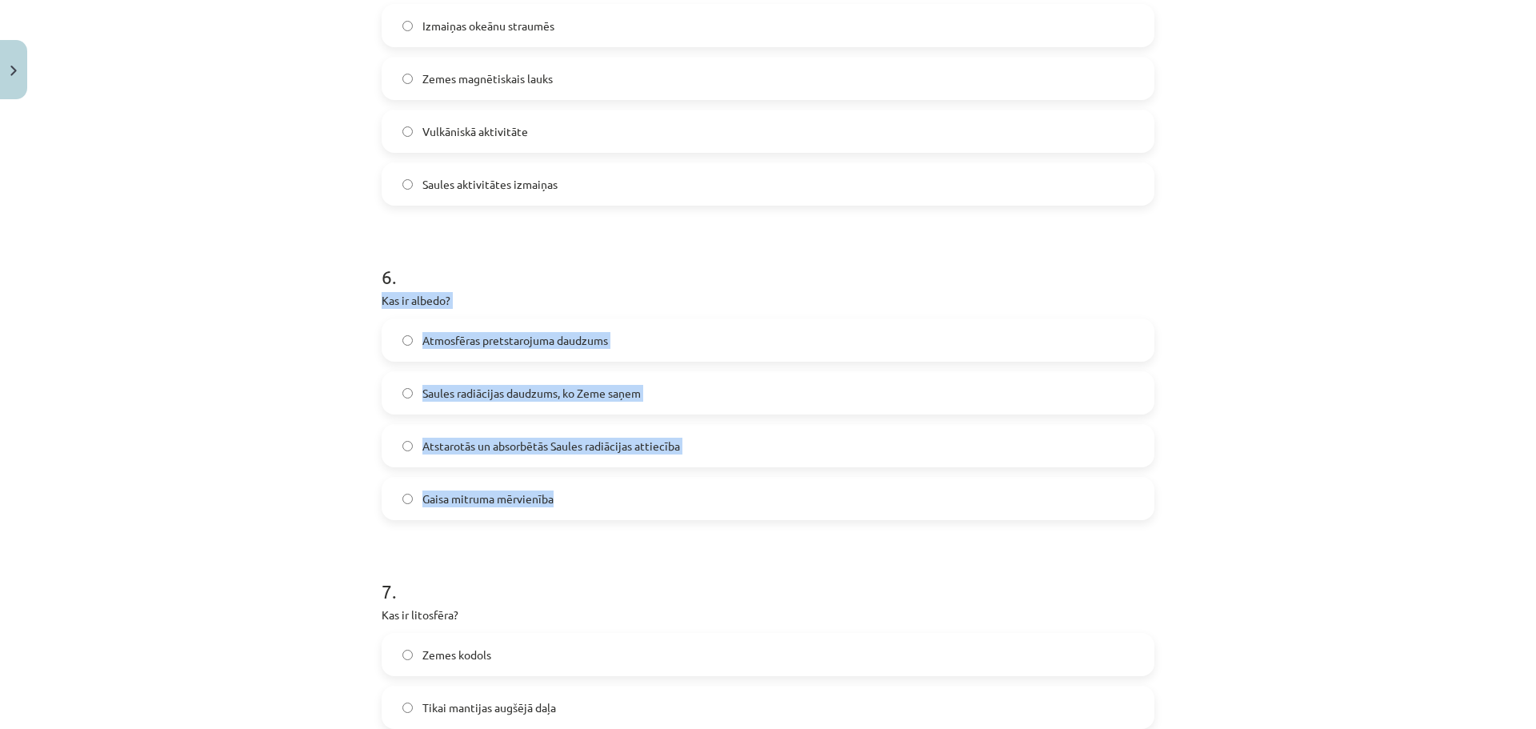
drag, startPoint x: 370, startPoint y: 295, endPoint x: 671, endPoint y: 477, distance: 351.4
click at [671, 477] on div "Mācību tēma: Ģeogrāfijas i - 11. klases 1. ieskaites mācību materiāls #5 Noslēg…" at bounding box center [768, 364] width 1536 height 729
click at [523, 446] on span "Atstarotās un absorbētās Saules radiācijas attiecība" at bounding box center [551, 446] width 258 height 17
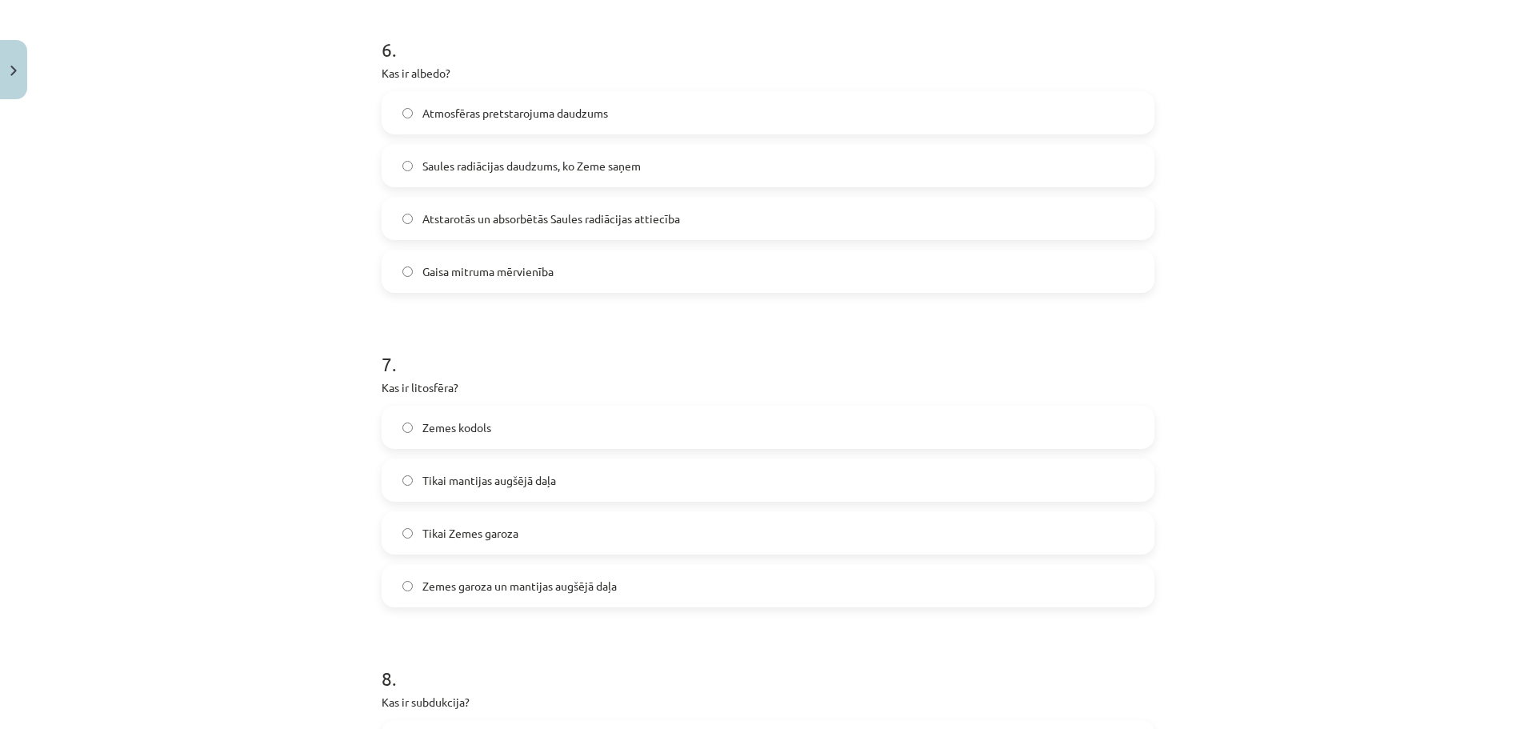
scroll to position [1840, 0]
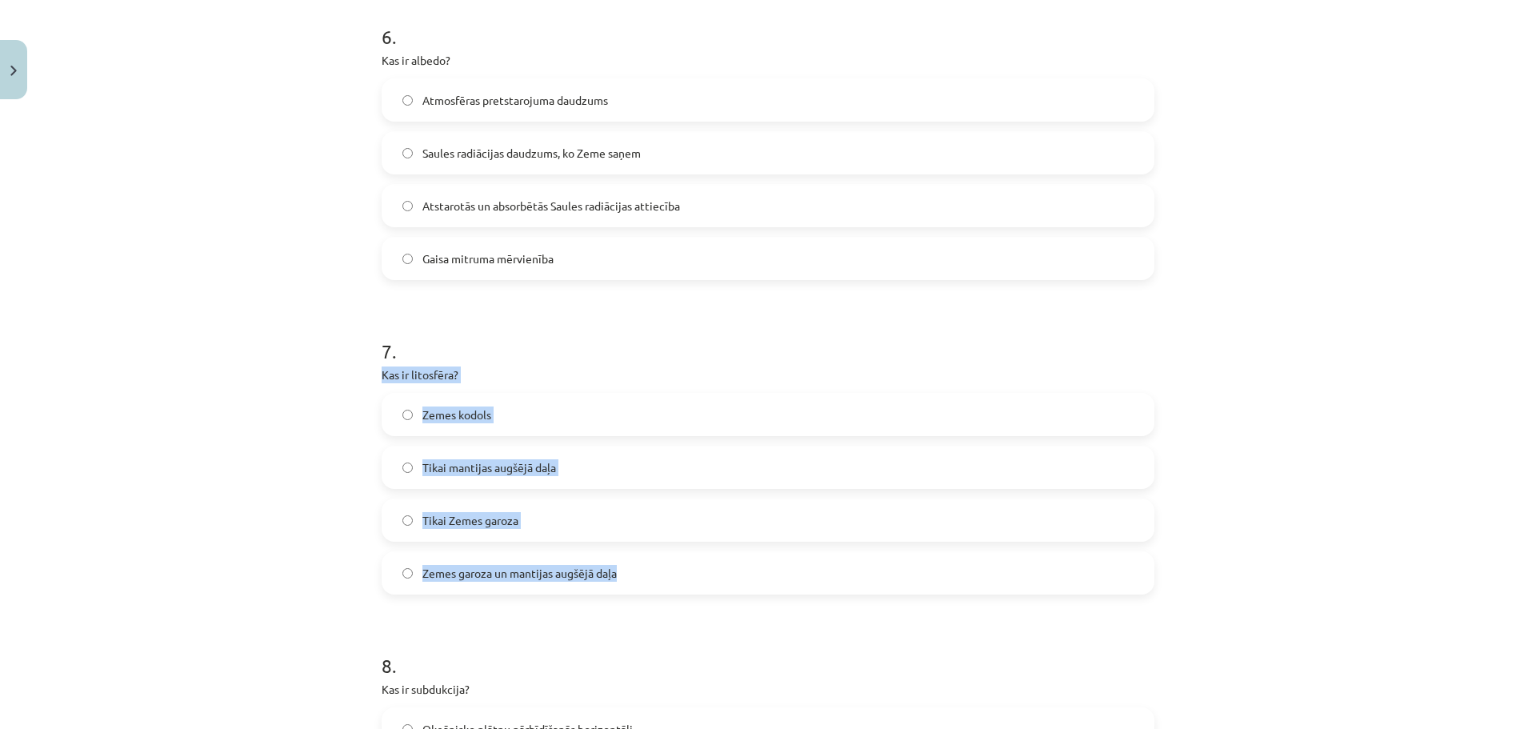
drag, startPoint x: 369, startPoint y: 372, endPoint x: 773, endPoint y: 564, distance: 447.3
click at [773, 564] on div "Mācību tēma: Ģeogrāfijas i - 11. klases 1. ieskaites mācību materiāls #5 Noslēg…" at bounding box center [768, 364] width 1536 height 729
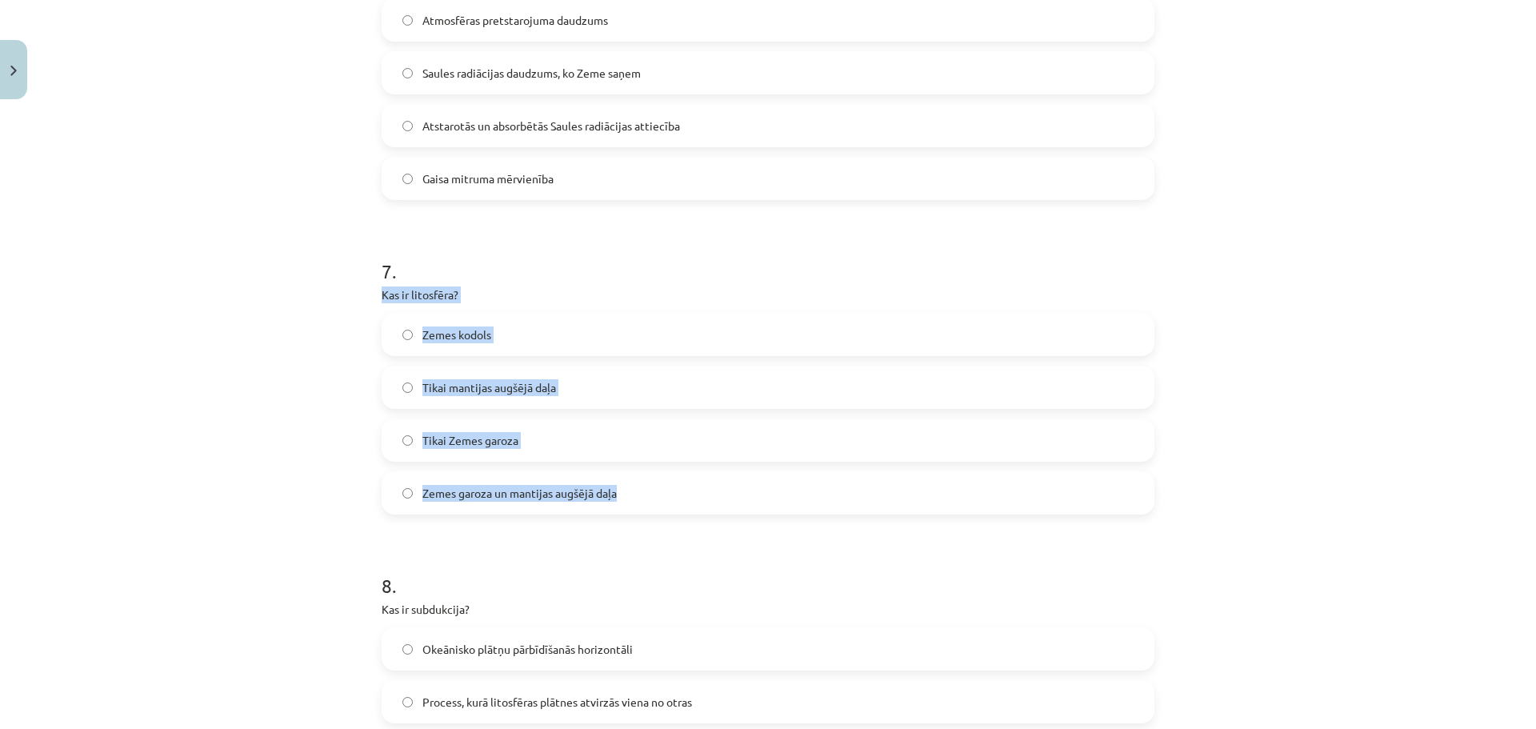
click at [478, 485] on span "Zemes garoza un mantijas augšējā daļa" at bounding box center [519, 493] width 194 height 17
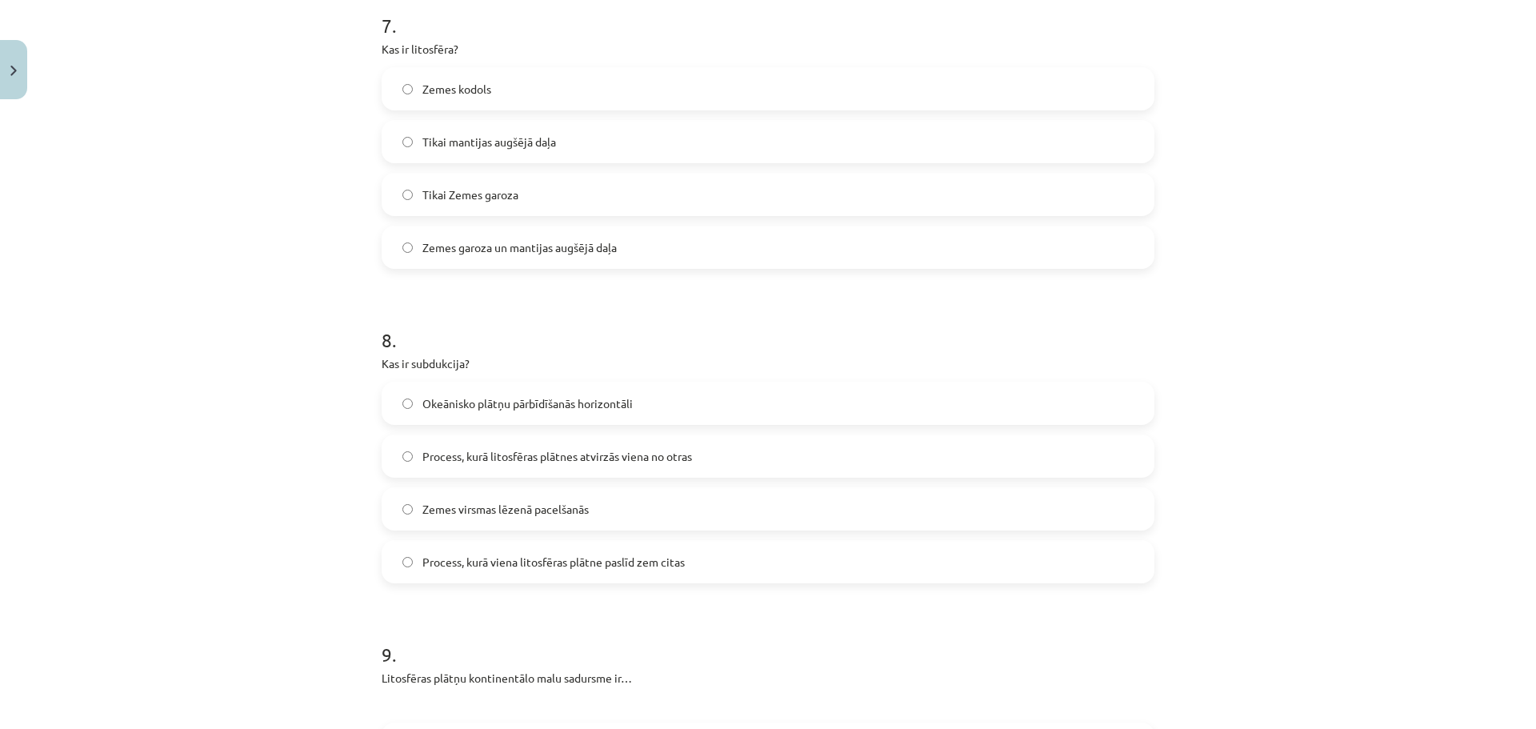
scroll to position [2240, 0]
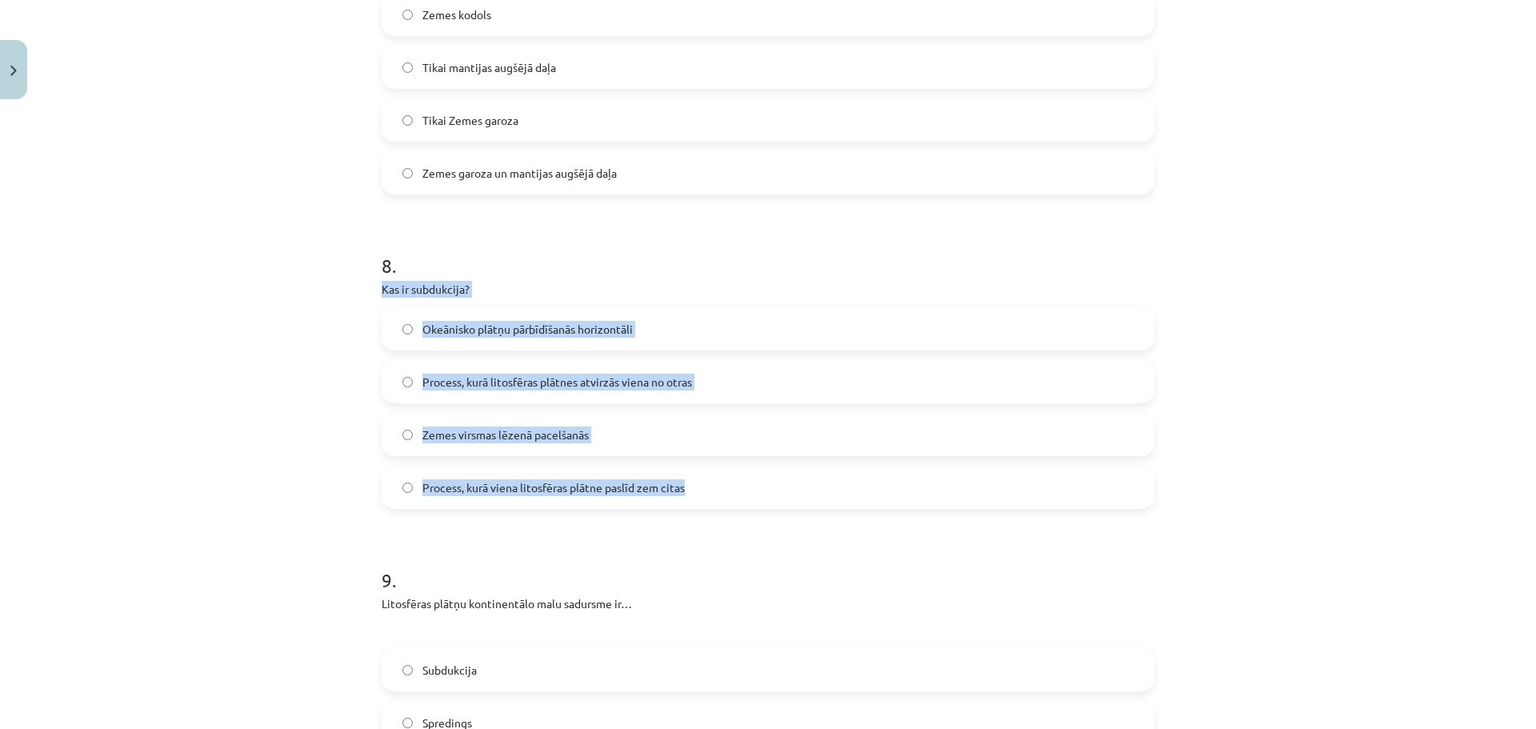
drag, startPoint x: 370, startPoint y: 289, endPoint x: 733, endPoint y: 485, distance: 412.7
click at [733, 486] on div "Mācību tēma: Ģeogrāfijas i - 11. klases 1. ieskaites mācību materiāls #5 Noslēg…" at bounding box center [768, 364] width 1536 height 729
click at [508, 483] on span "Process, kurā viena litosfēras plātne paslīd zem citas" at bounding box center [553, 487] width 262 height 17
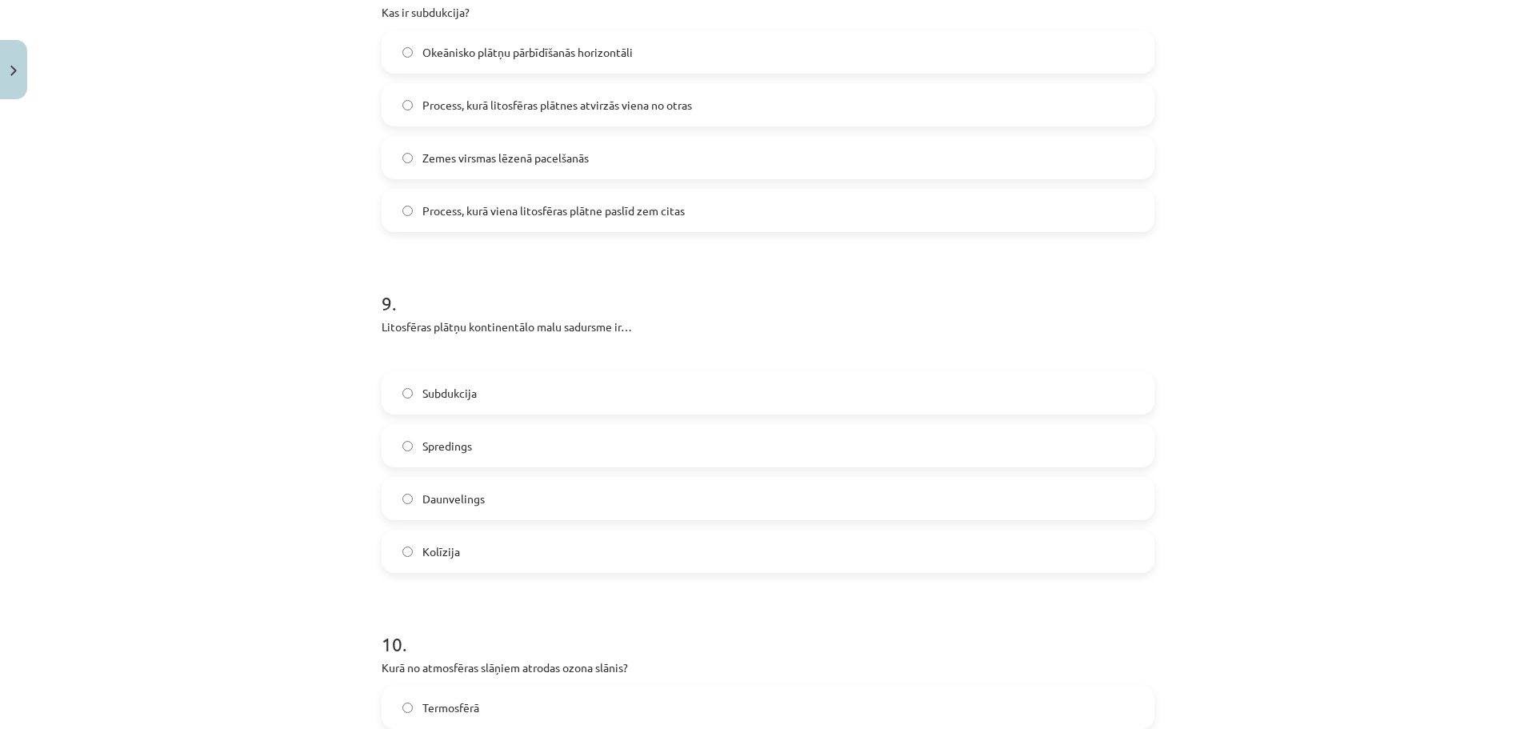
scroll to position [2640, 0]
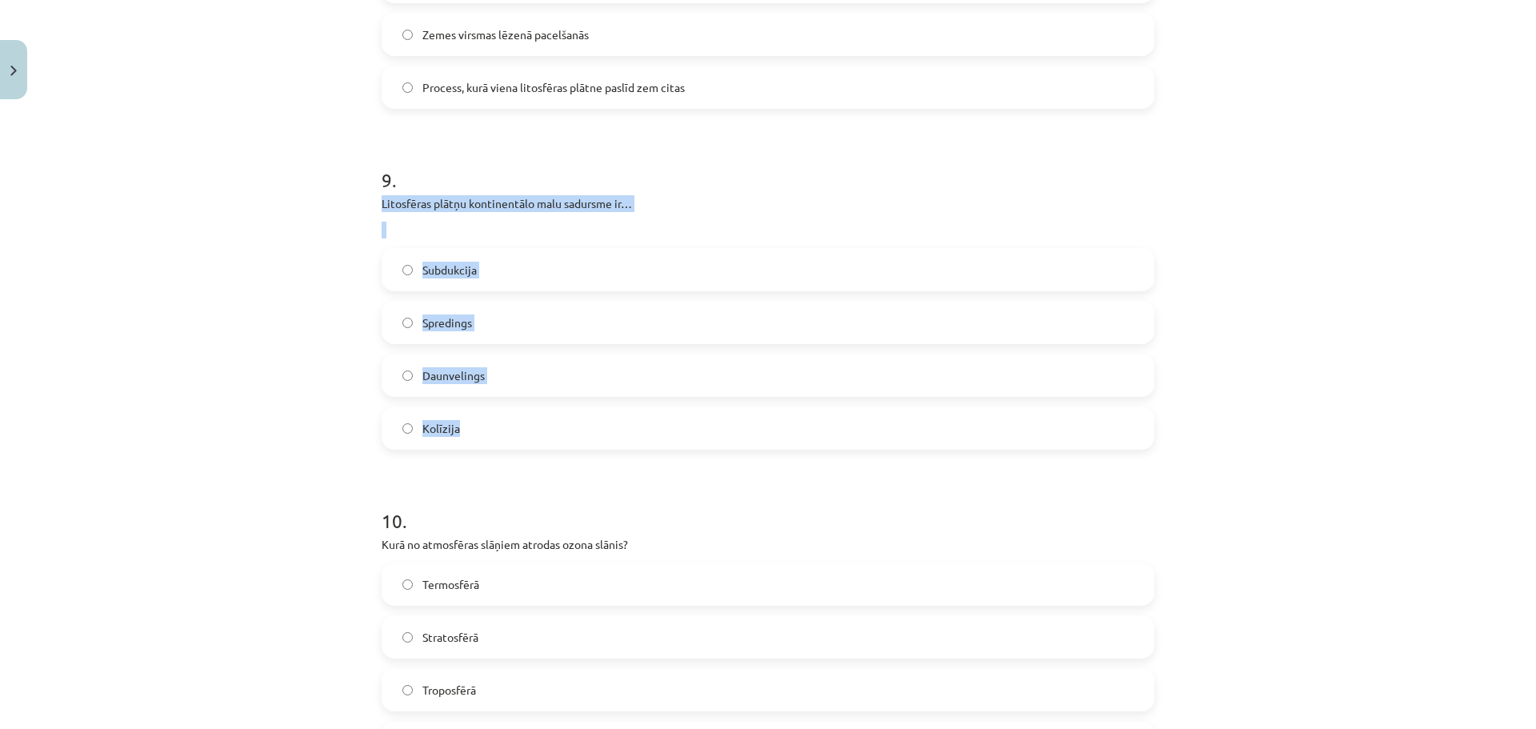
drag, startPoint x: 366, startPoint y: 199, endPoint x: 734, endPoint y: 415, distance: 426.0
click at [462, 434] on label "Kolīzija" at bounding box center [768, 428] width 770 height 40
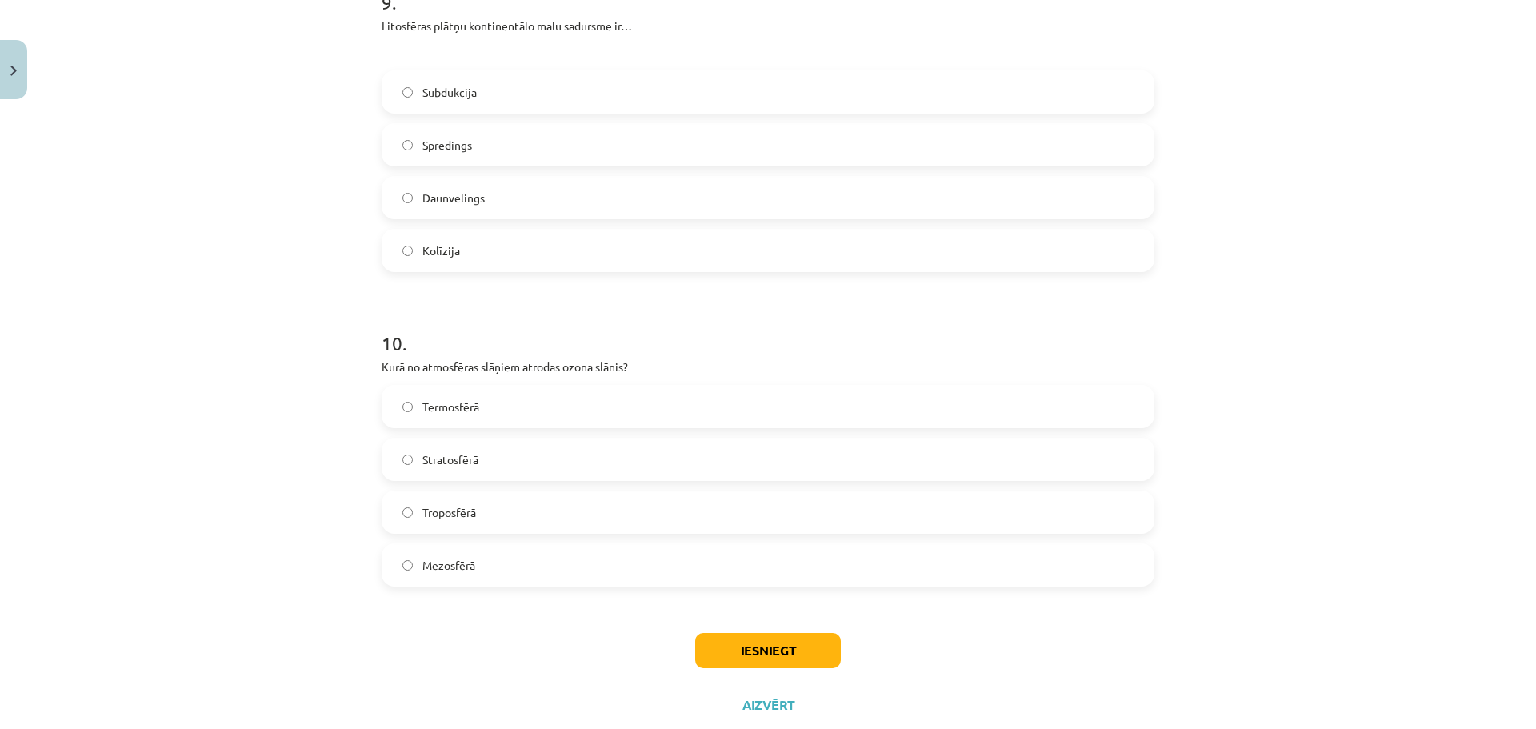
scroll to position [2861, 0]
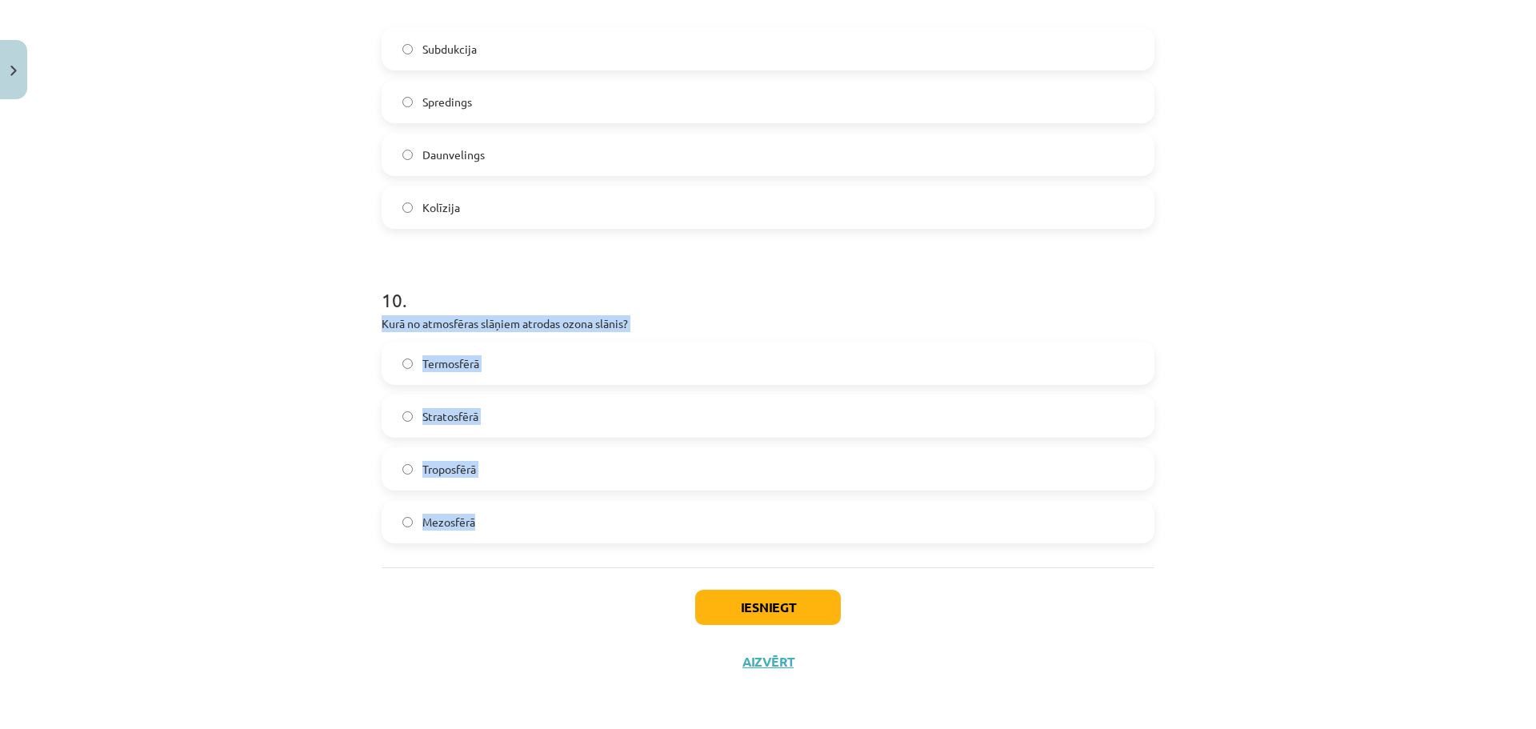
drag, startPoint x: 371, startPoint y: 324, endPoint x: 650, endPoint y: 493, distance: 326.3
click at [437, 411] on span "Stratosfērā" at bounding box center [450, 416] width 56 height 17
click at [729, 602] on button "Iesniegt" at bounding box center [768, 607] width 146 height 35
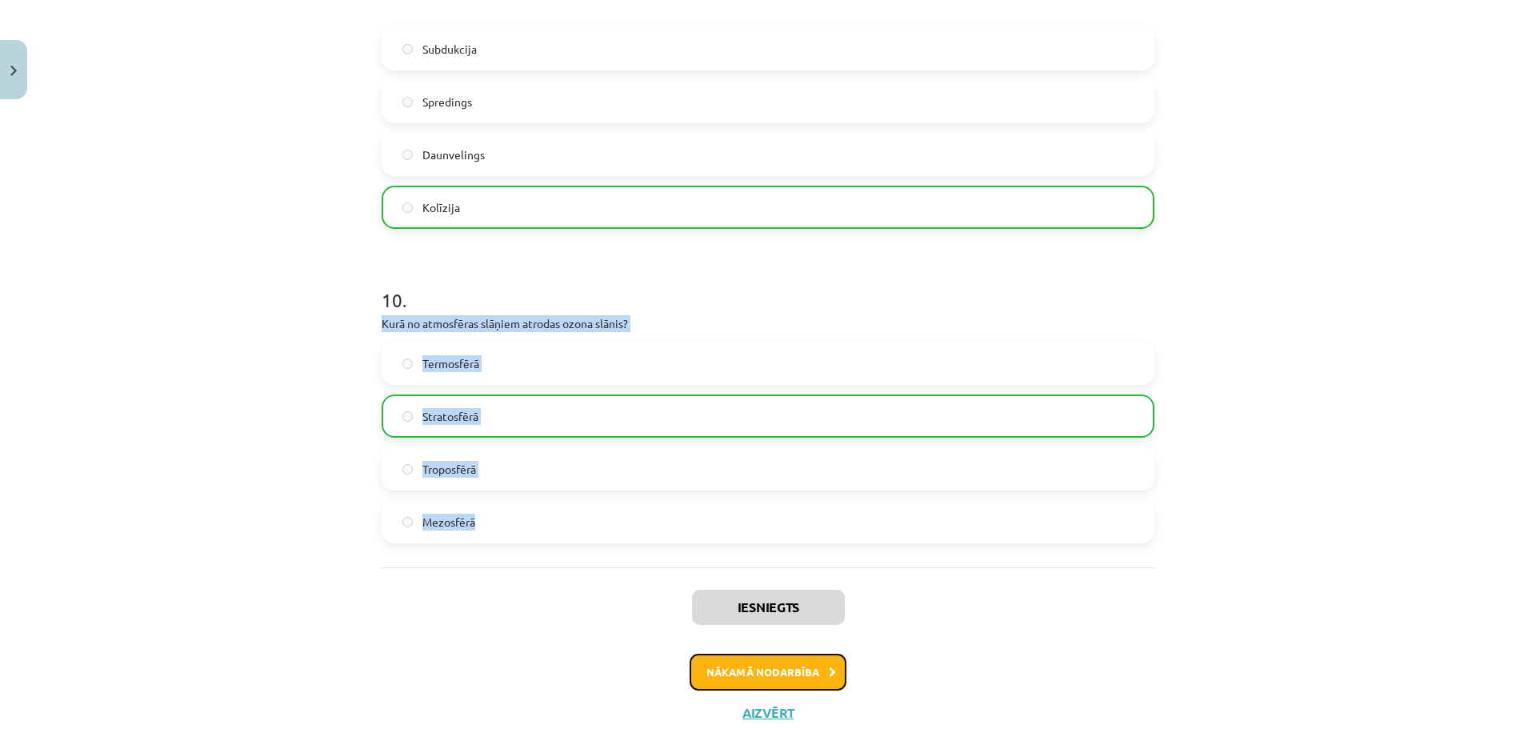
click at [775, 679] on button "Nākamā nodarbība" at bounding box center [768, 672] width 157 height 37
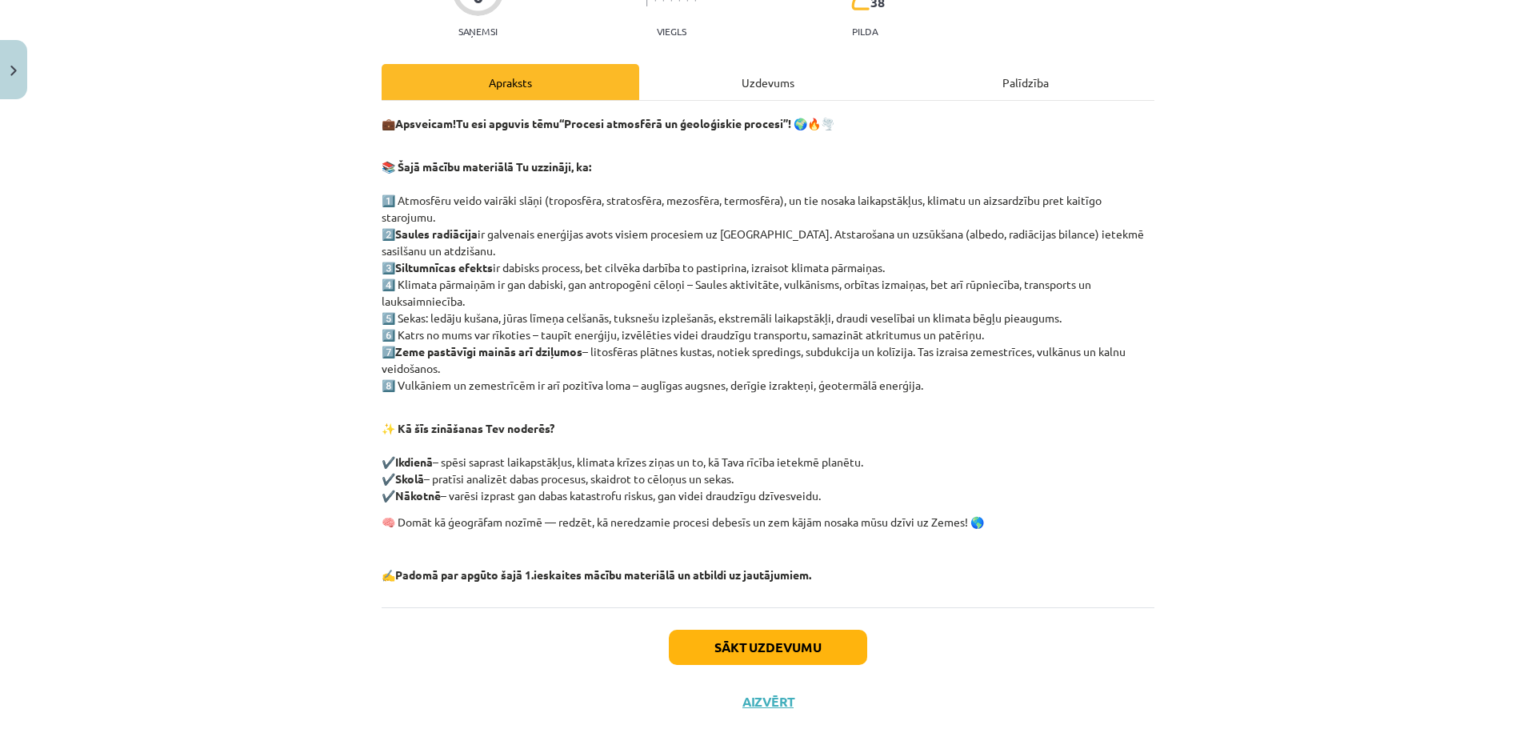
scroll to position [211, 0]
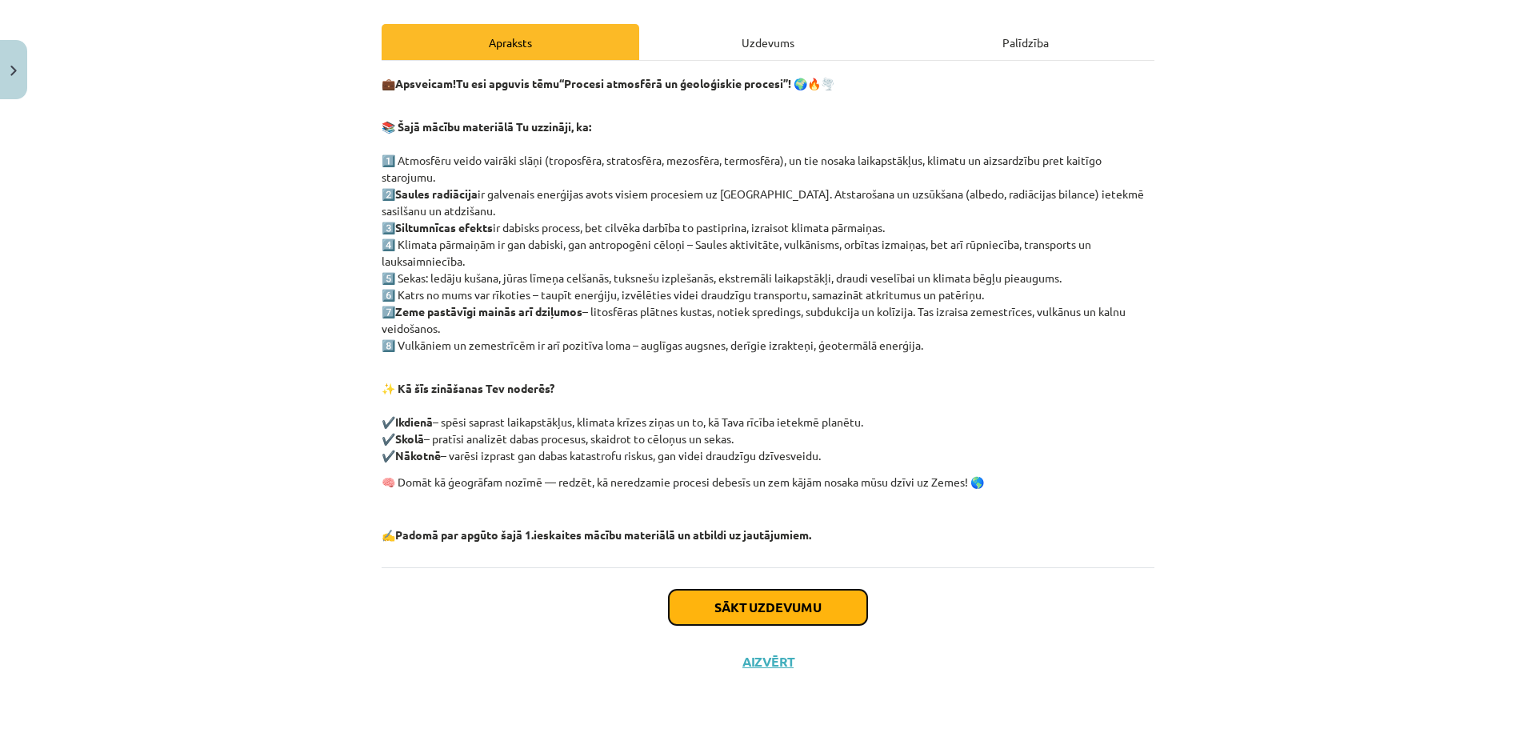
click at [742, 602] on button "Sākt uzdevumu" at bounding box center [768, 607] width 198 height 35
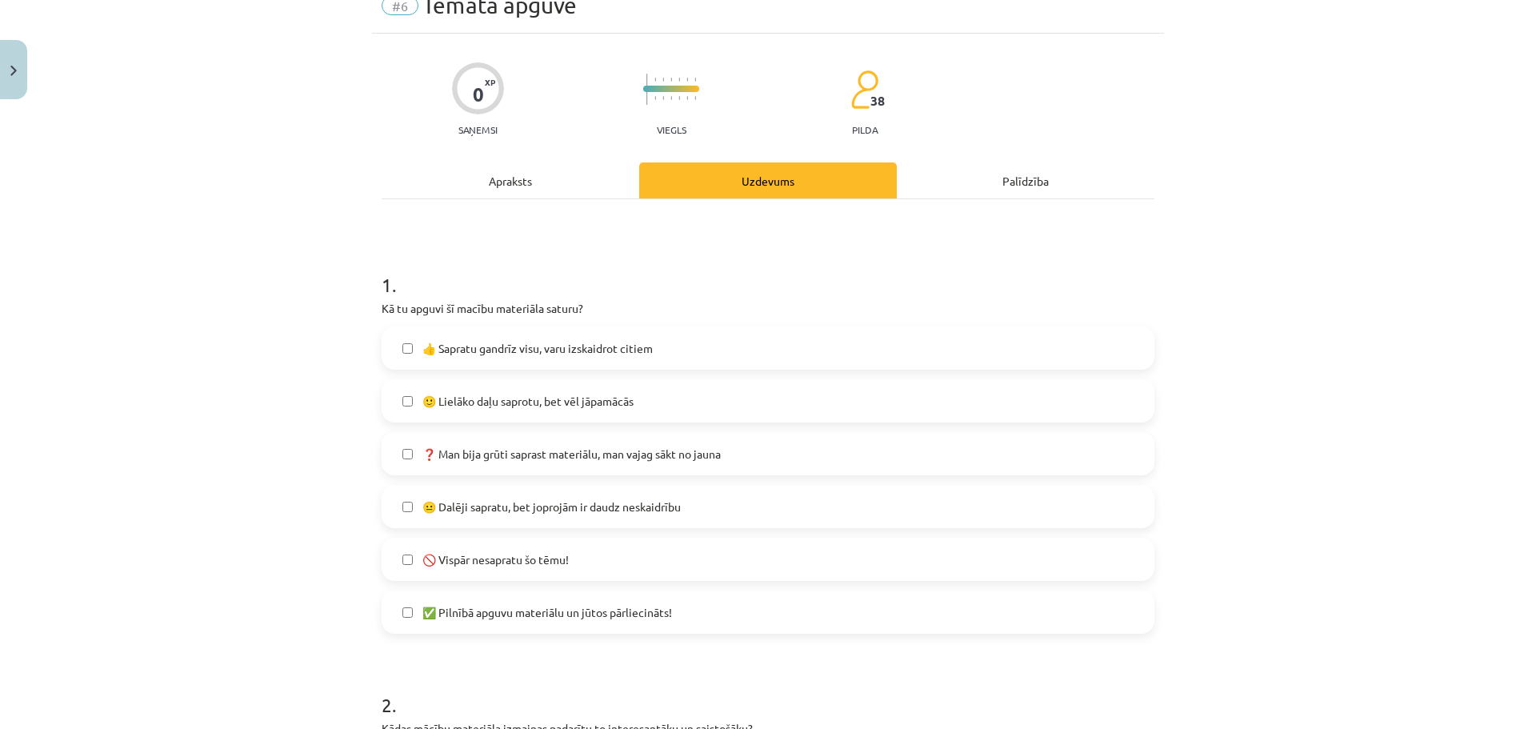
scroll to position [40, 0]
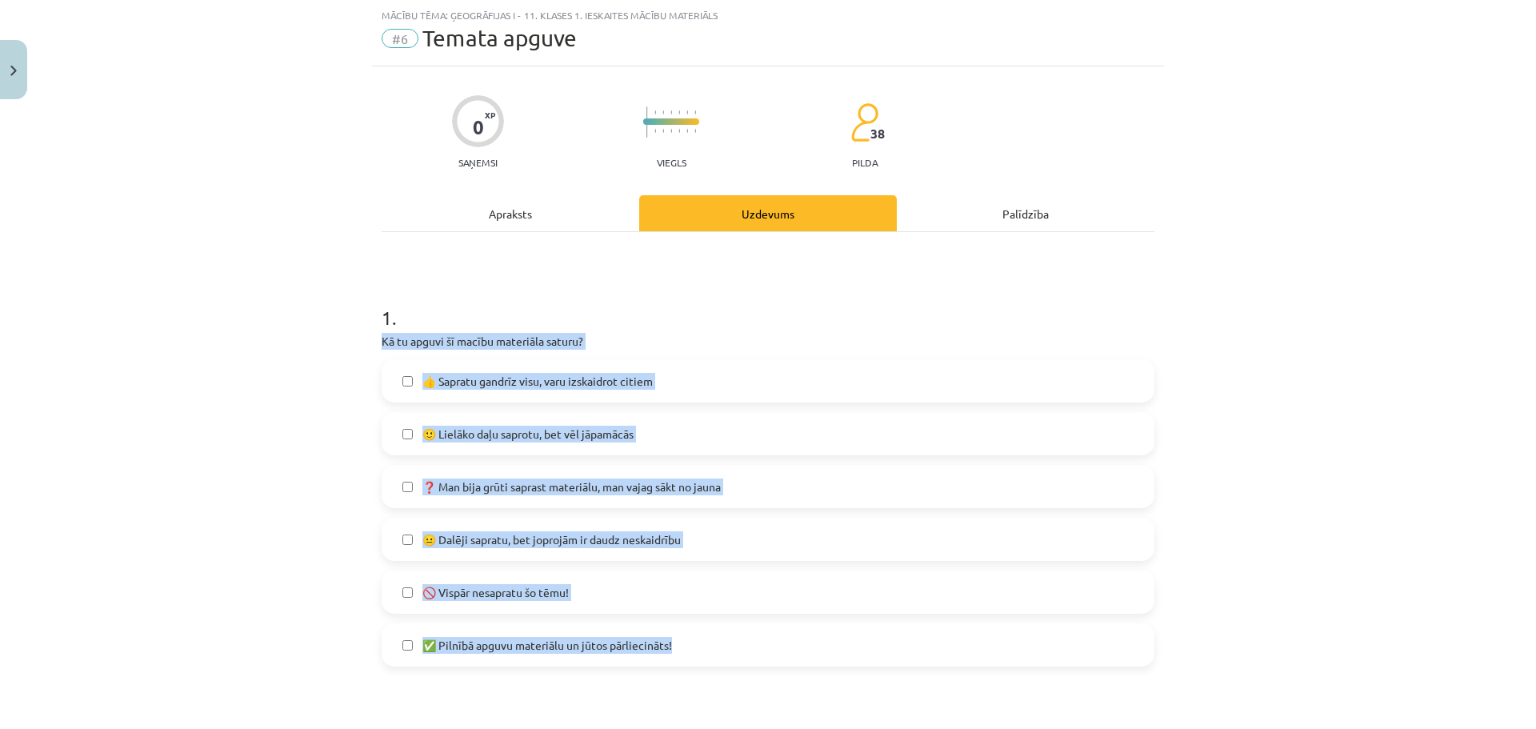
drag, startPoint x: 366, startPoint y: 339, endPoint x: 798, endPoint y: 639, distance: 525.9
click at [175, 377] on div "Mācību tēma: Ģeogrāfijas i - 11. klases 1. ieskaites mācību materiāls #6 Temata…" at bounding box center [768, 364] width 1536 height 729
click at [708, 332] on div "1 . Kā tu apguvi šī macību materiāla saturu? 👍 Sapratu gandrīz visu, varu izska…" at bounding box center [768, 472] width 773 height 388
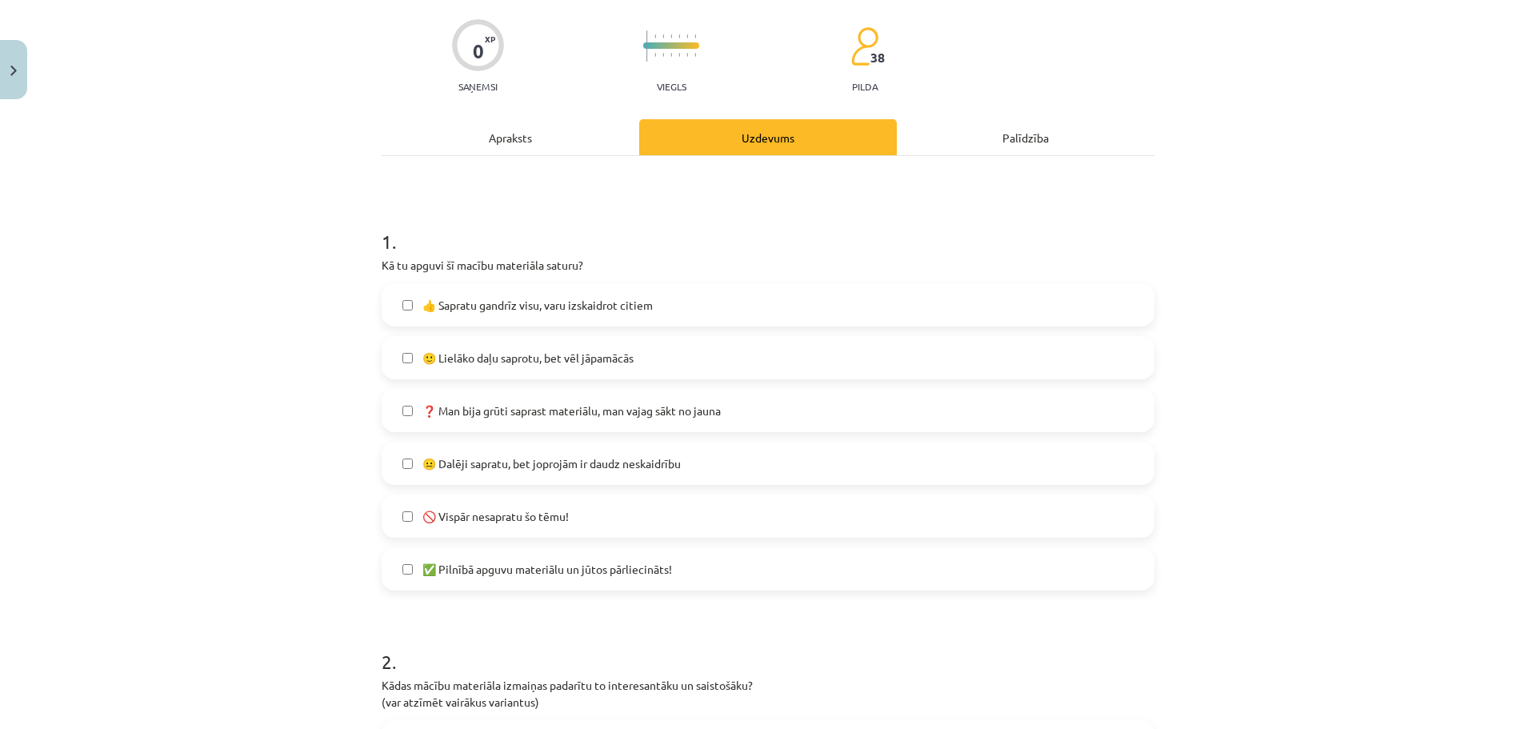
scroll to position [120, 0]
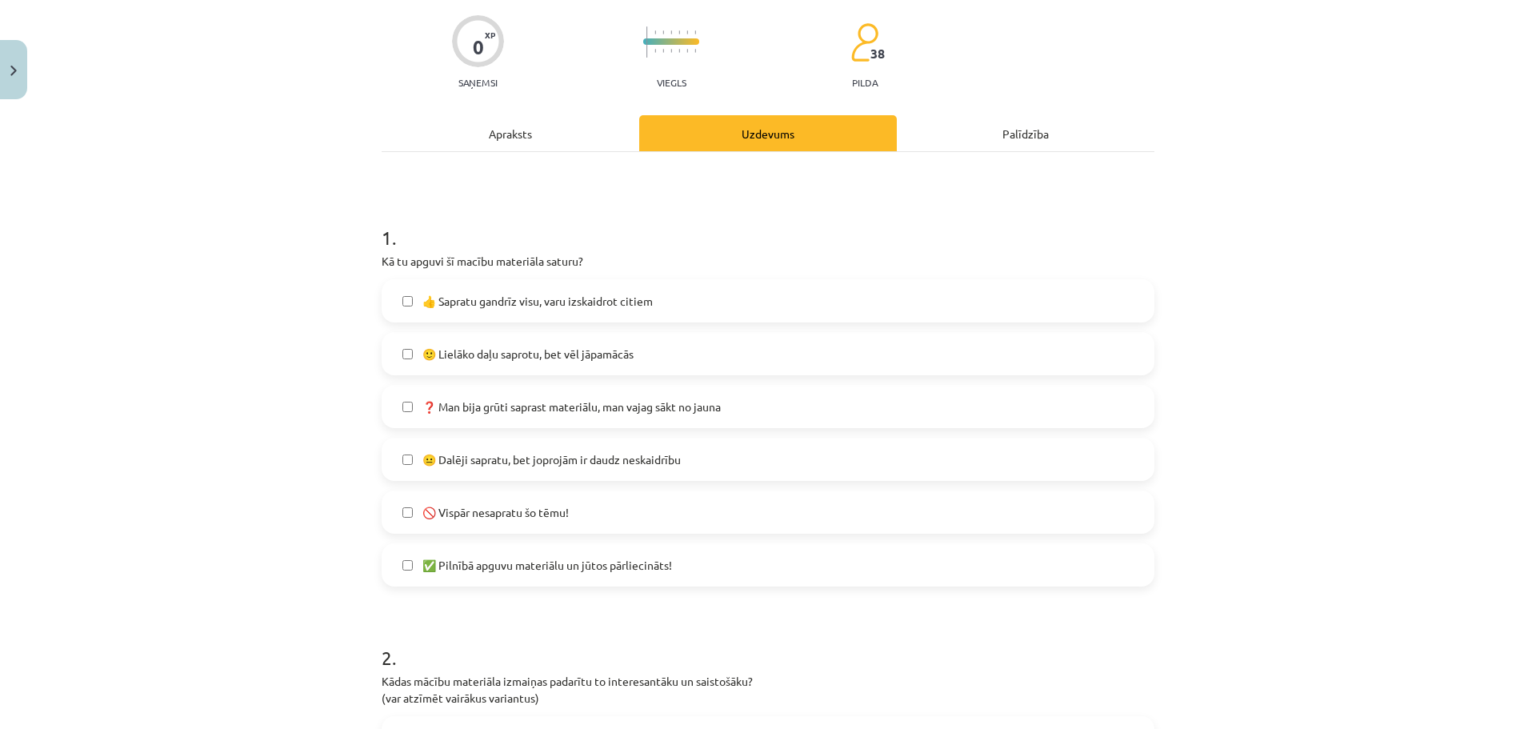
click at [511, 356] on span "🙂 Lielāko daļu saprotu, bet vēl jāpamācās" at bounding box center [527, 354] width 211 height 17
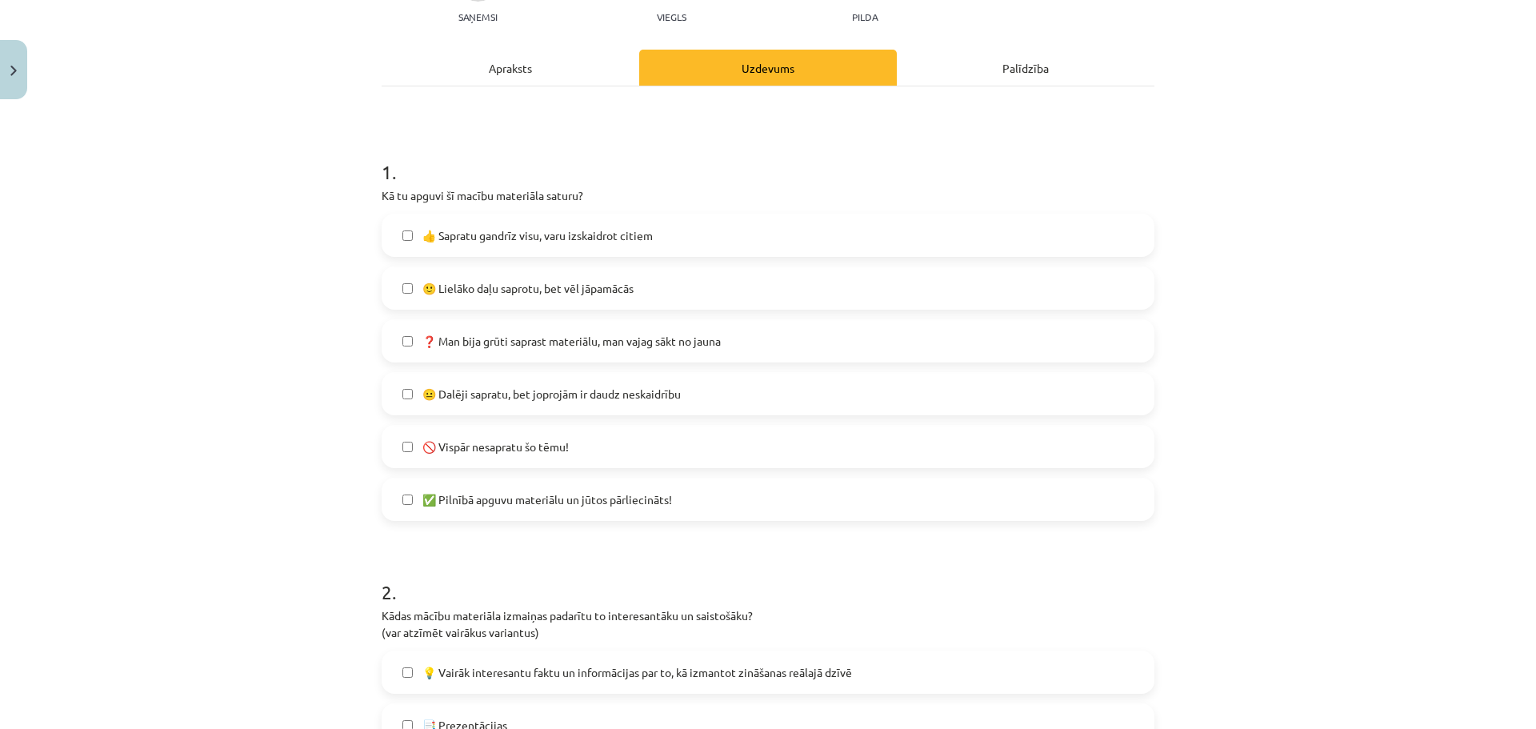
scroll to position [600, 0]
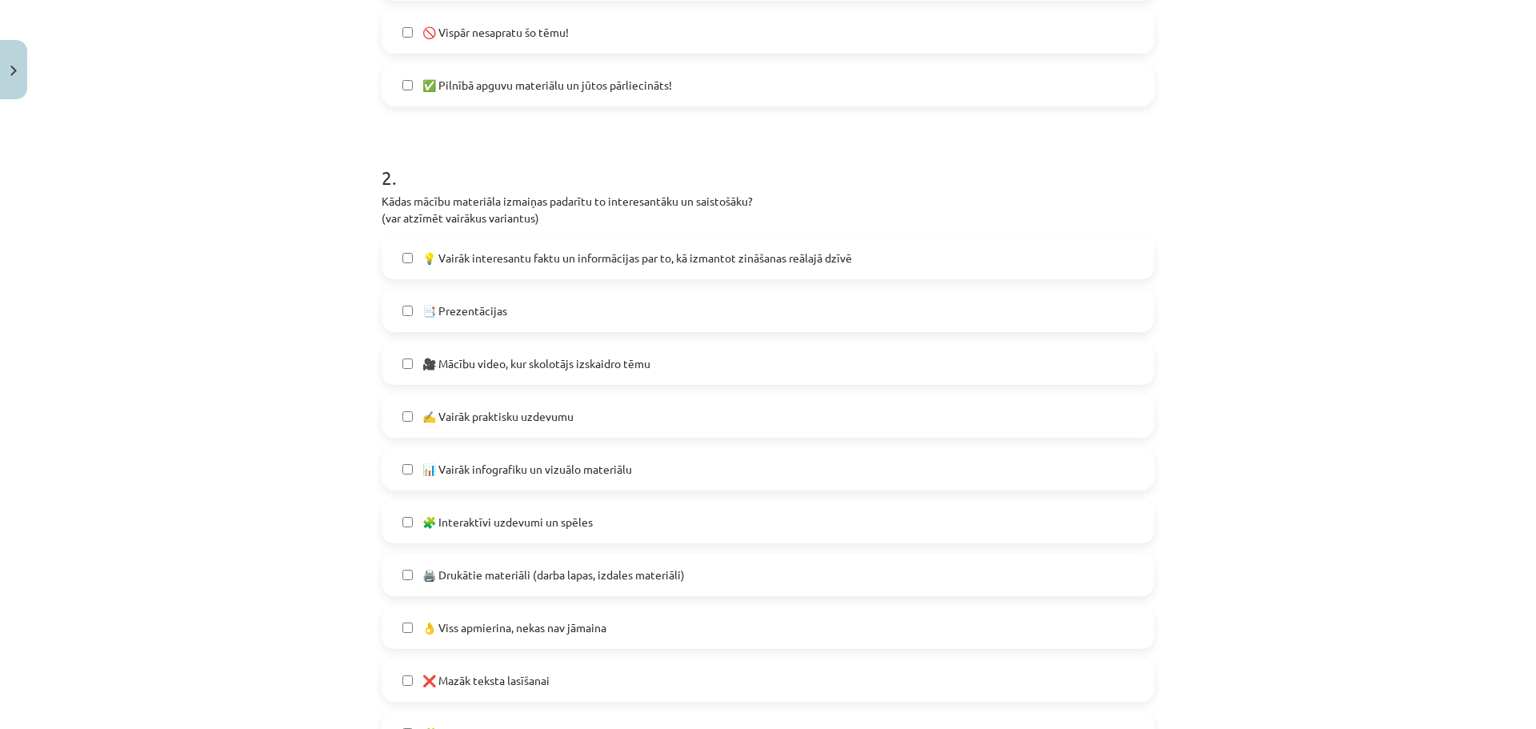
click at [451, 352] on label "🎥 Mācību video, kur skolotājs izskaidro tēmu" at bounding box center [768, 363] width 770 height 40
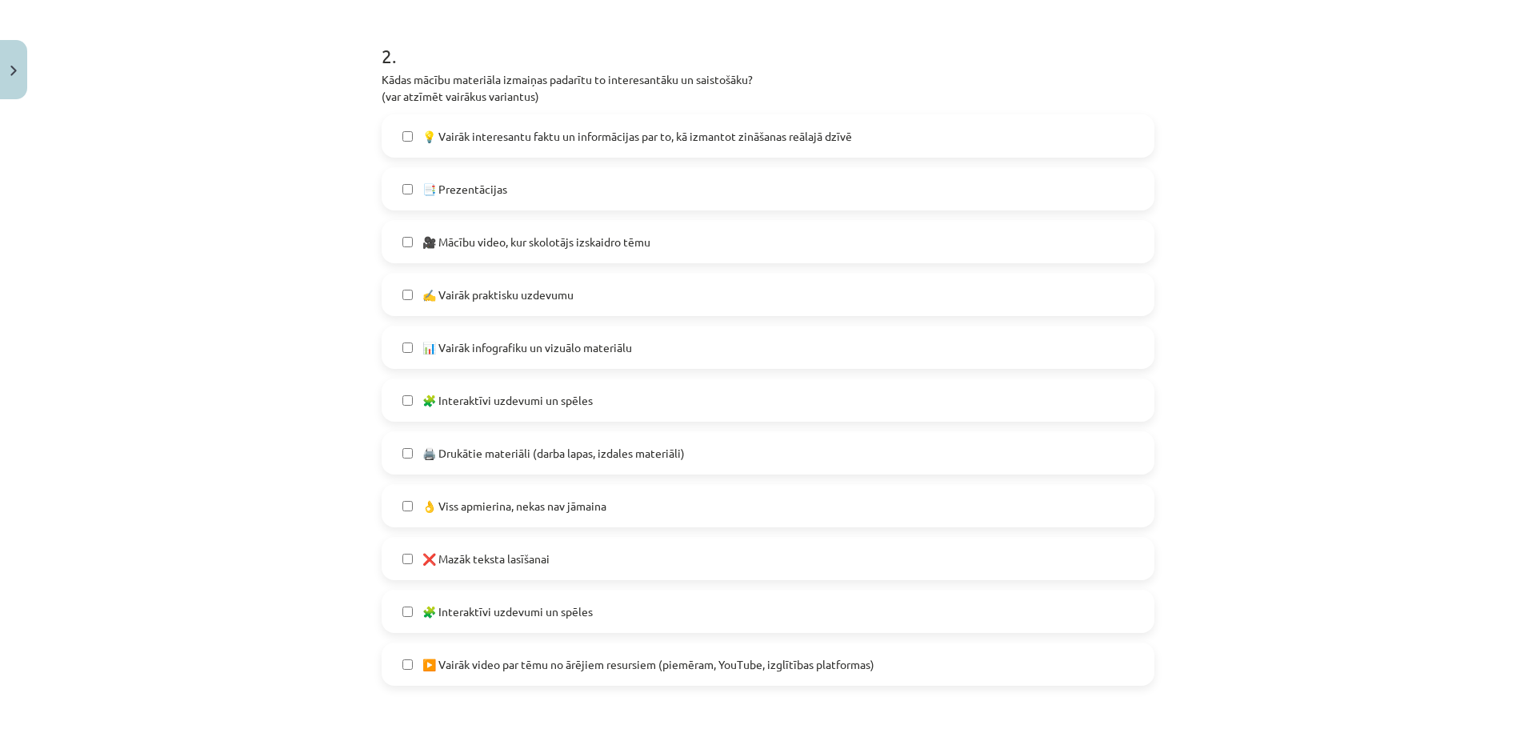
scroll to position [1146, 0]
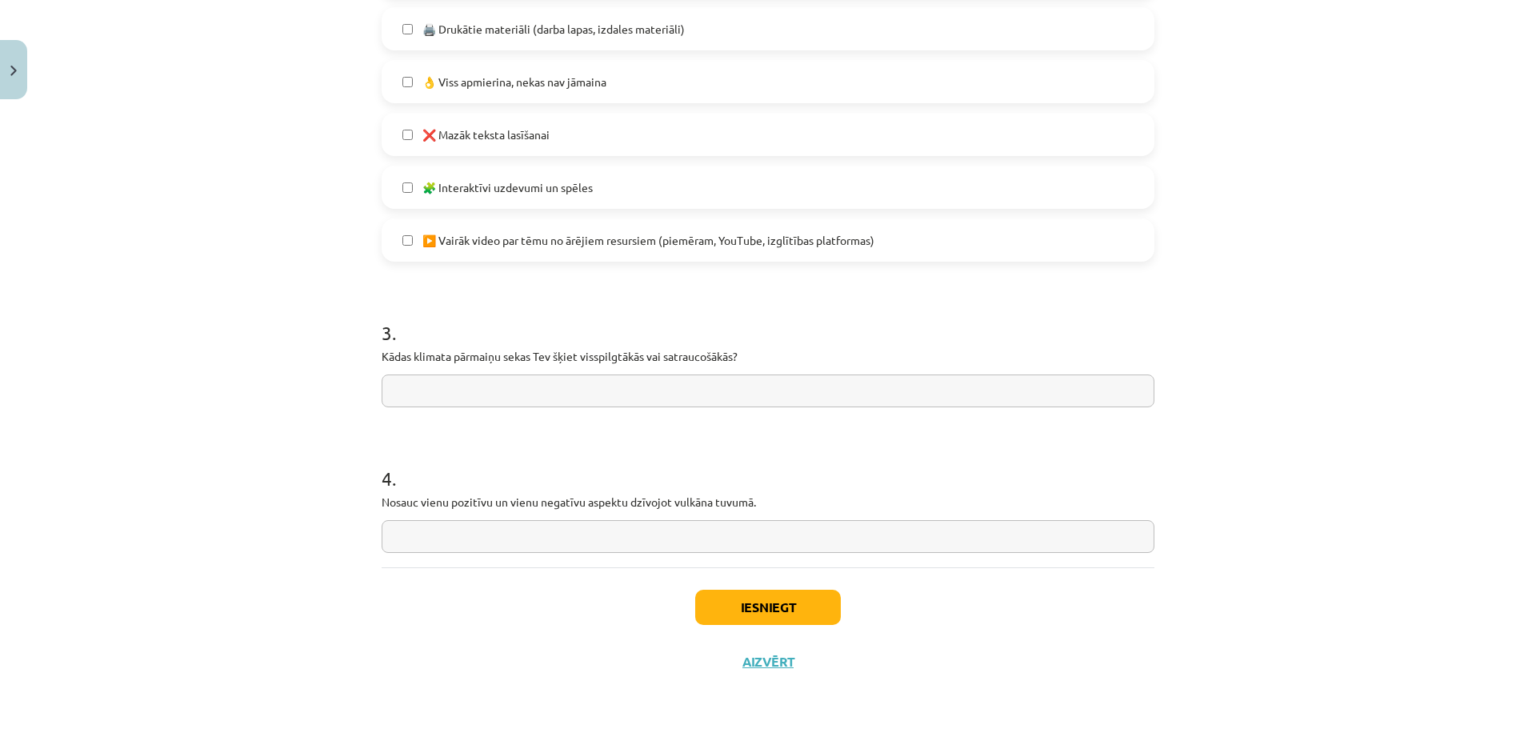
drag, startPoint x: 352, startPoint y: 349, endPoint x: 794, endPoint y: 385, distance: 443.1
click at [794, 385] on div "Mācību tēma: Ģeogrāfijas i - 11. klases 1. ieskaites mācību materiāls #6 Temata…" at bounding box center [768, 364] width 1536 height 729
click at [414, 387] on input "text" at bounding box center [768, 390] width 773 height 33
paste input "**********"
type input "**********"
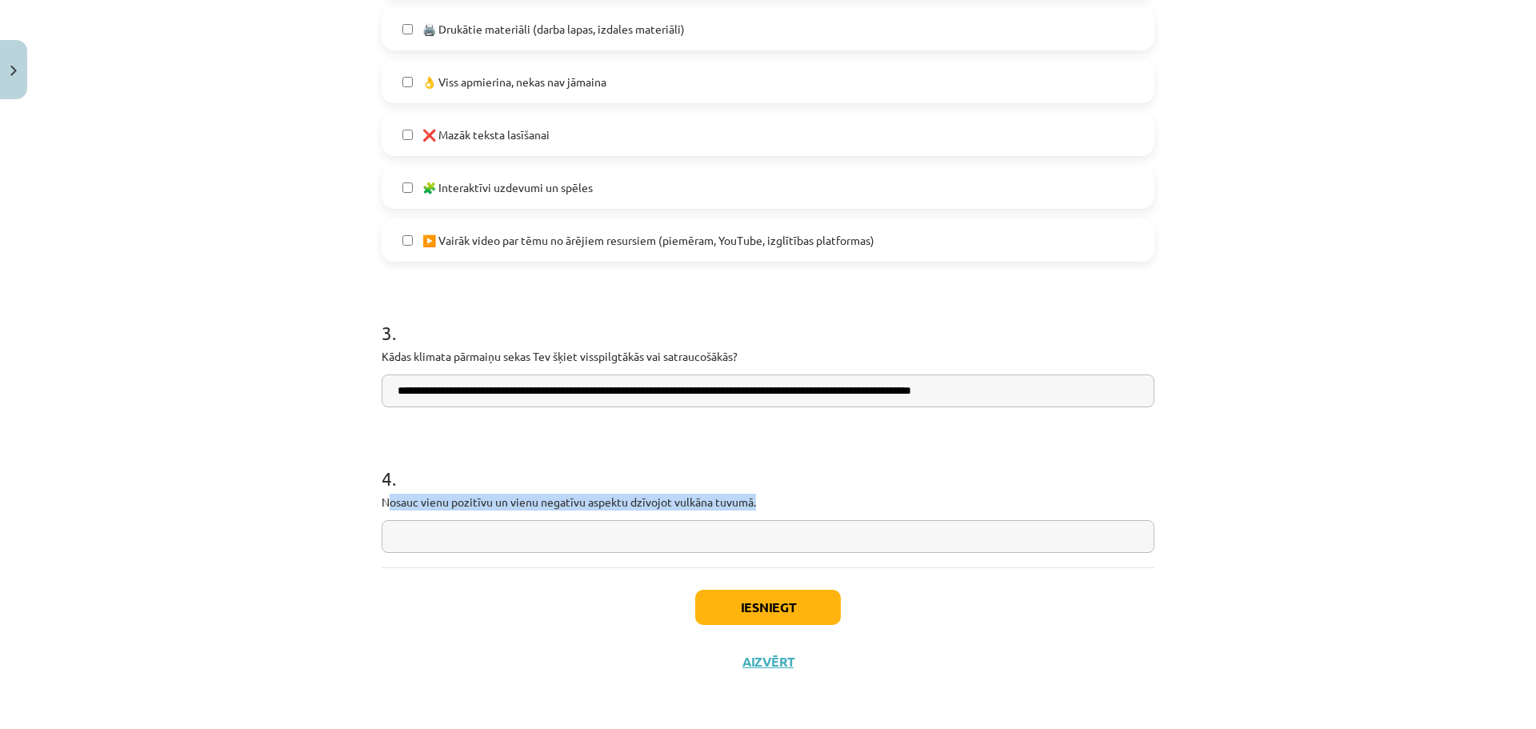
drag, startPoint x: 390, startPoint y: 504, endPoint x: 809, endPoint y: 492, distance: 418.6
click at [809, 492] on div "4 . Nosauc vienu pozitīvu un vienu negatīvu aspektu dzīvojot vulkāna tuvumā." at bounding box center [768, 496] width 773 height 114
drag, startPoint x: 369, startPoint y: 500, endPoint x: 811, endPoint y: 501, distance: 442.4
click at [527, 533] on input "text" at bounding box center [768, 536] width 773 height 33
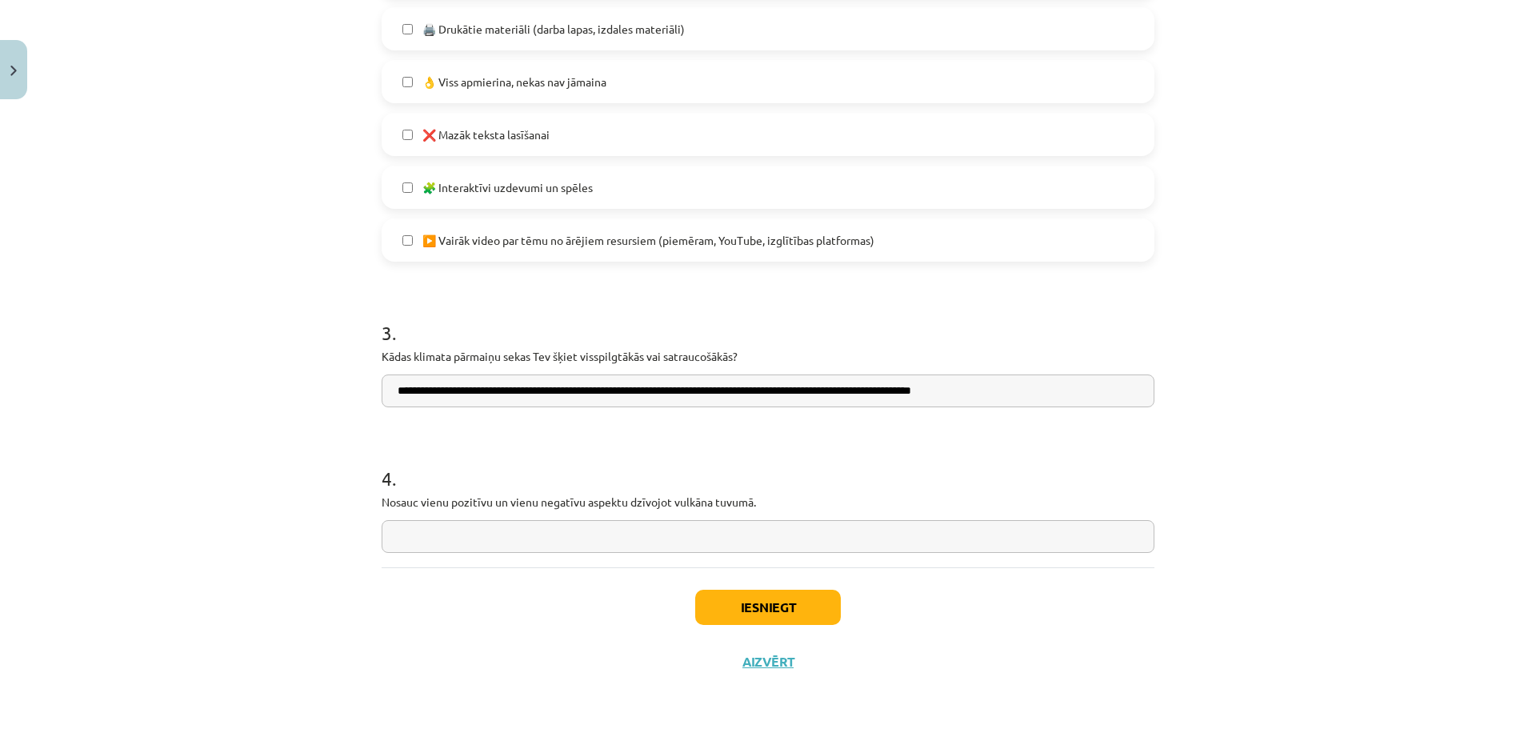
paste input "**********"
click at [966, 536] on input "**********" at bounding box center [768, 536] width 773 height 33
paste input "**********"
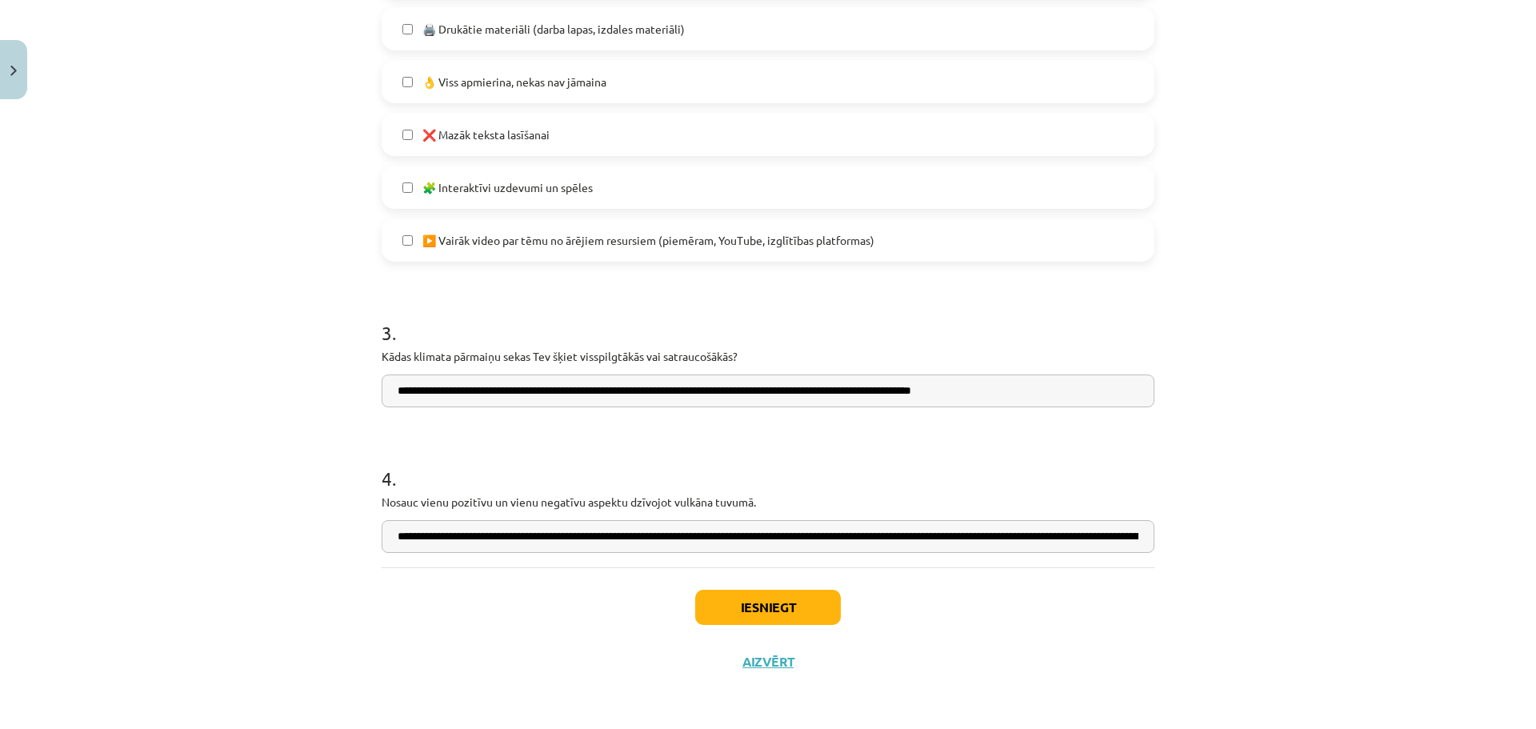
scroll to position [0, 786]
type input "**********"
click at [800, 610] on button "Iesniegt" at bounding box center [768, 607] width 146 height 35
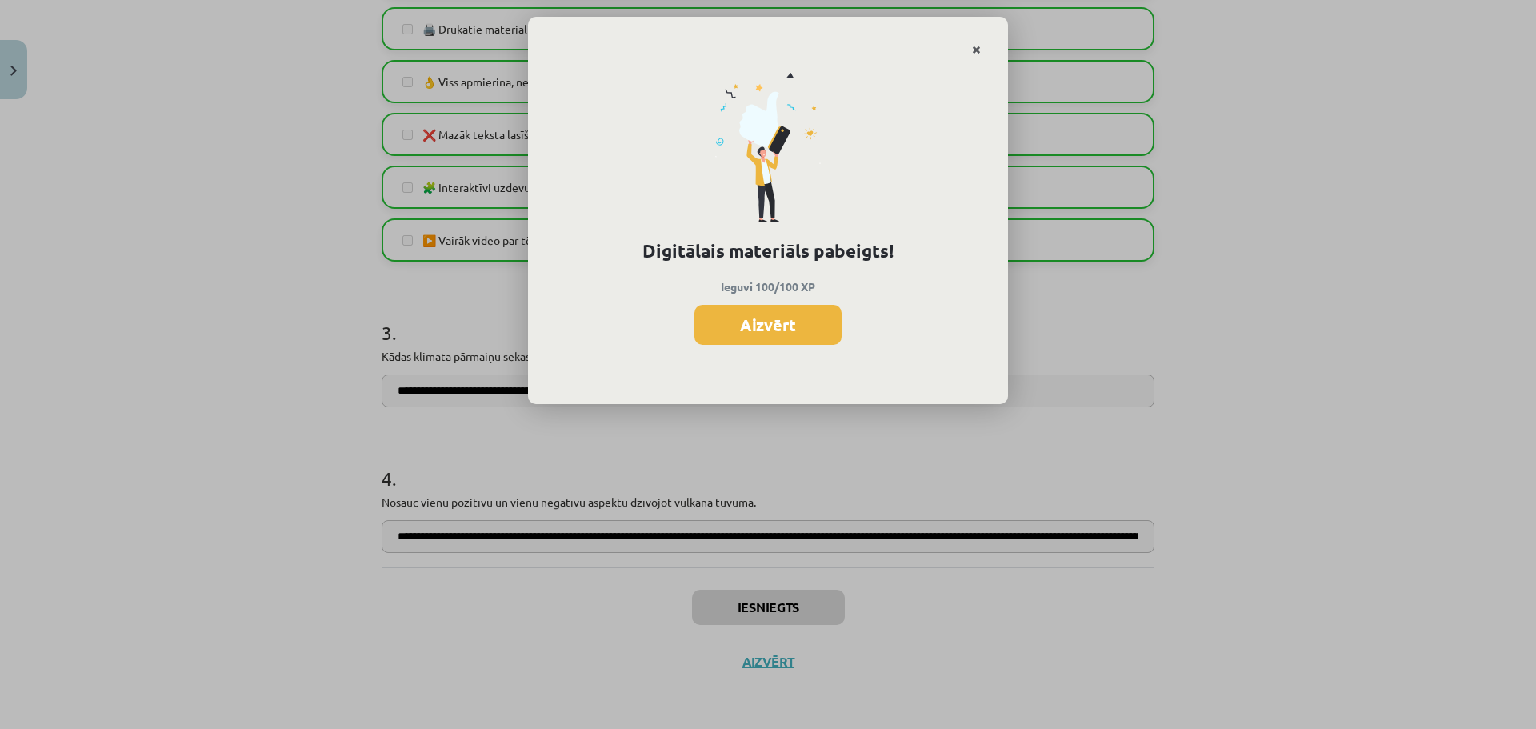
click at [979, 49] on icon "Close" at bounding box center [976, 50] width 9 height 11
